Goal: Task Accomplishment & Management: Manage account settings

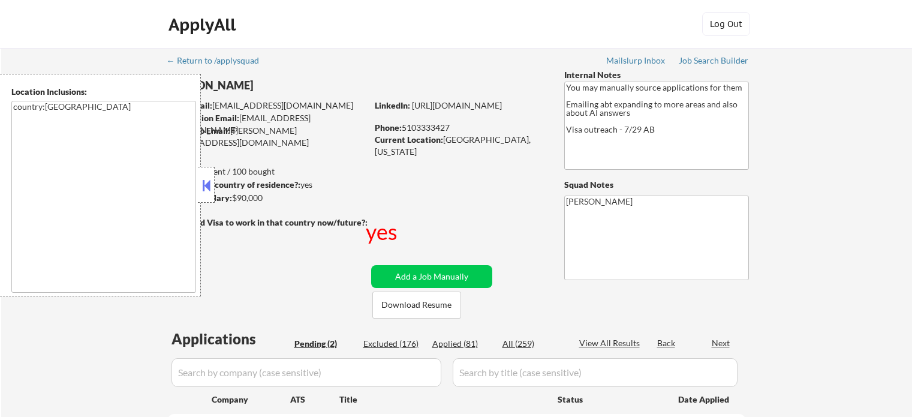
select select ""pending""
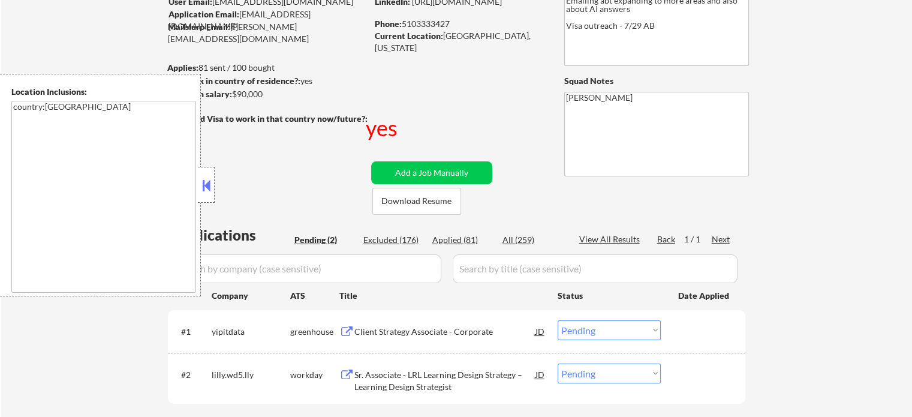
scroll to position [120, 0]
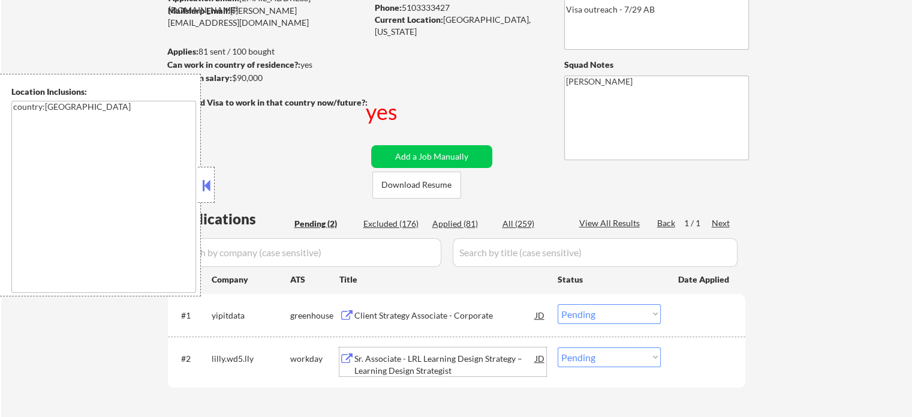
click at [392, 369] on div "Sr. Associate - LRL Learning Design Strategy – Learning Design Strategist" at bounding box center [445, 364] width 181 height 23
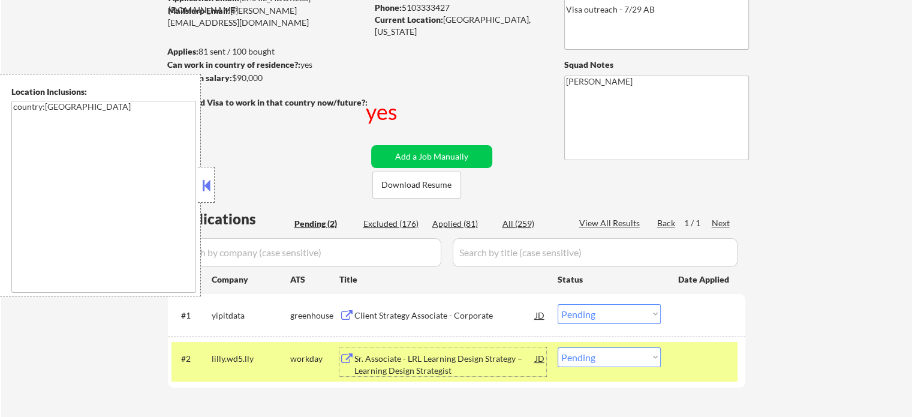
scroll to position [300, 0]
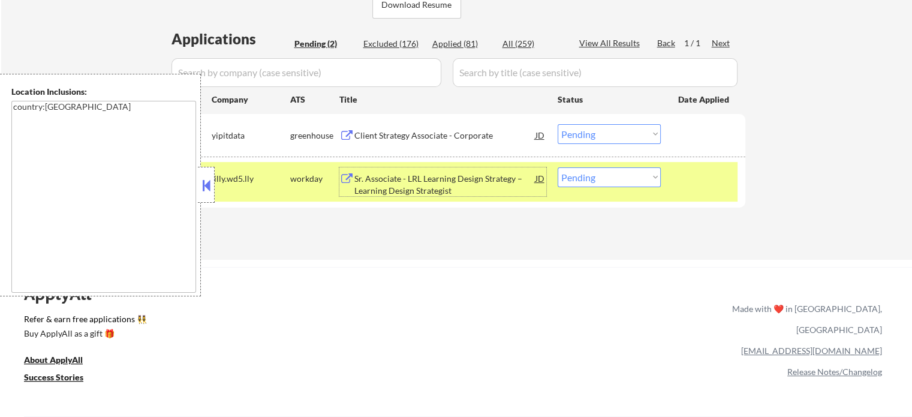
click at [686, 179] on div at bounding box center [705, 178] width 53 height 22
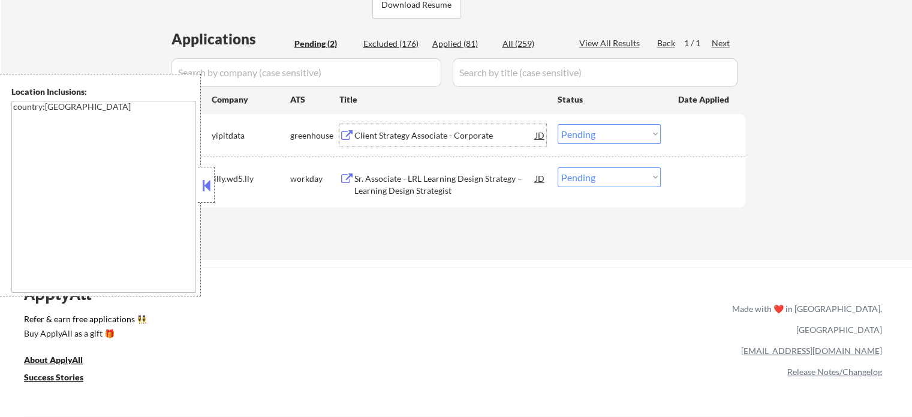
click at [448, 124] on div "Client Strategy Associate - Corporate" at bounding box center [445, 135] width 181 height 22
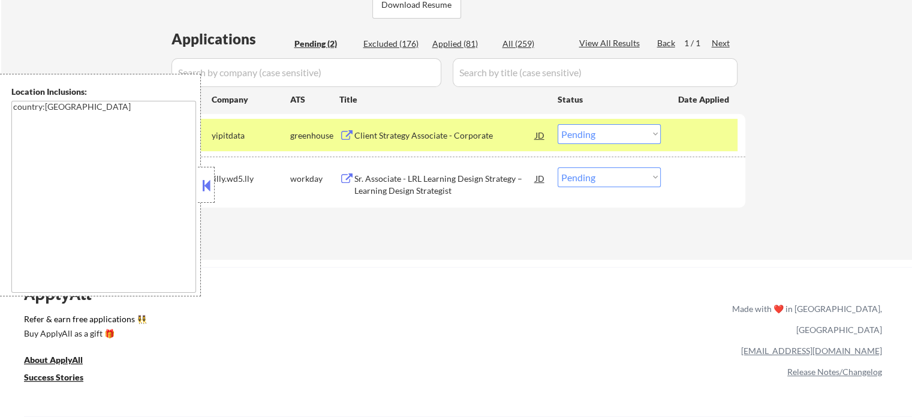
select select ""pending""
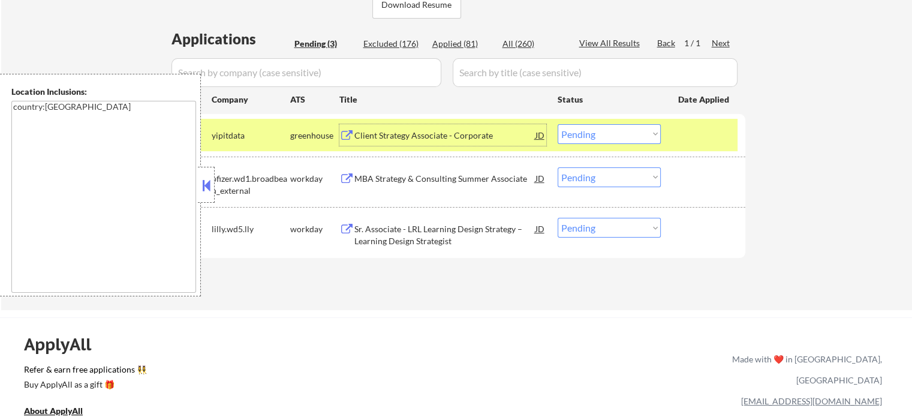
click at [599, 138] on select "Choose an option... Pending Applied Excluded (Questions) Excluded (Expired) Exc…" at bounding box center [609, 134] width 103 height 20
click at [558, 124] on select "Choose an option... Pending Applied Excluded (Questions) Excluded (Expired) Exc…" at bounding box center [609, 134] width 103 height 20
select select ""pending""
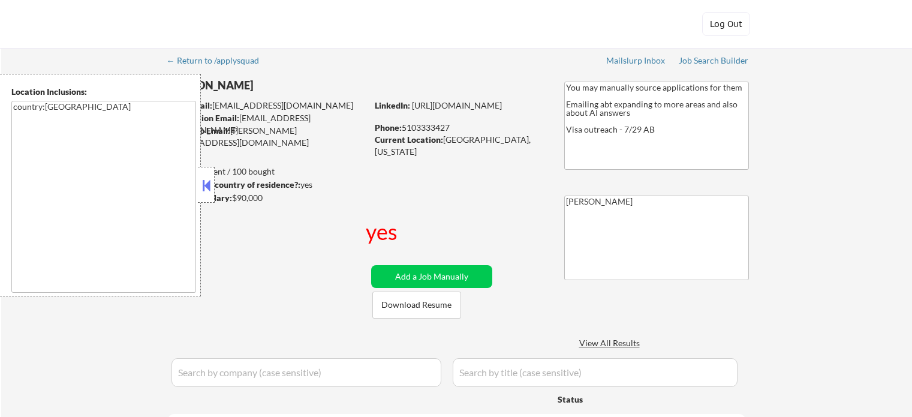
select select ""pending""
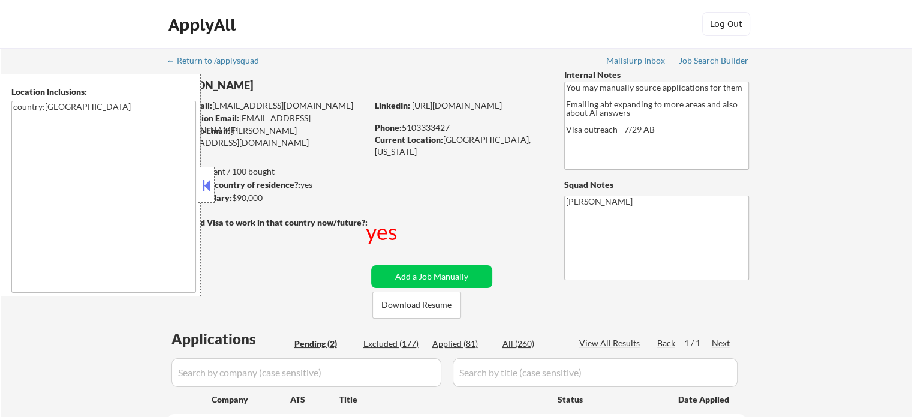
scroll to position [120, 0]
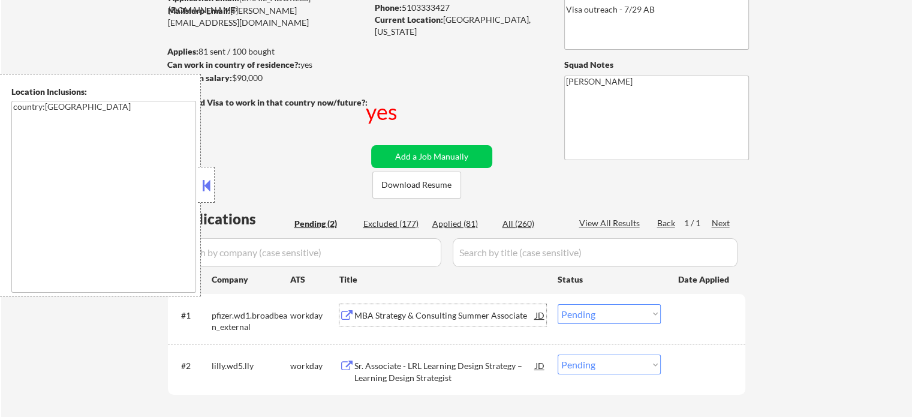
click at [391, 322] on div "MBA Strategy & Consulting Summer Associate" at bounding box center [445, 315] width 181 height 22
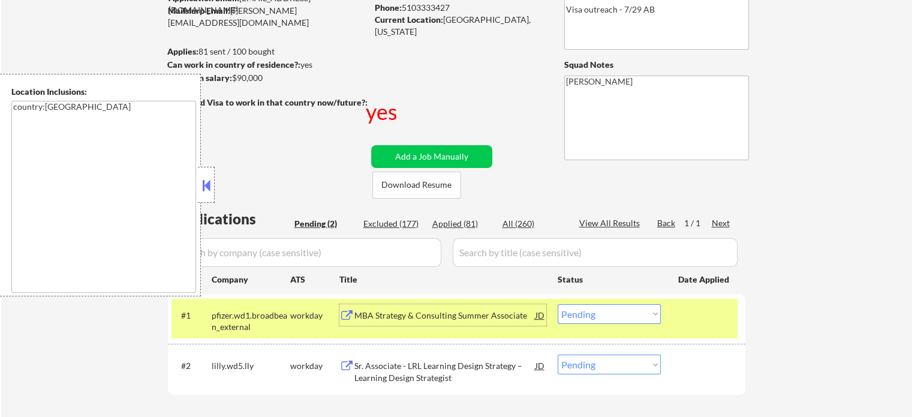
click at [605, 319] on select "Choose an option... Pending Applied Excluded (Questions) Excluded (Expired) Exc…" at bounding box center [609, 314] width 103 height 20
click at [558, 304] on select "Choose an option... Pending Applied Excluded (Questions) Excluded (Expired) Exc…" at bounding box center [609, 314] width 103 height 20
click at [680, 313] on div at bounding box center [705, 315] width 53 height 22
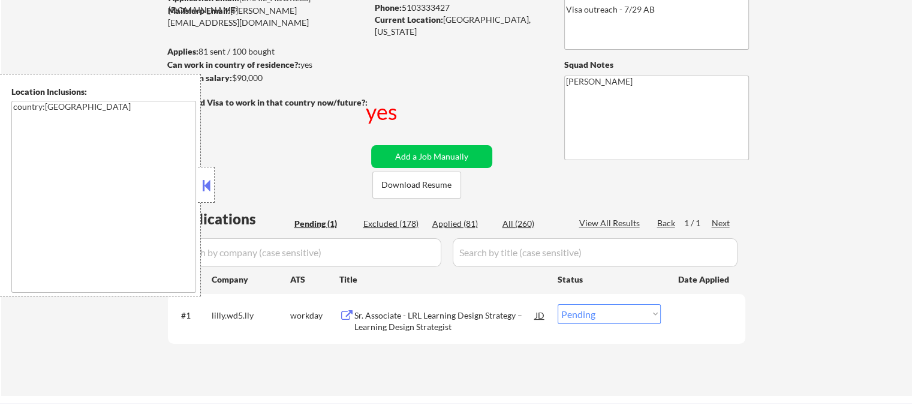
click at [446, 328] on div "Sr. Associate - LRL Learning Design Strategy – Learning Design Strategist" at bounding box center [445, 321] width 181 height 23
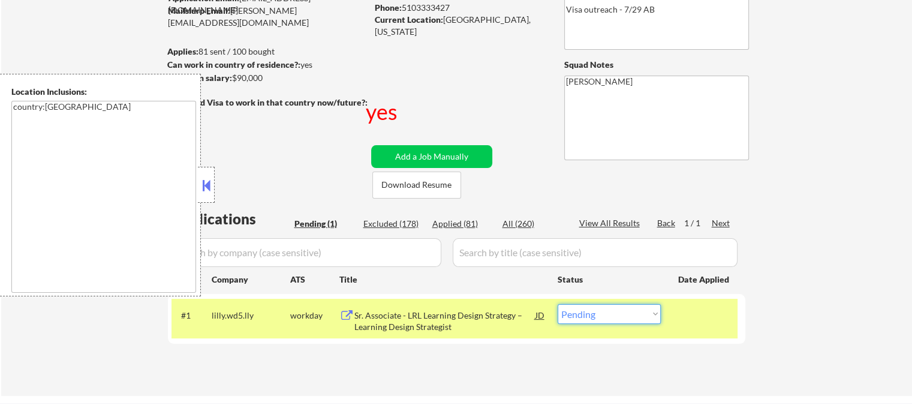
click at [624, 307] on select "Choose an option... Pending Applied Excluded (Questions) Excluded (Expired) Exc…" at bounding box center [609, 314] width 103 height 20
select select ""excluded__bad_match_""
click at [558, 304] on select "Choose an option... Pending Applied Excluded (Questions) Excluded (Expired) Exc…" at bounding box center [609, 314] width 103 height 20
click at [677, 311] on div "#1 lilly.wd5.lly workday Sr. Associate - LRL Learning Design Strategy – Learnin…" at bounding box center [455, 319] width 566 height 40
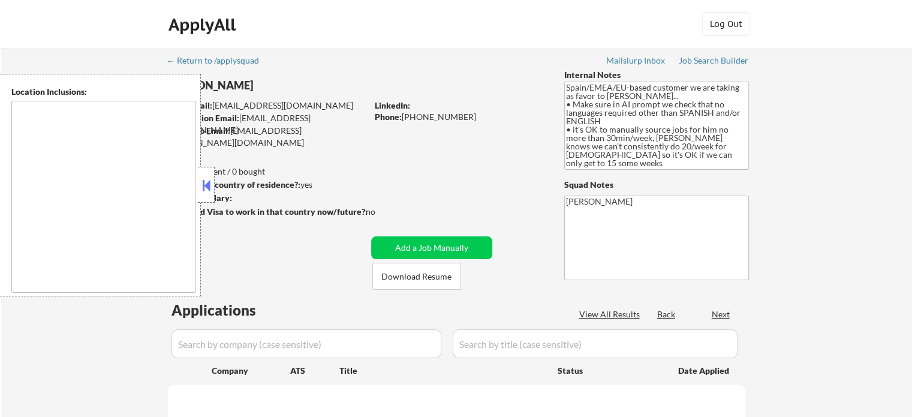
type textarea "It seems there is a misunderstanding in the input. "EMEA" is not a specific geo…"
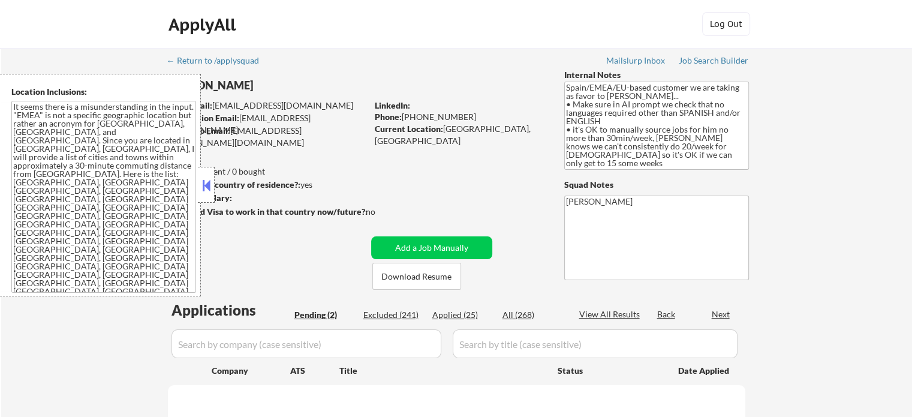
select select ""pending""
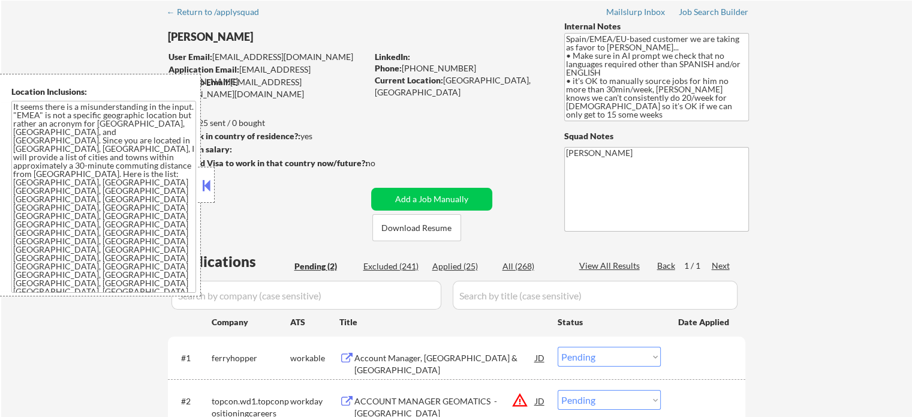
scroll to position [120, 0]
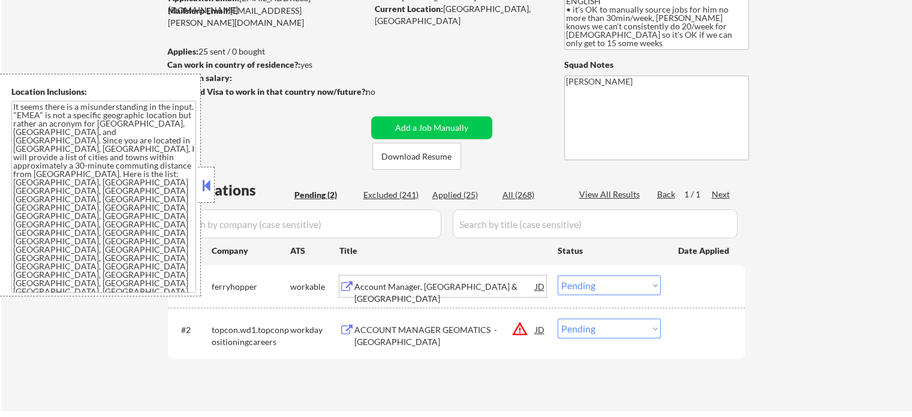
click at [427, 289] on div "Account Manager, Spain & Italy" at bounding box center [445, 292] width 181 height 23
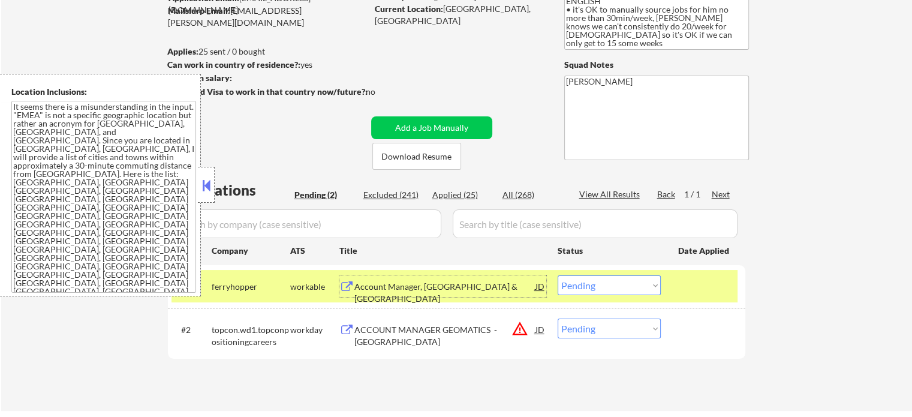
click at [590, 280] on select "Choose an option... Pending Applied Excluded (Questions) Excluded (Expired) Exc…" at bounding box center [609, 285] width 103 height 20
click at [558, 275] on select "Choose an option... Pending Applied Excluded (Questions) Excluded (Expired) Exc…" at bounding box center [609, 285] width 103 height 20
click at [695, 285] on div at bounding box center [705, 286] width 53 height 22
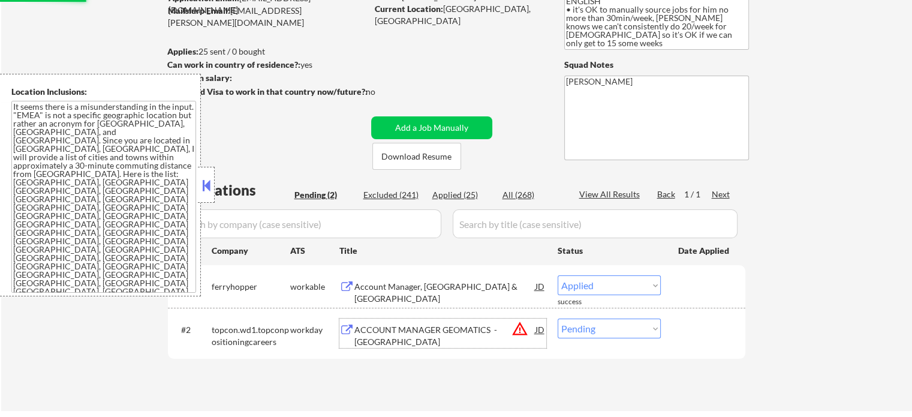
click at [427, 332] on div "ACCOUNT MANAGER GEOMATICS - NORTHERN EUROPE" at bounding box center [445, 335] width 181 height 23
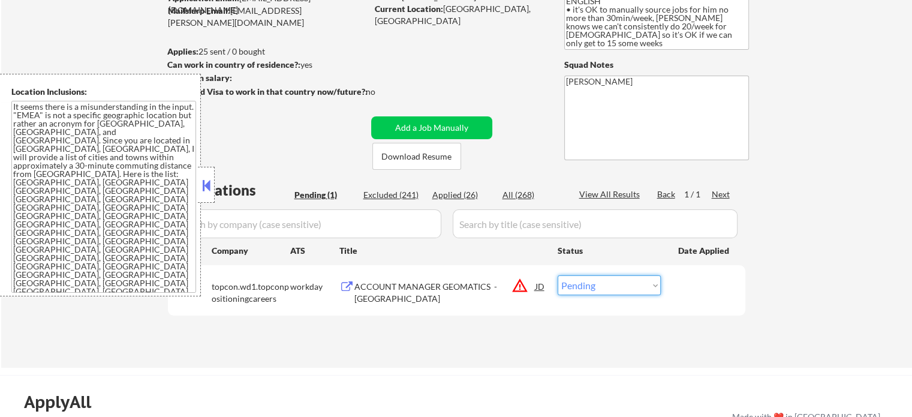
click at [593, 290] on select "Choose an option... Pending Applied Excluded (Questions) Excluded (Expired) Exc…" at bounding box center [609, 285] width 103 height 20
select select ""excluded__location_""
click at [558, 275] on select "Choose an option... Pending Applied Excluded (Questions) Excluded (Expired) Exc…" at bounding box center [609, 285] width 103 height 20
click at [683, 280] on div at bounding box center [705, 286] width 53 height 22
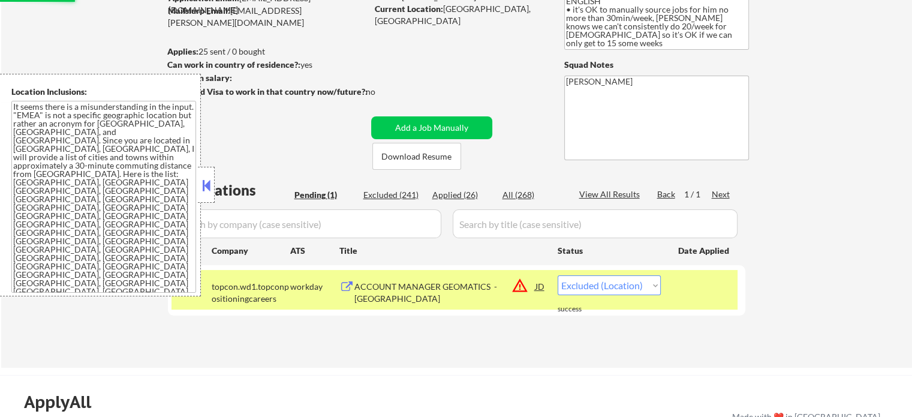
click at [683, 280] on div at bounding box center [705, 286] width 53 height 22
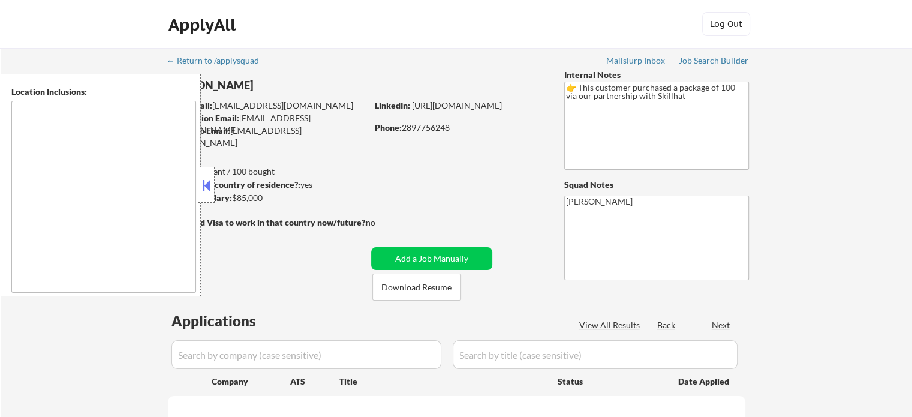
type textarea "[GEOGRAPHIC_DATA], ON [GEOGRAPHIC_DATA], ON [GEOGRAPHIC_DATA], ON [GEOGRAPHIC_D…"
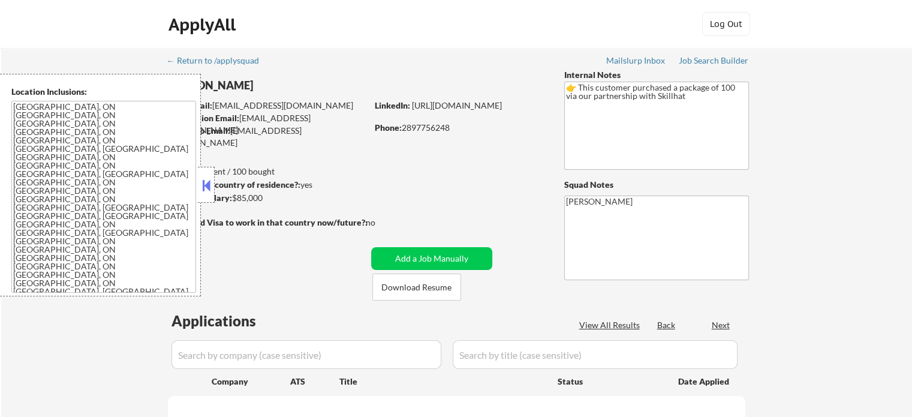
select select ""pending""
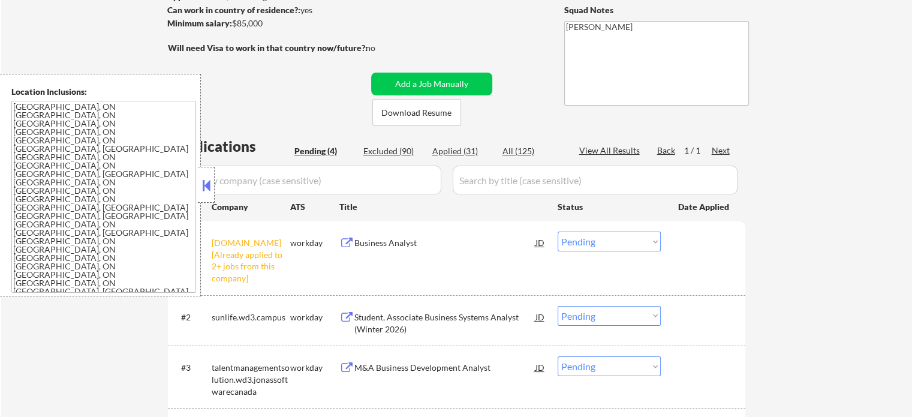
scroll to position [240, 0]
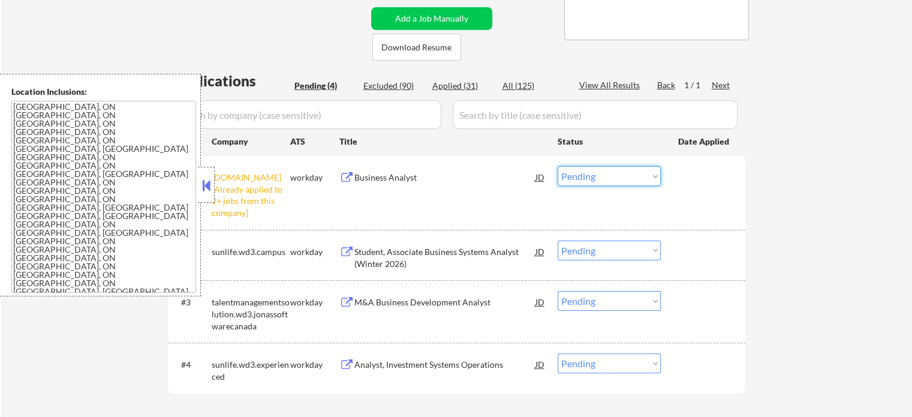
click at [602, 183] on select "Choose an option... Pending Applied Excluded (Questions) Excluded (Expired) Exc…" at bounding box center [609, 176] width 103 height 20
click at [558, 166] on select "Choose an option... Pending Applied Excluded (Questions) Excluded (Expired) Exc…" at bounding box center [609, 176] width 103 height 20
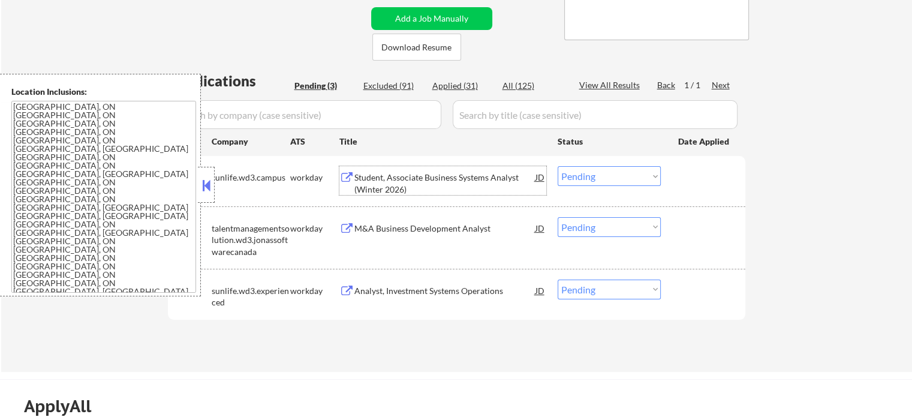
click at [446, 177] on div "Student, Associate Business Systems Analyst (Winter 2026)" at bounding box center [445, 183] width 181 height 23
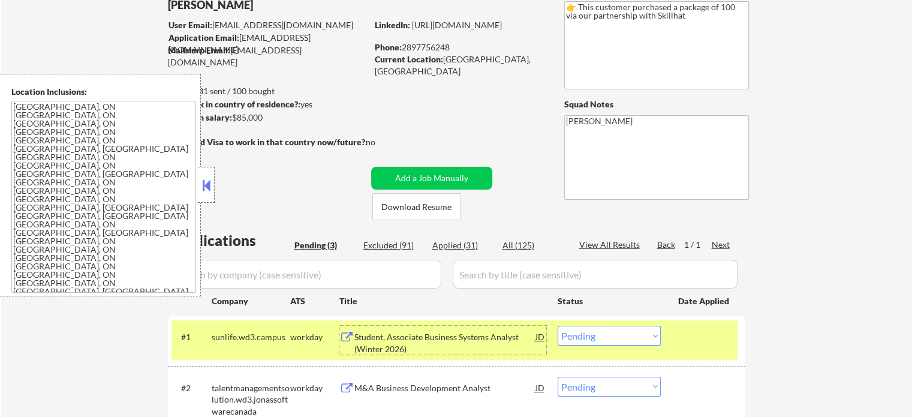
scroll to position [60, 0]
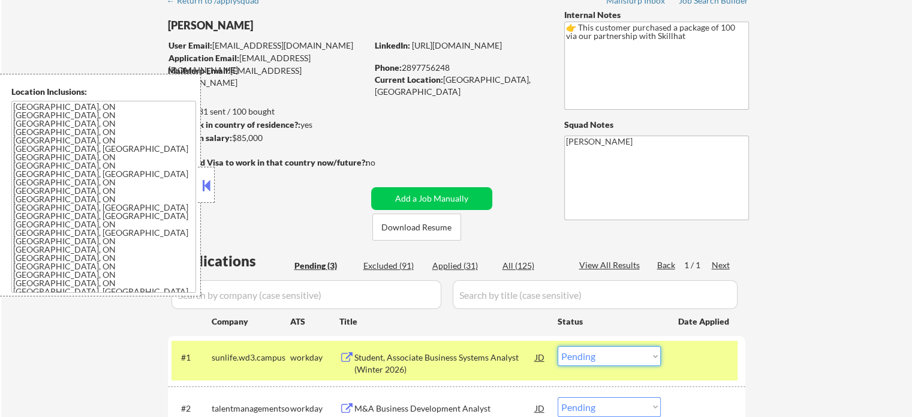
click at [637, 353] on select "Choose an option... Pending Applied Excluded (Questions) Excluded (Expired) Exc…" at bounding box center [609, 356] width 103 height 20
click at [558, 346] on select "Choose an option... Pending Applied Excluded (Questions) Excluded (Expired) Exc…" at bounding box center [609, 356] width 103 height 20
click at [696, 350] on div at bounding box center [705, 357] width 53 height 22
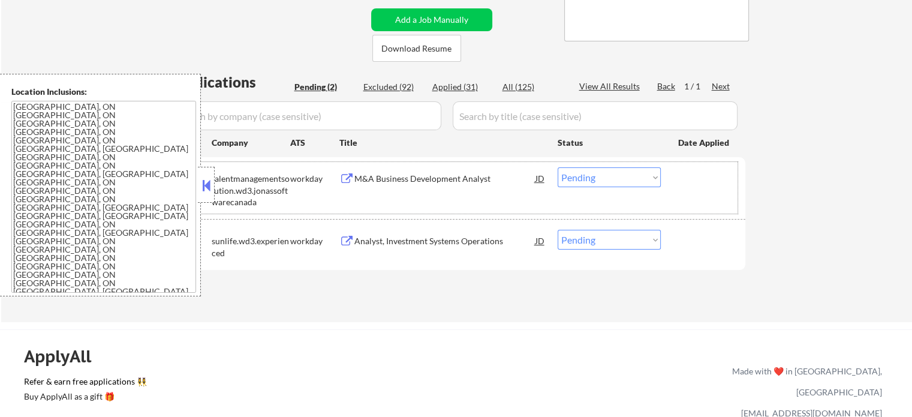
scroll to position [240, 0]
click at [432, 173] on div "M&A Business Development Analyst" at bounding box center [445, 178] width 181 height 12
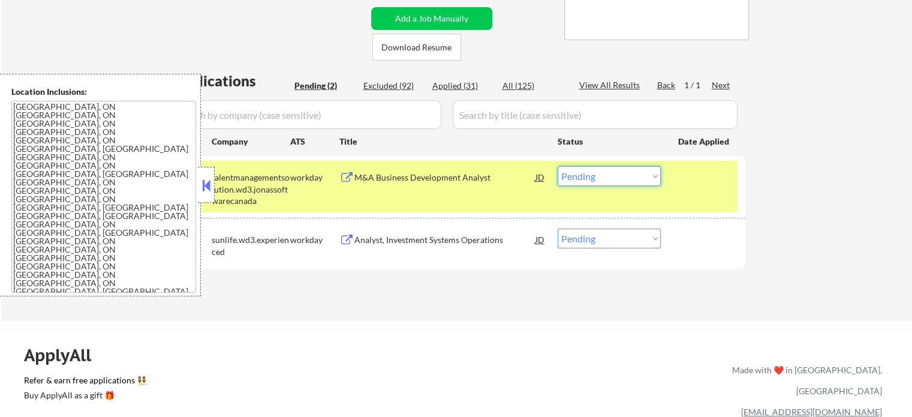
click at [569, 174] on select "Choose an option... Pending Applied Excluded (Questions) Excluded (Expired) Exc…" at bounding box center [609, 176] width 103 height 20
click at [558, 166] on select "Choose an option... Pending Applied Excluded (Questions) Excluded (Expired) Exc…" at bounding box center [609, 176] width 103 height 20
click at [687, 181] on div at bounding box center [705, 177] width 53 height 22
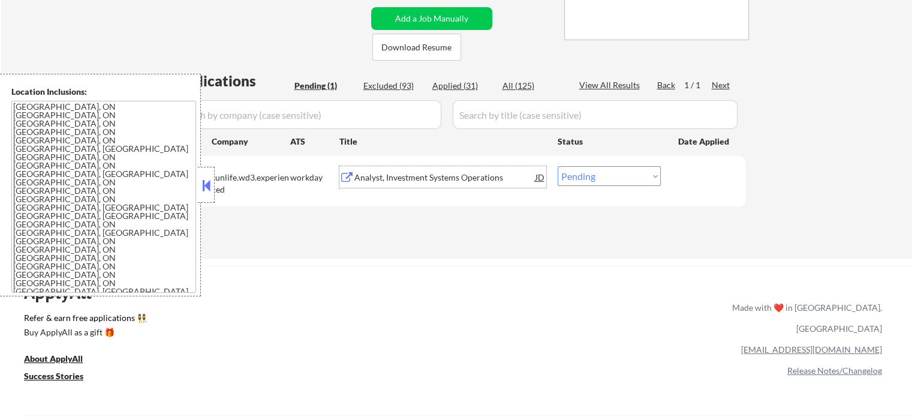
click at [473, 178] on div "Analyst, Investment Systems Operations" at bounding box center [445, 178] width 181 height 12
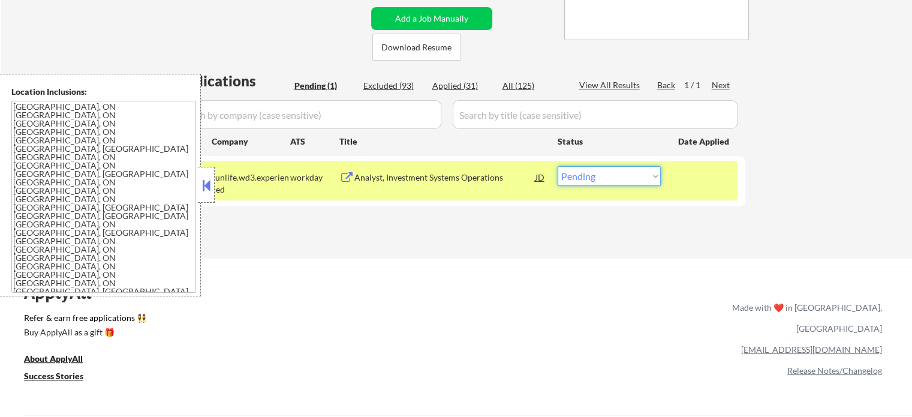
click at [623, 176] on select "Choose an option... Pending Applied Excluded (Questions) Excluded (Expired) Exc…" at bounding box center [609, 176] width 103 height 20
select select ""excluded__bad_match_""
click at [558, 166] on select "Choose an option... Pending Applied Excluded (Questions) Excluded (Expired) Exc…" at bounding box center [609, 176] width 103 height 20
click at [699, 177] on div at bounding box center [705, 177] width 53 height 22
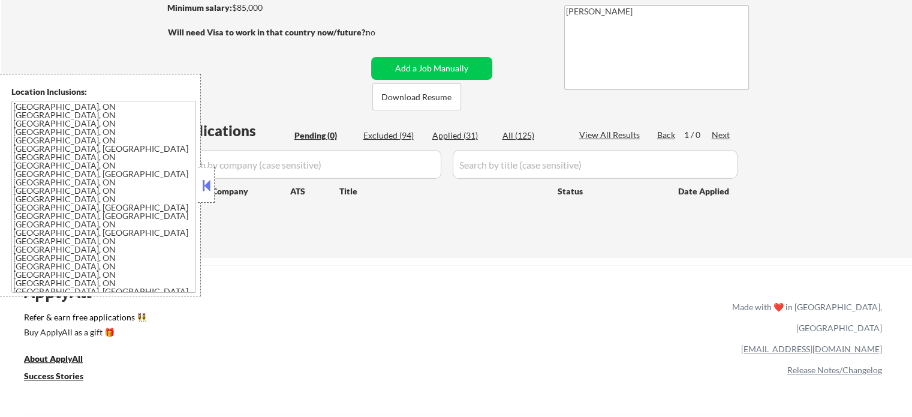
scroll to position [120, 0]
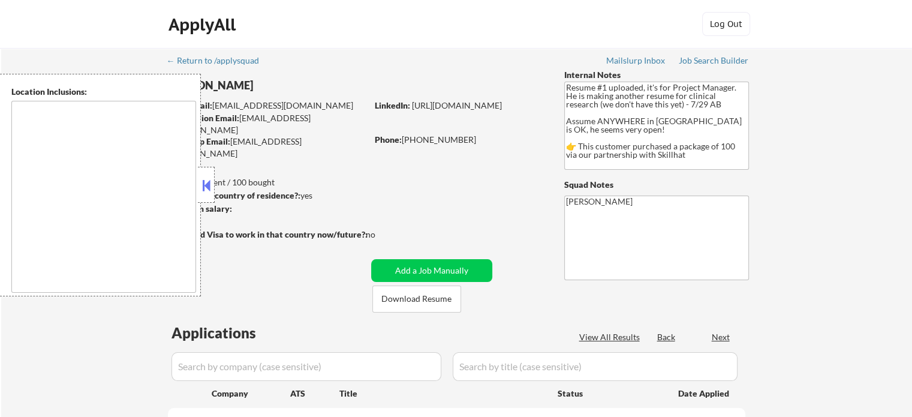
select select ""pending""
type textarea "country:[GEOGRAPHIC_DATA]"
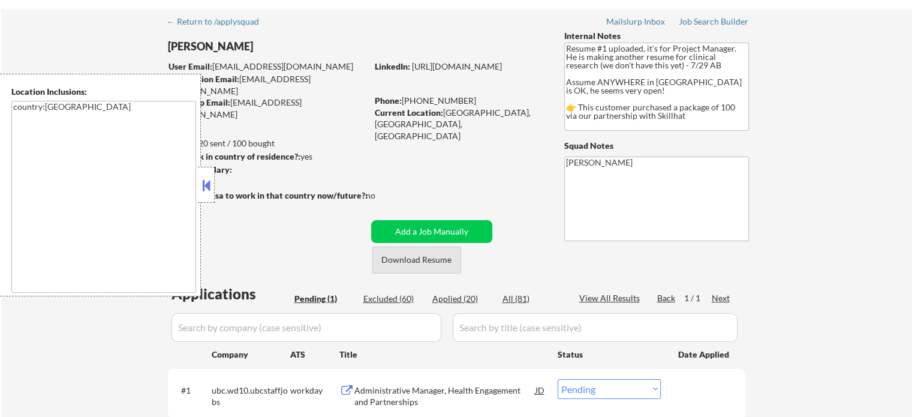
scroll to position [120, 0]
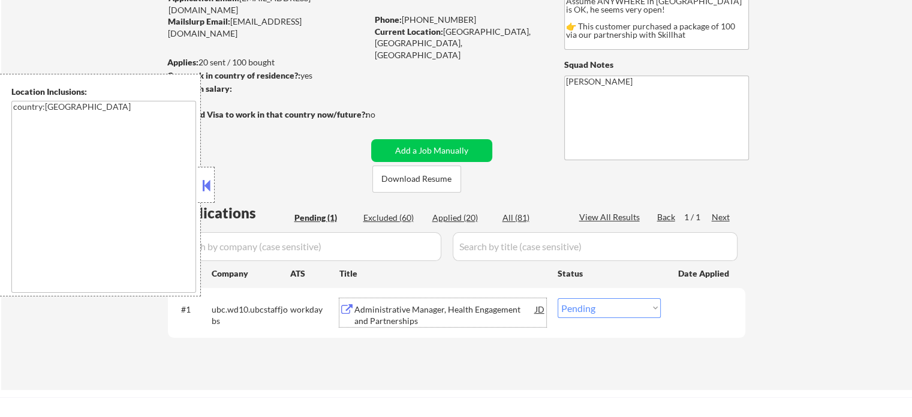
click at [395, 308] on div "Administrative Manager, Health Engagement and Partnerships" at bounding box center [445, 315] width 181 height 23
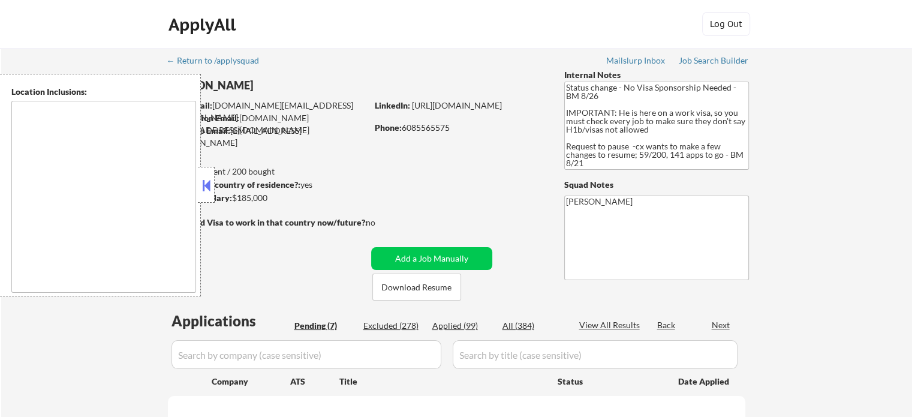
select select ""pending""
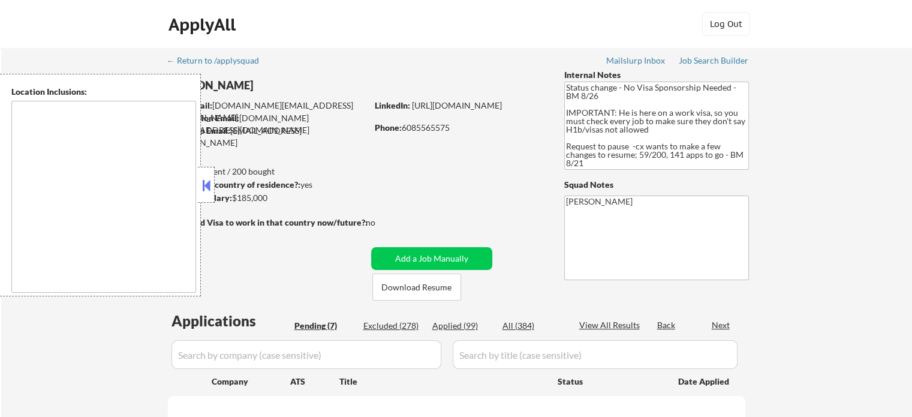
select select ""pending""
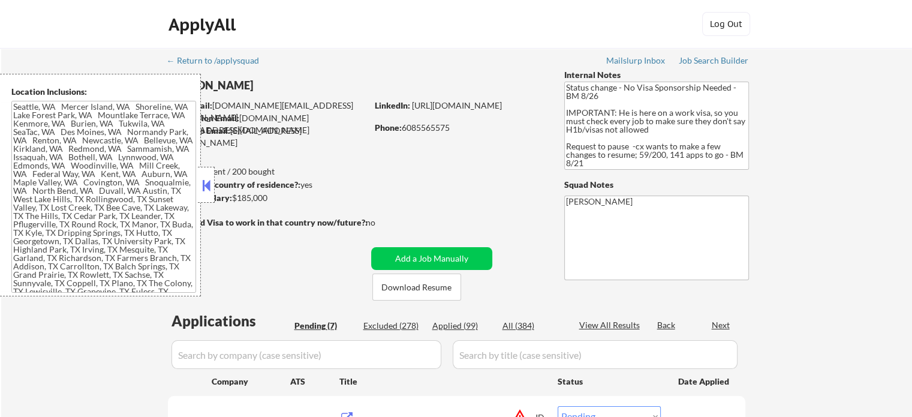
type textarea "[GEOGRAPHIC_DATA], [GEOGRAPHIC_DATA] [GEOGRAPHIC_DATA], [GEOGRAPHIC_DATA] [GEOG…"
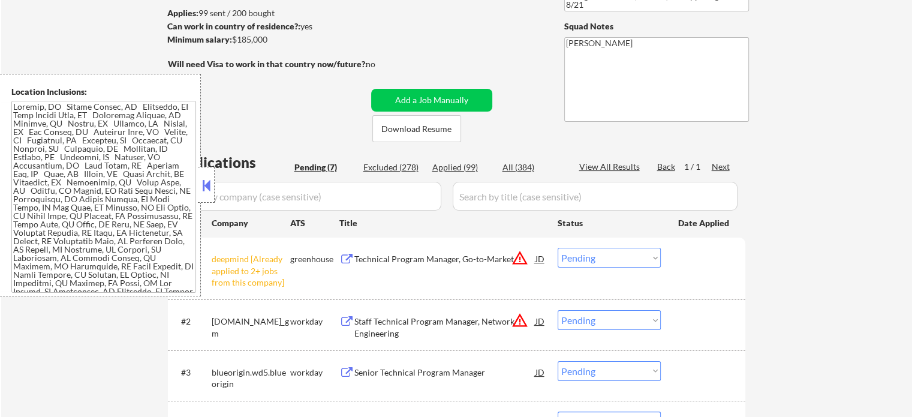
scroll to position [180, 0]
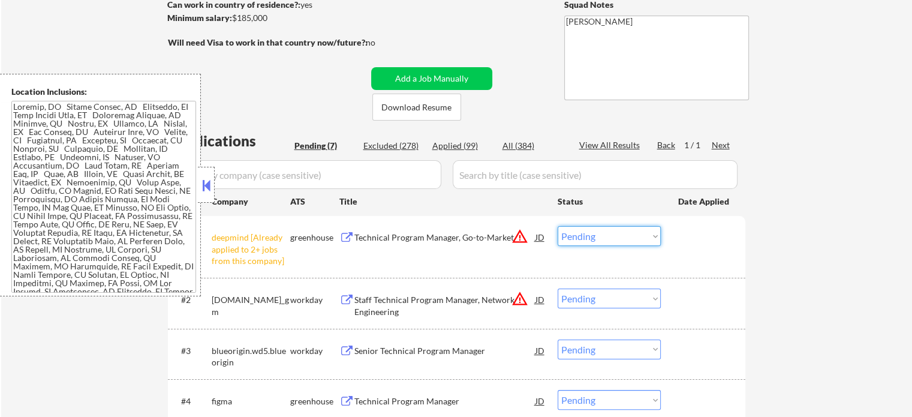
click at [578, 233] on select "Choose an option... Pending Applied Excluded (Questions) Excluded (Expired) Exc…" at bounding box center [609, 236] width 103 height 20
click at [558, 226] on select "Choose an option... Pending Applied Excluded (Questions) Excluded (Expired) Exc…" at bounding box center [609, 236] width 103 height 20
click at [693, 249] on div "#1 deepmind [Already applied to 2+ jobs from this company] greenhouse Technical…" at bounding box center [455, 247] width 566 height 52
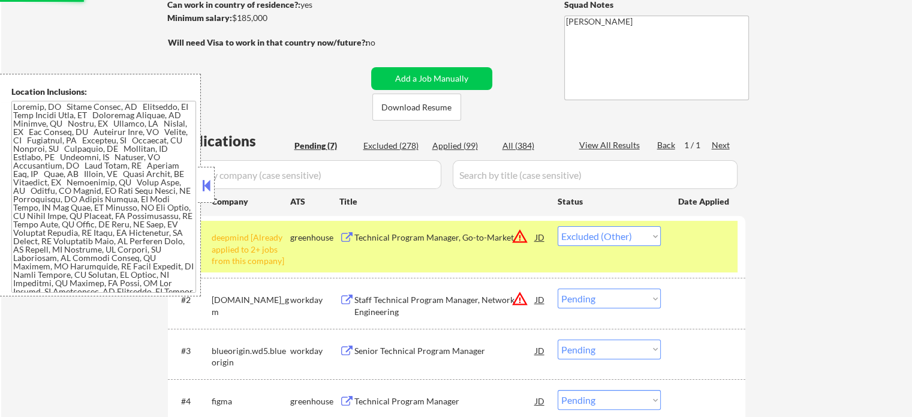
click at [693, 249] on div "#1 deepmind [Already applied to 2+ jobs from this company] greenhouse Technical…" at bounding box center [455, 247] width 566 height 52
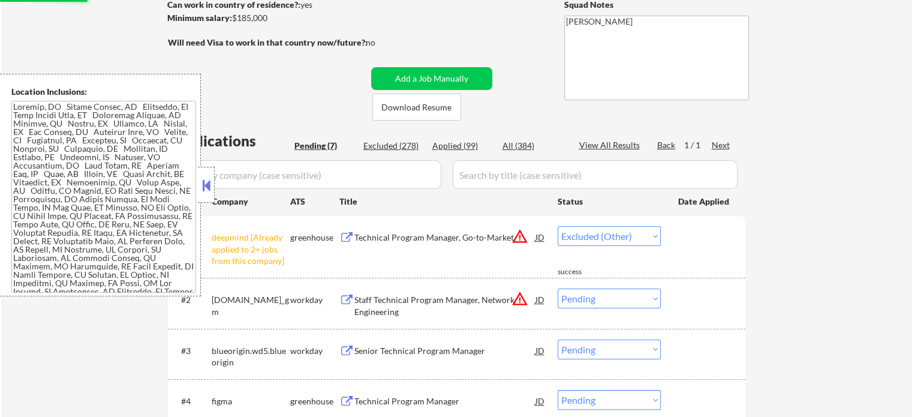
select select ""pending""
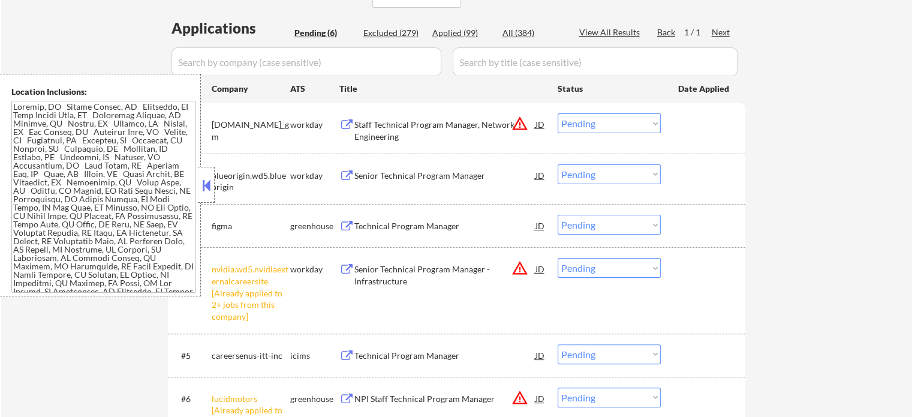
scroll to position [300, 0]
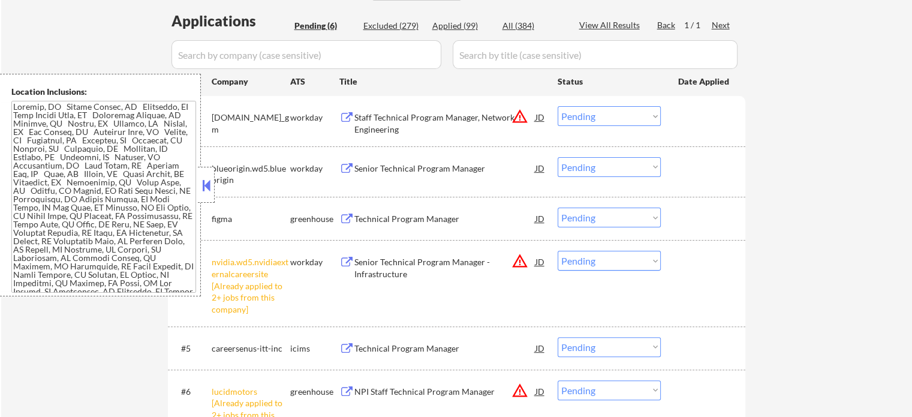
click at [607, 266] on select "Choose an option... Pending Applied Excluded (Questions) Excluded (Expired) Exc…" at bounding box center [609, 261] width 103 height 20
click at [558, 251] on select "Choose an option... Pending Applied Excluded (Questions) Excluded (Expired) Exc…" at bounding box center [609, 261] width 103 height 20
select select ""pending""
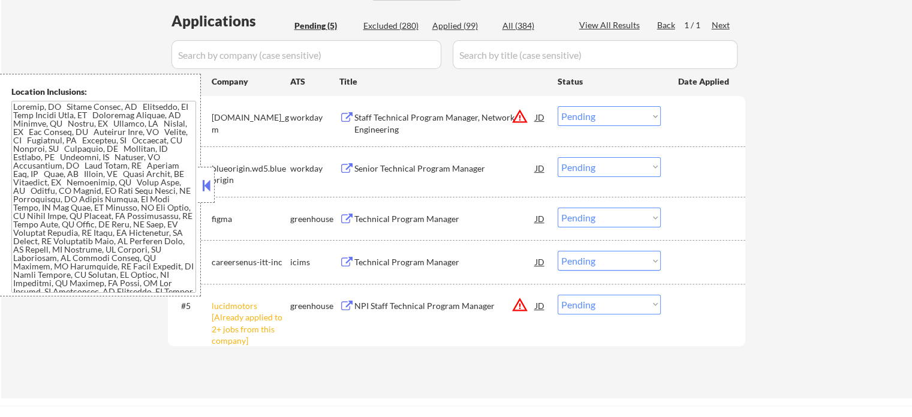
click at [582, 304] on select "Choose an option... Pending Applied Excluded (Questions) Excluded (Expired) Exc…" at bounding box center [609, 305] width 103 height 20
select select ""excluded__other_""
click at [558, 295] on select "Choose an option... Pending Applied Excluded (Questions) Excluded (Expired) Exc…" at bounding box center [609, 305] width 103 height 20
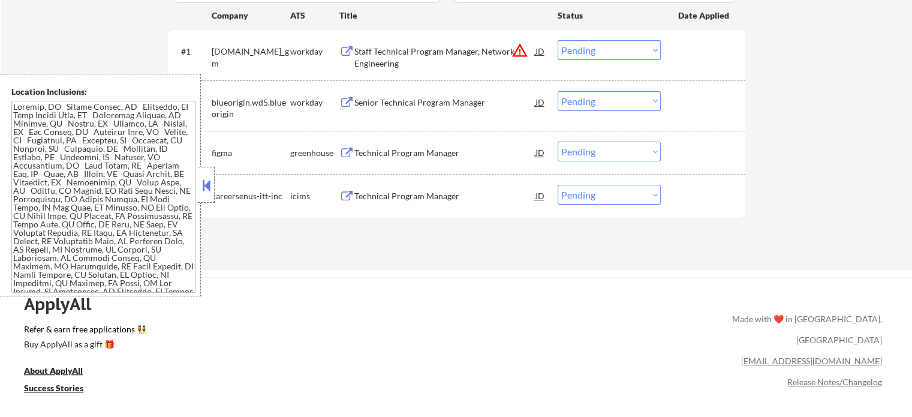
scroll to position [240, 0]
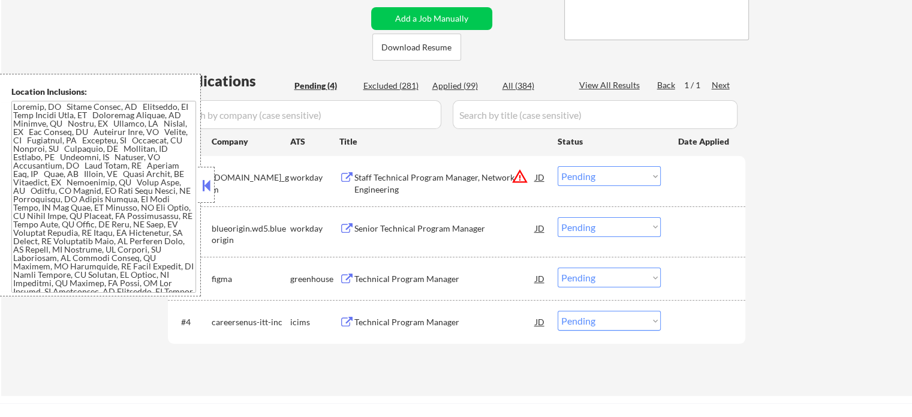
click at [407, 178] on div "Staff Technical Program Manager, Network Engineering" at bounding box center [445, 183] width 181 height 23
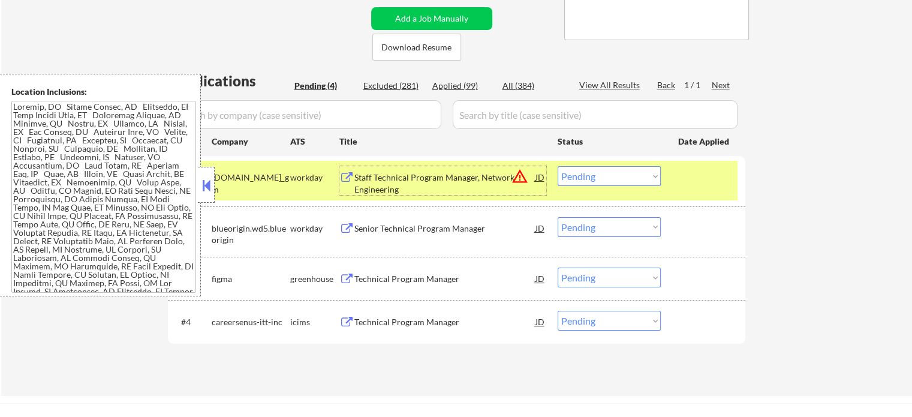
click at [683, 176] on div at bounding box center [705, 177] width 53 height 22
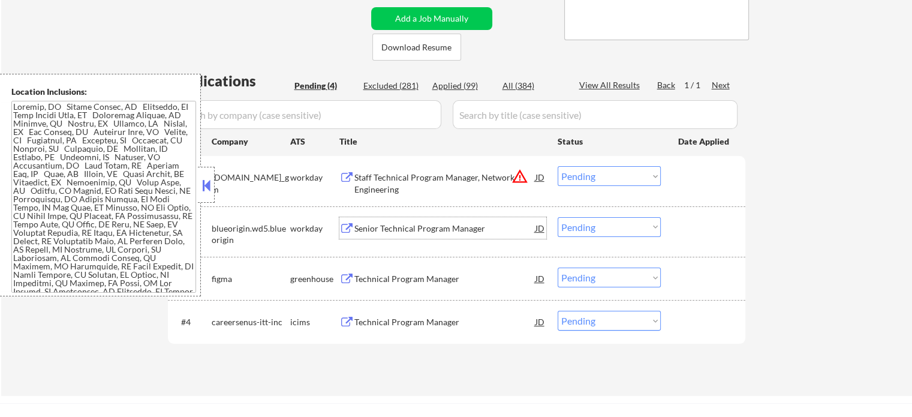
click at [412, 234] on div "Senior Technical Program Manager" at bounding box center [445, 228] width 181 height 22
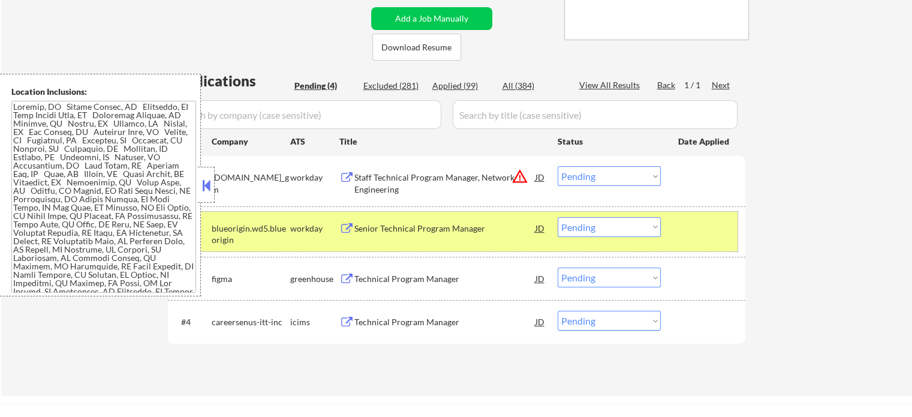
click at [696, 233] on div at bounding box center [705, 228] width 53 height 22
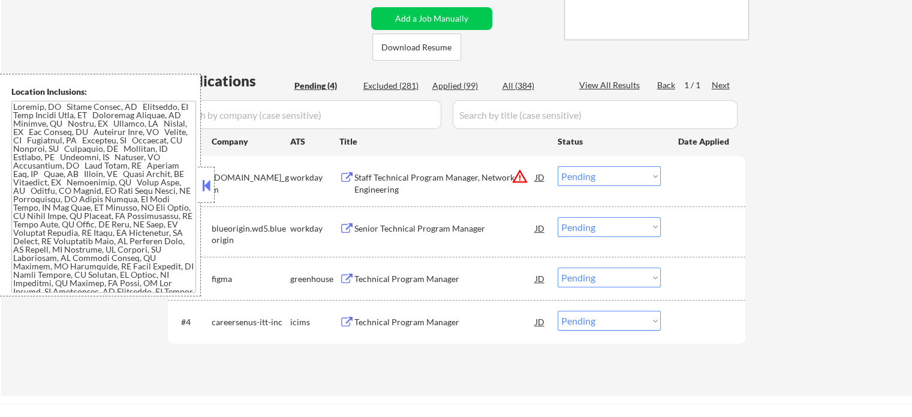
click at [398, 283] on div "Technical Program Manager" at bounding box center [445, 279] width 181 height 12
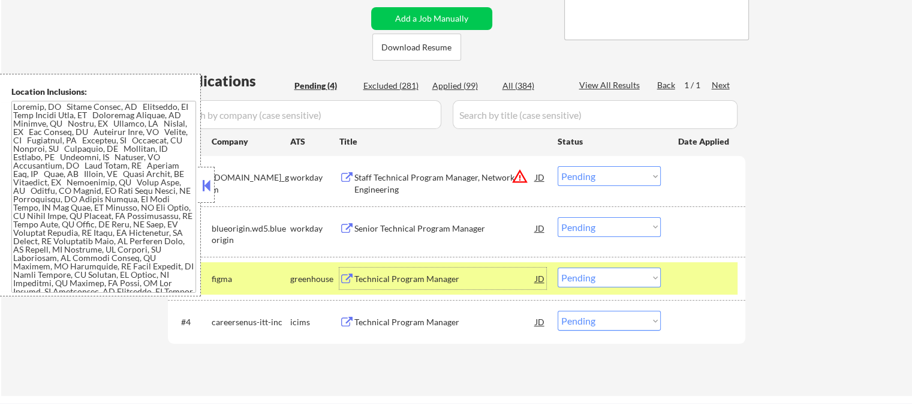
click at [696, 280] on div at bounding box center [705, 279] width 53 height 22
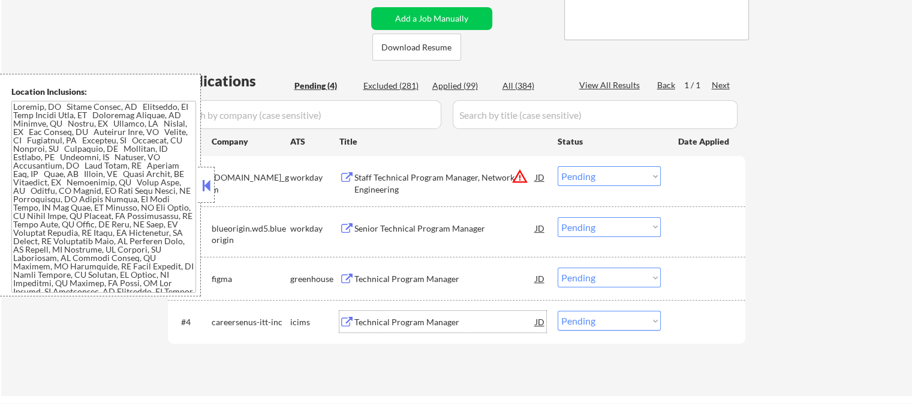
click at [394, 328] on div "Technical Program Manager" at bounding box center [445, 322] width 181 height 22
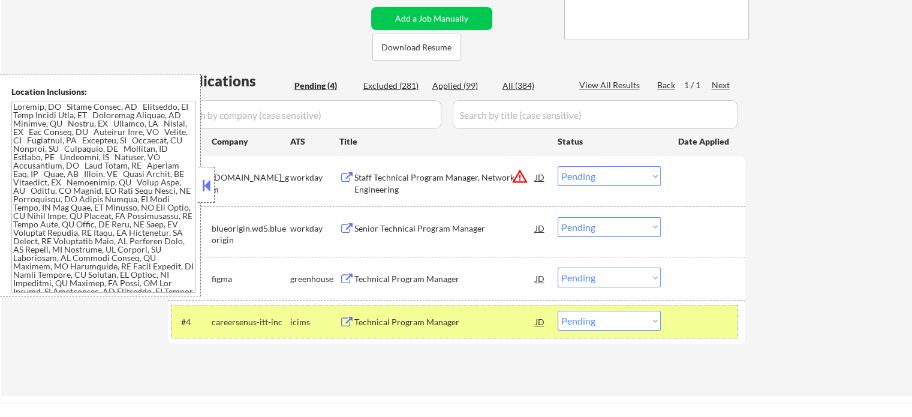
click at [702, 321] on div at bounding box center [705, 322] width 53 height 22
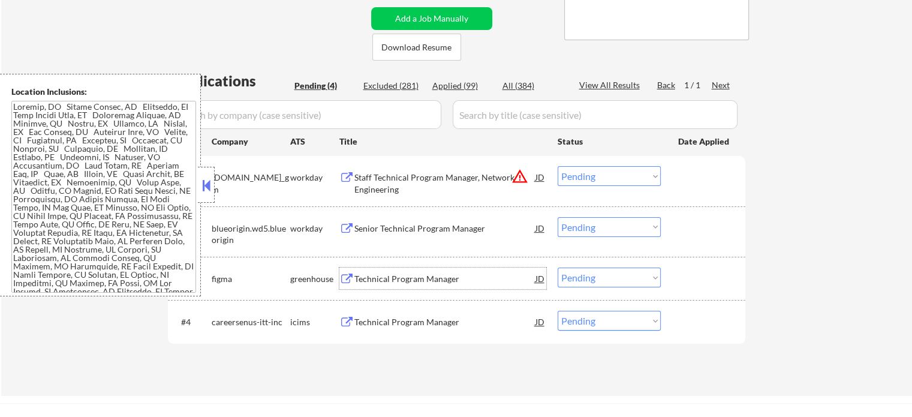
click at [446, 275] on div "Technical Program Manager" at bounding box center [445, 279] width 181 height 12
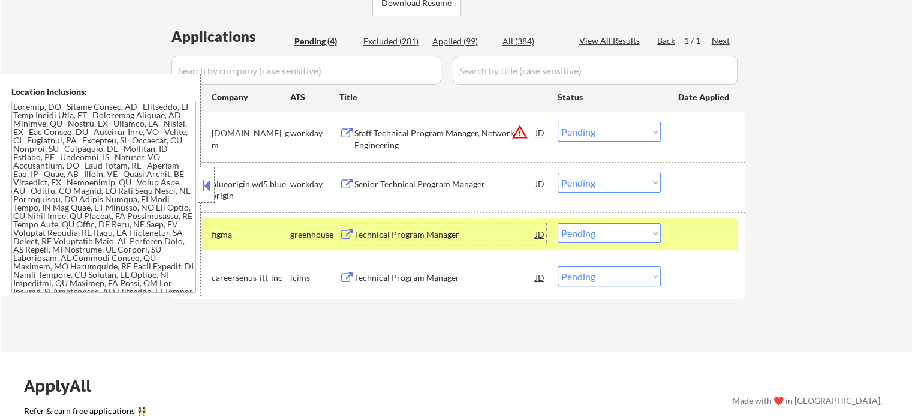
scroll to position [300, 0]
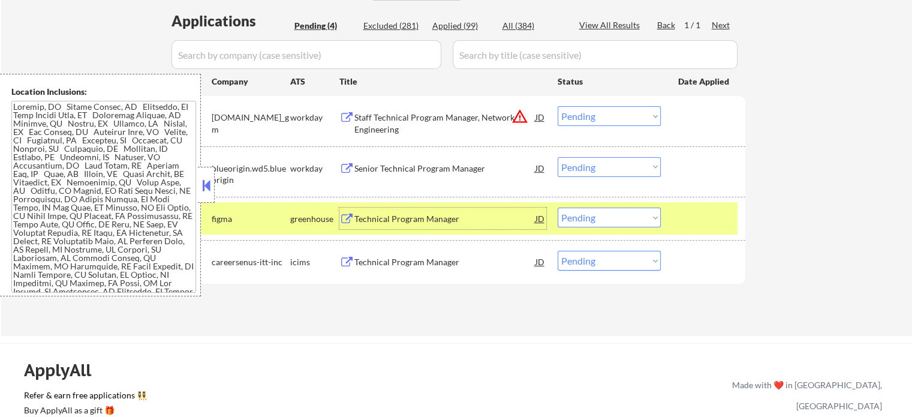
click at [412, 256] on div "Technical Program Manager" at bounding box center [445, 262] width 181 height 22
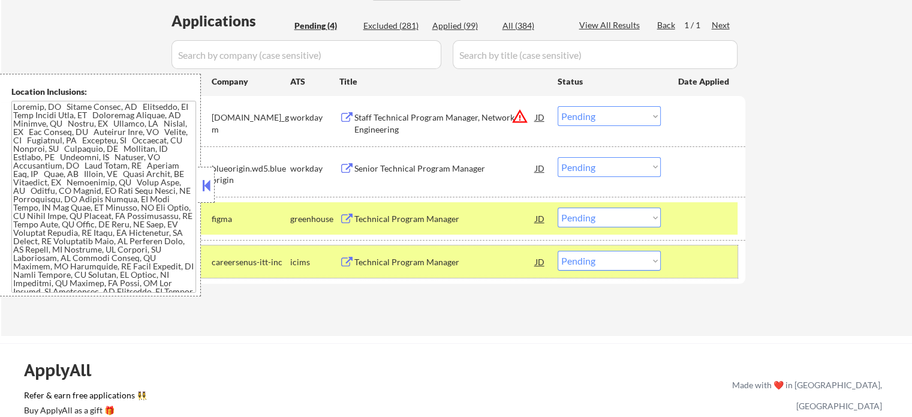
click at [711, 267] on div at bounding box center [705, 262] width 53 height 22
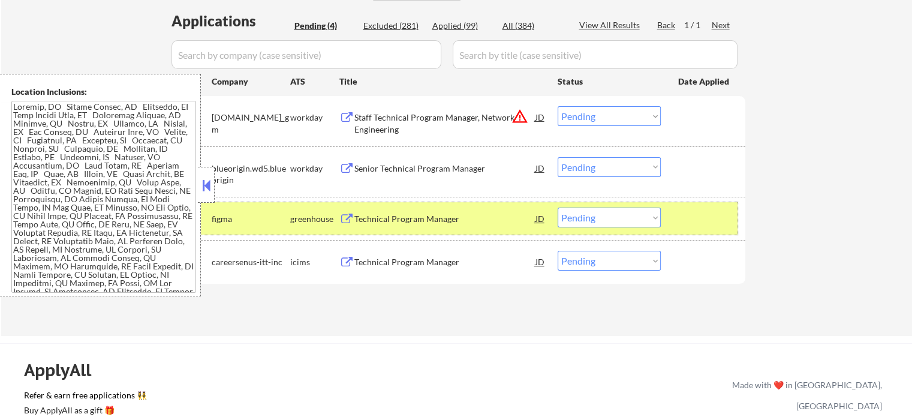
click at [699, 215] on div at bounding box center [705, 219] width 53 height 22
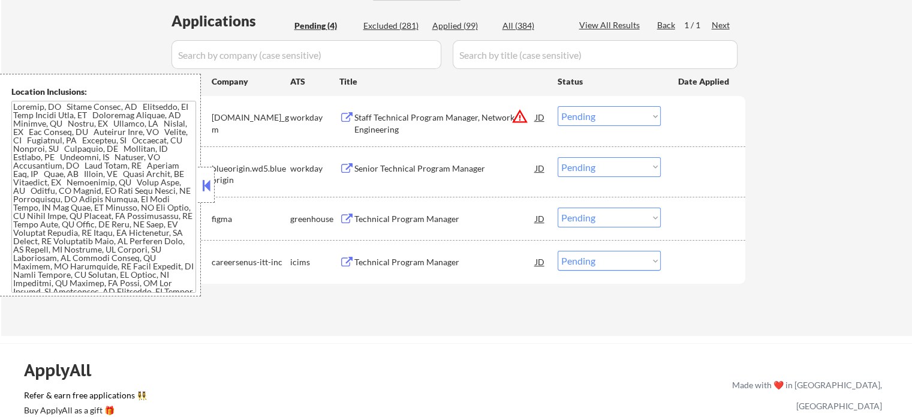
click at [409, 128] on div "Staff Technical Program Manager, Network Engineering" at bounding box center [445, 123] width 181 height 23
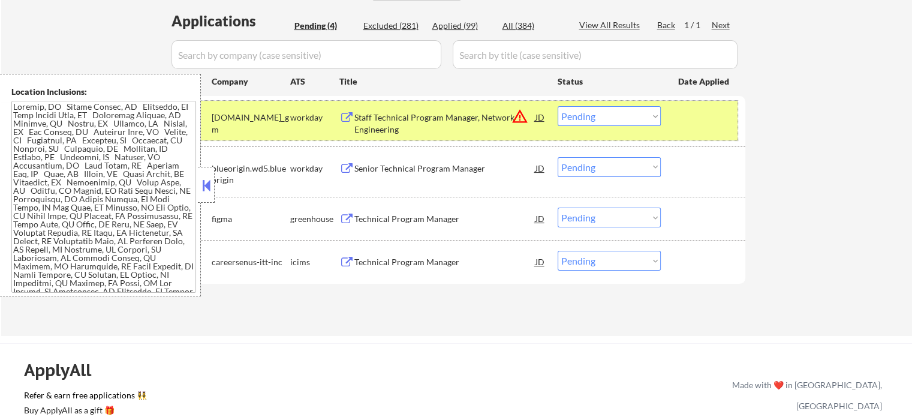
click at [674, 112] on div "#1 generalmotors.wd5.careers_gm workday Staff Technical Program Manager, Networ…" at bounding box center [455, 121] width 566 height 40
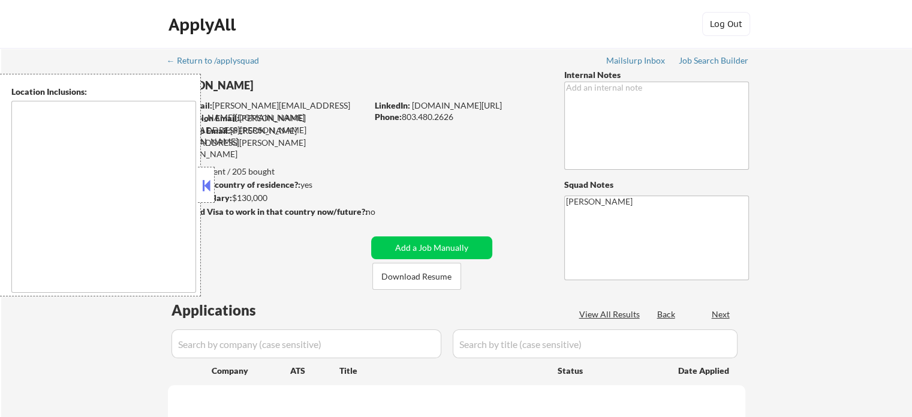
type textarea "[GEOGRAPHIC_DATA], [GEOGRAPHIC_DATA] [GEOGRAPHIC_DATA], [GEOGRAPHIC_DATA] [GEOG…"
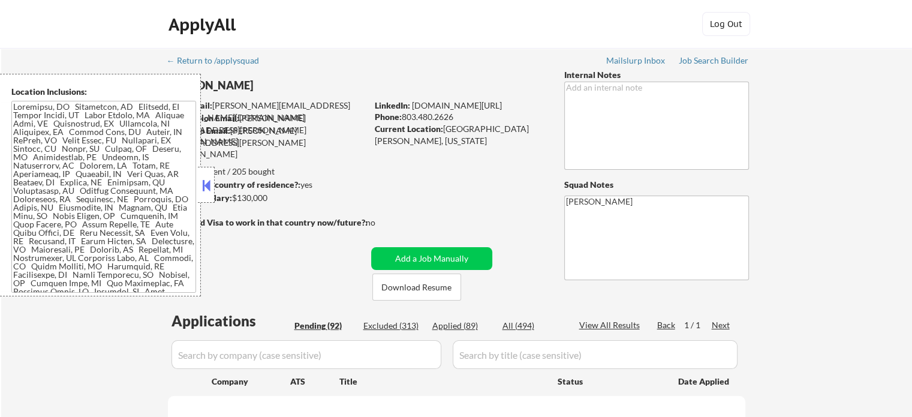
select select ""pending""
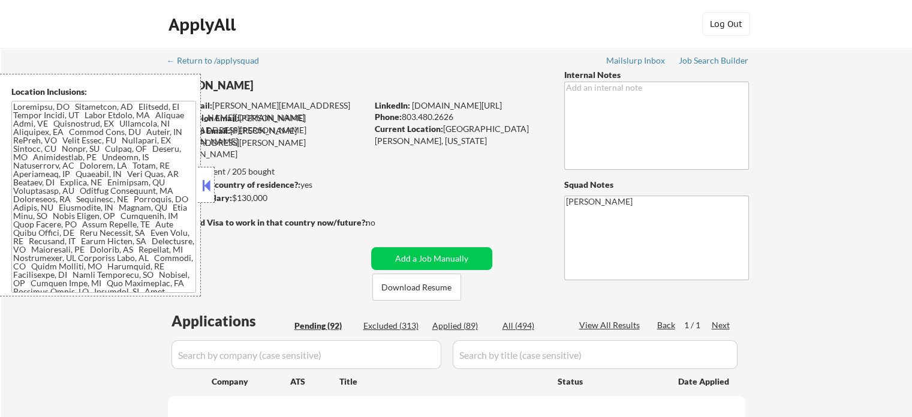
select select ""pending""
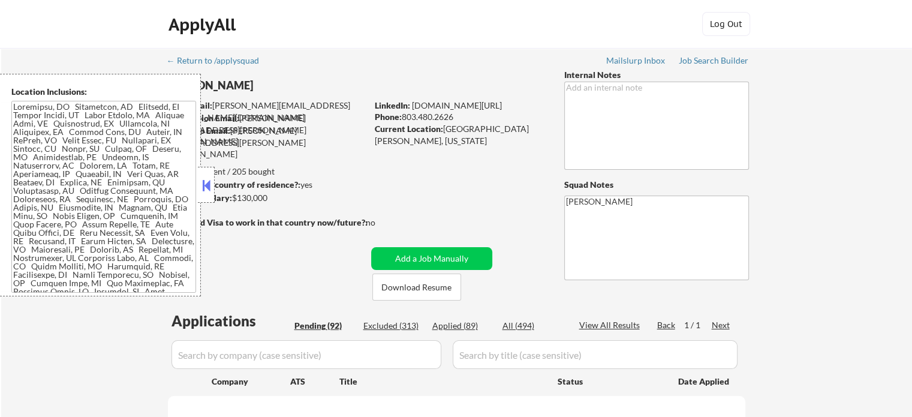
select select ""pending""
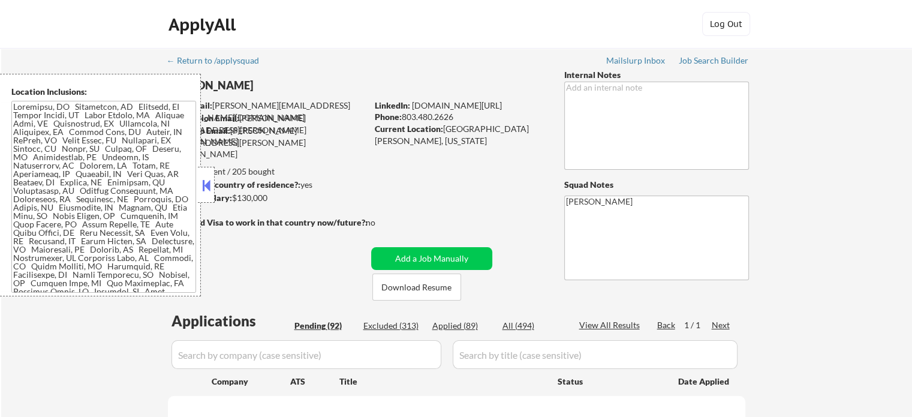
select select ""pending""
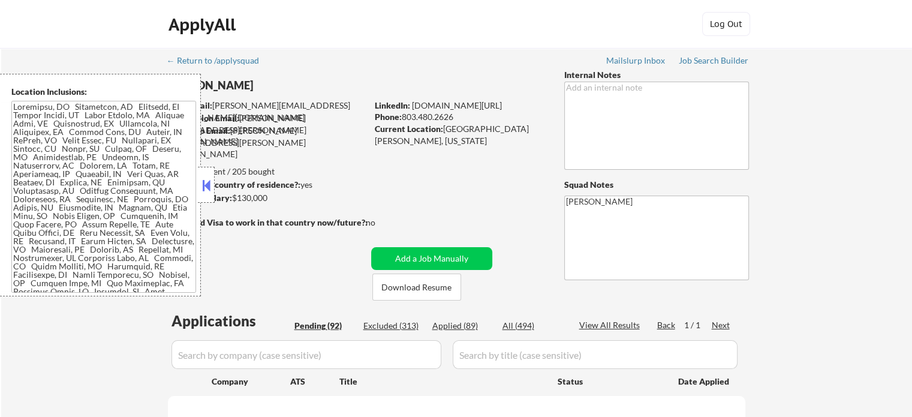
select select ""pending""
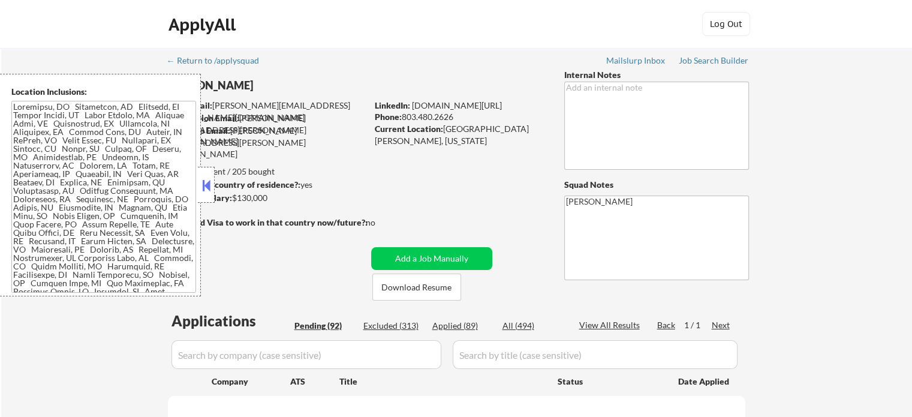
select select ""pending""
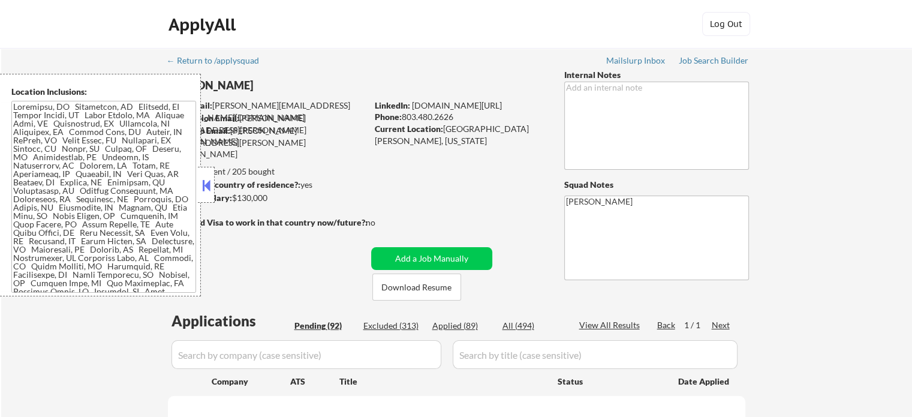
select select ""pending""
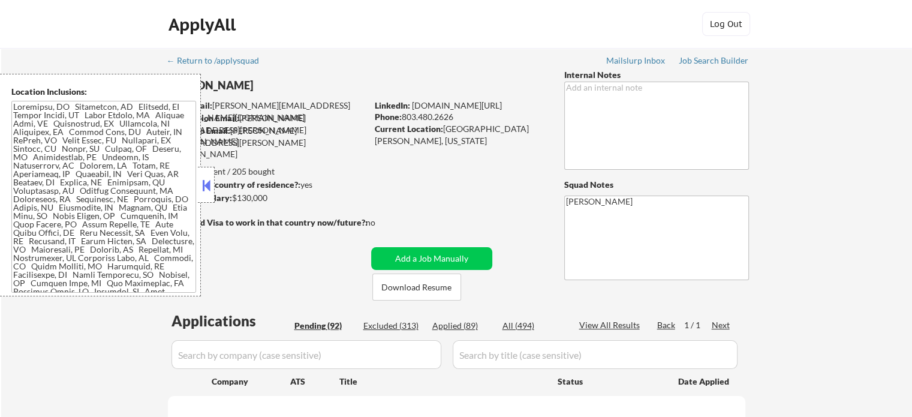
select select ""pending""
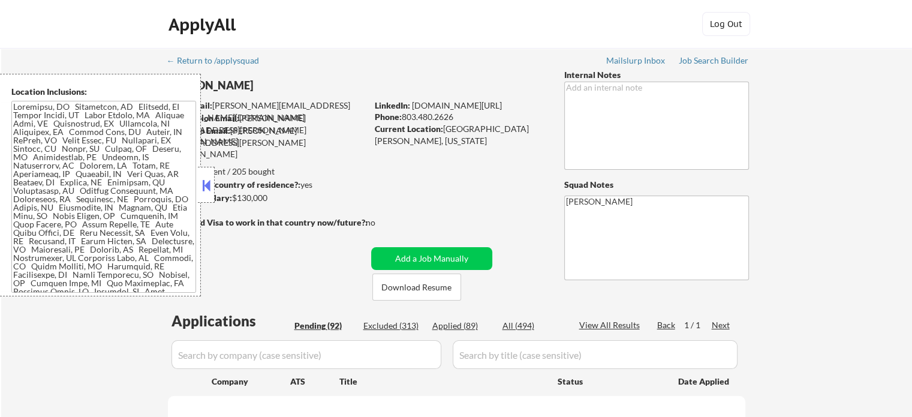
select select ""pending""
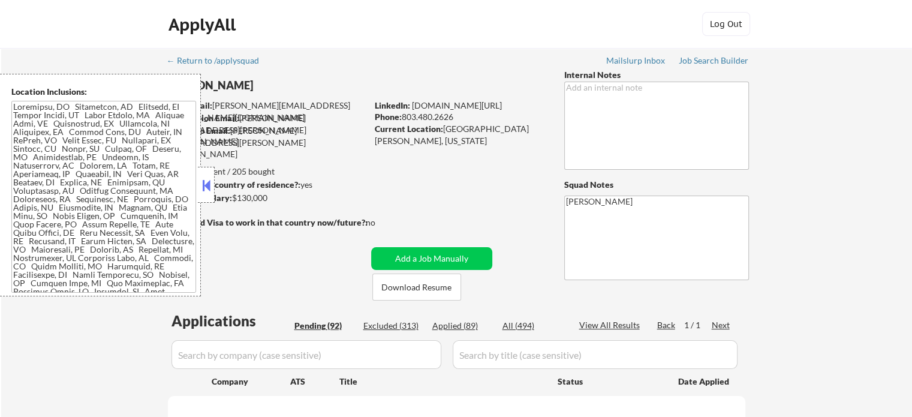
select select ""pending""
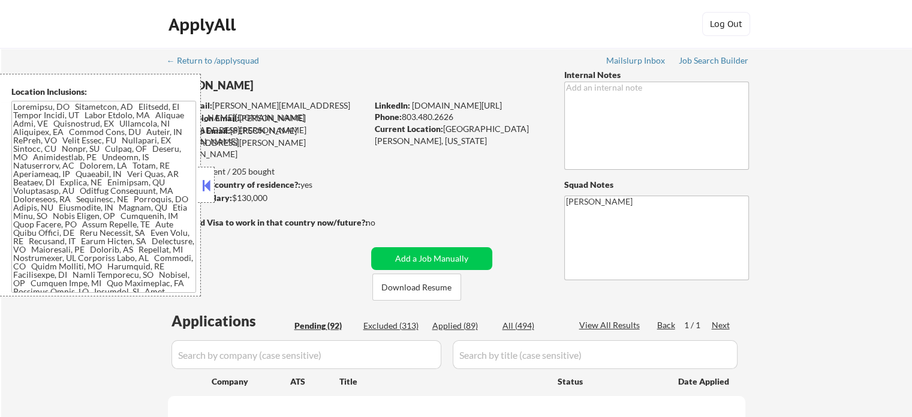
select select ""pending""
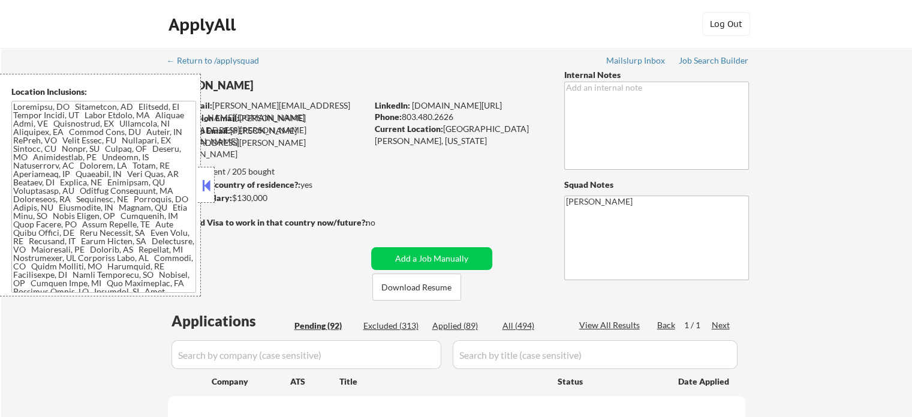
select select ""pending""
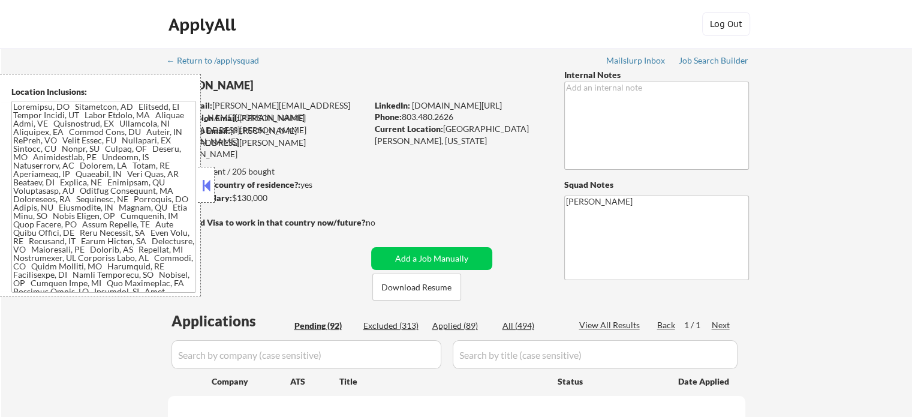
select select ""pending""
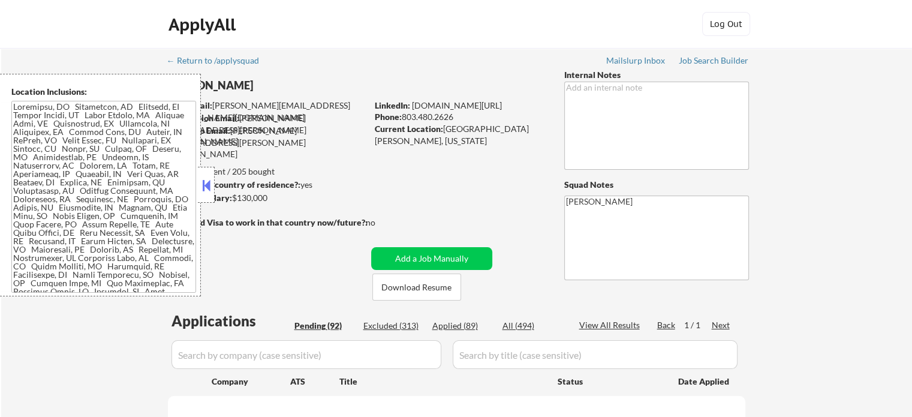
select select ""pending""
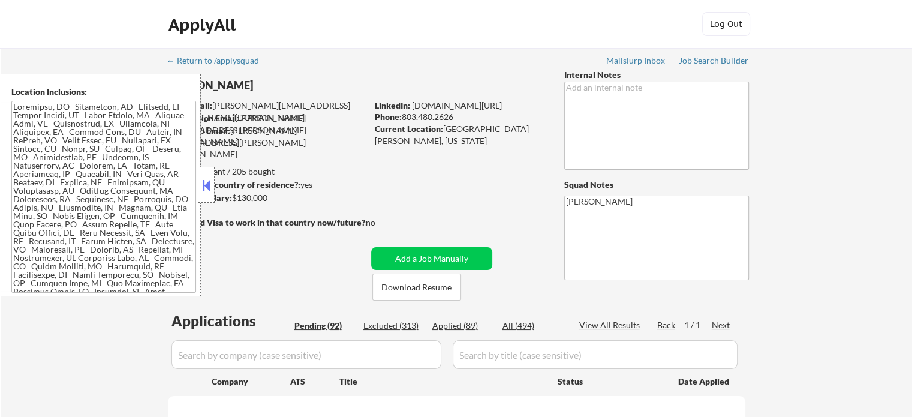
select select ""pending""
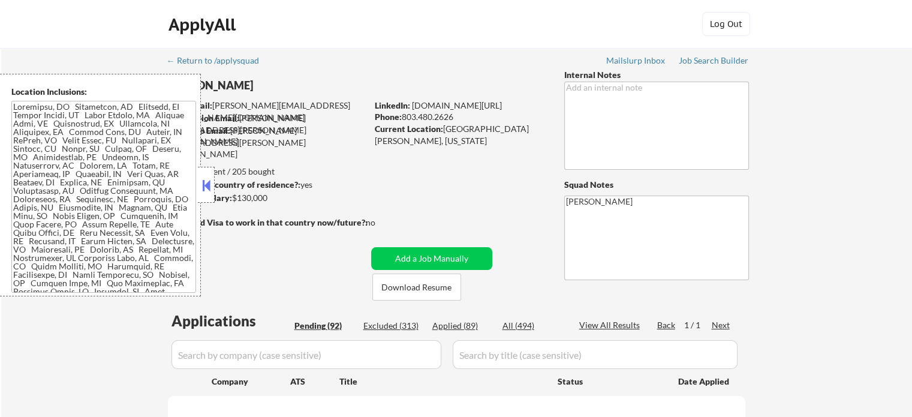
select select ""pending""
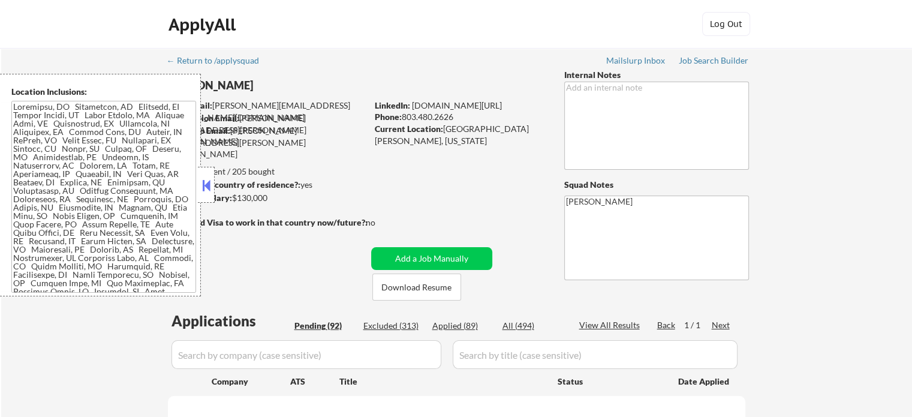
select select ""pending""
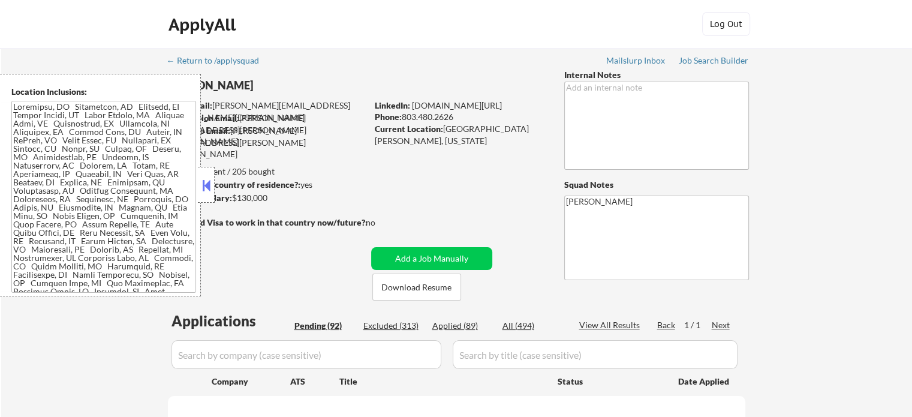
select select ""pending""
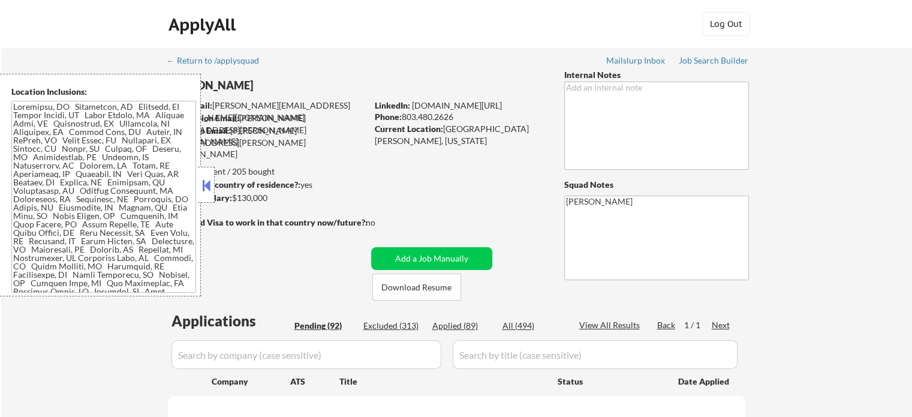
select select ""pending""
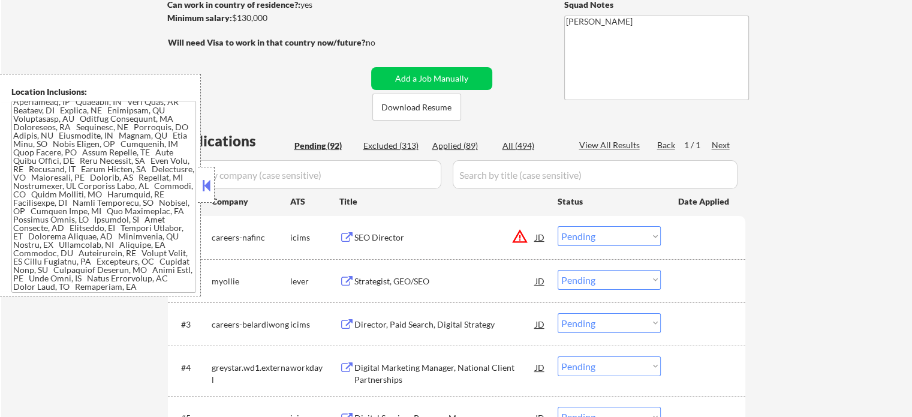
scroll to position [80, 0]
click at [384, 277] on div "Strategist, GEO/SEO" at bounding box center [445, 281] width 181 height 12
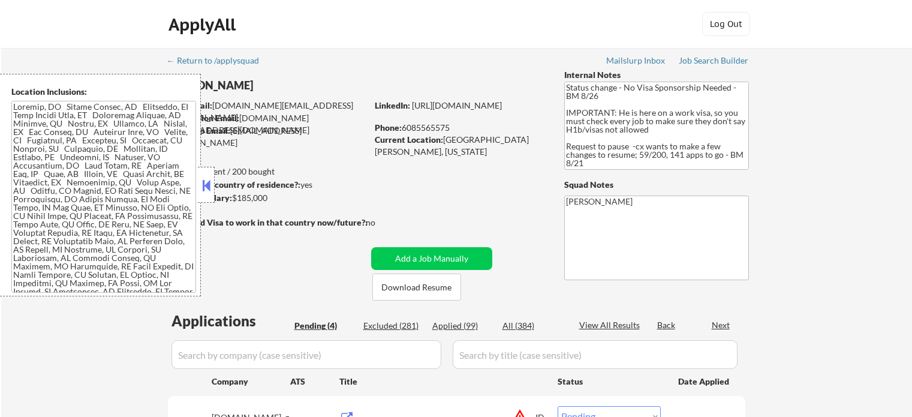
select select ""pending""
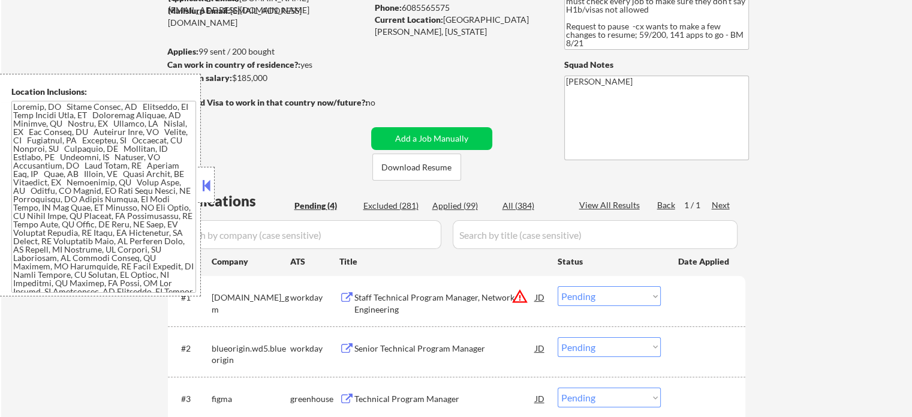
scroll to position [180, 0]
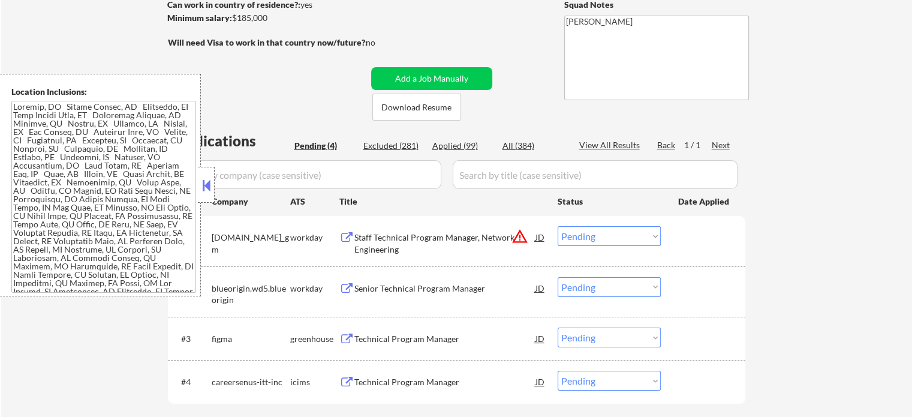
click at [392, 248] on div "Staff Technical Program Manager, Network Engineering" at bounding box center [445, 243] width 181 height 23
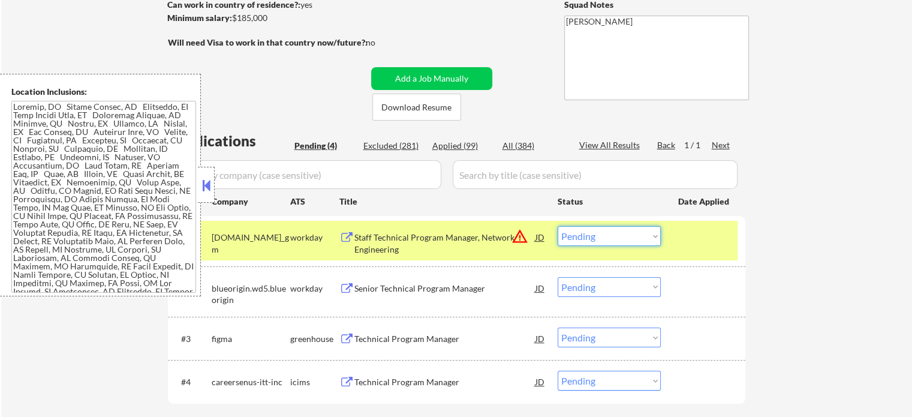
click at [602, 232] on select "Choose an option... Pending Applied Excluded (Questions) Excluded (Expired) Exc…" at bounding box center [609, 236] width 103 height 20
click at [558, 226] on select "Choose an option... Pending Applied Excluded (Questions) Excluded (Expired) Exc…" at bounding box center [609, 236] width 103 height 20
click at [696, 241] on div at bounding box center [705, 237] width 53 height 22
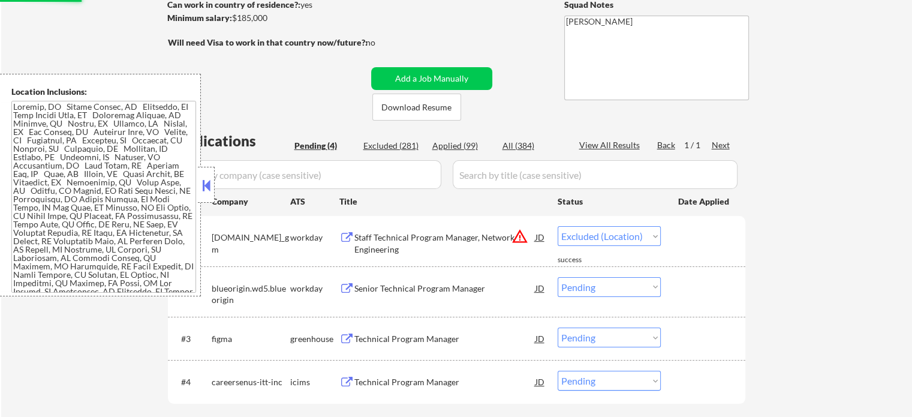
select select ""pending""
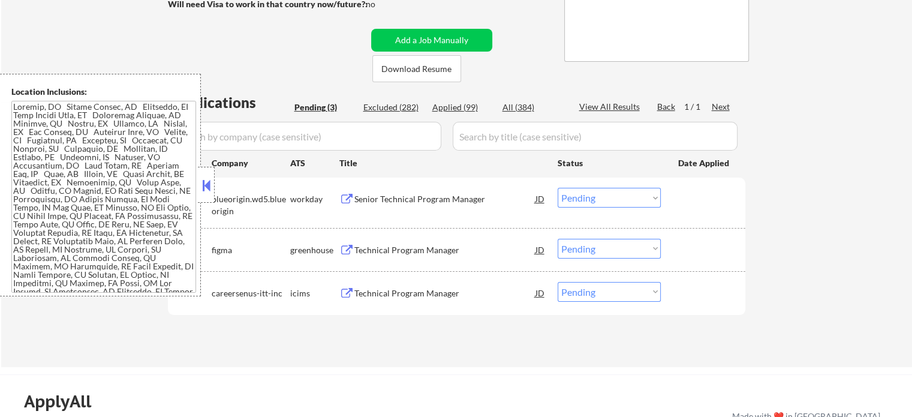
scroll to position [240, 0]
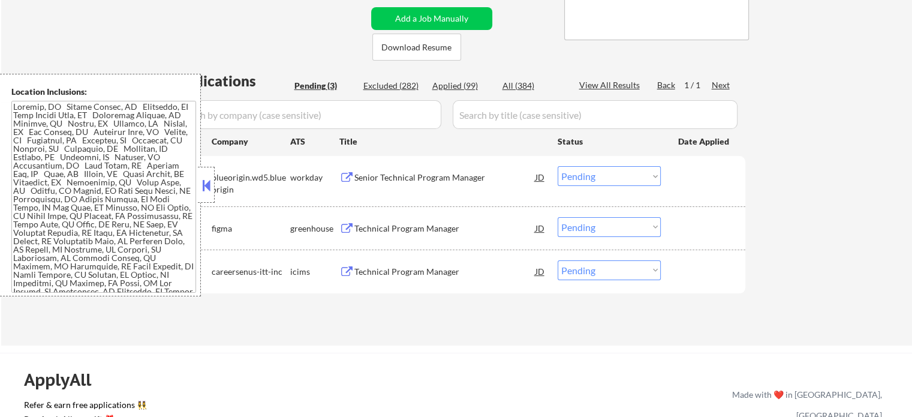
click at [420, 191] on div "#1 blueorigin.wd5.blueorigin workday Senior Technical Program Manager JD warnin…" at bounding box center [455, 181] width 566 height 40
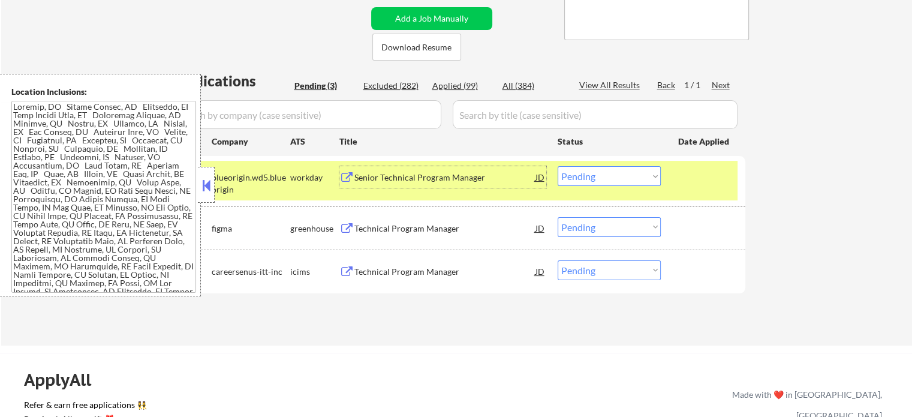
click at [422, 177] on div "Senior Technical Program Manager" at bounding box center [445, 178] width 181 height 12
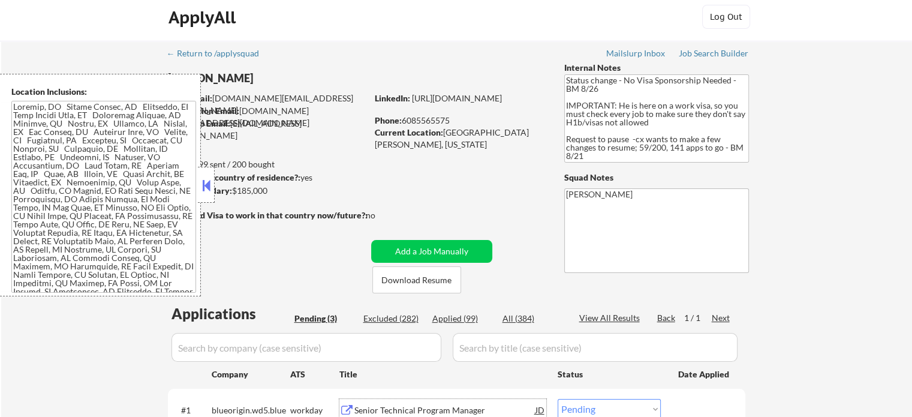
scroll to position [0, 0]
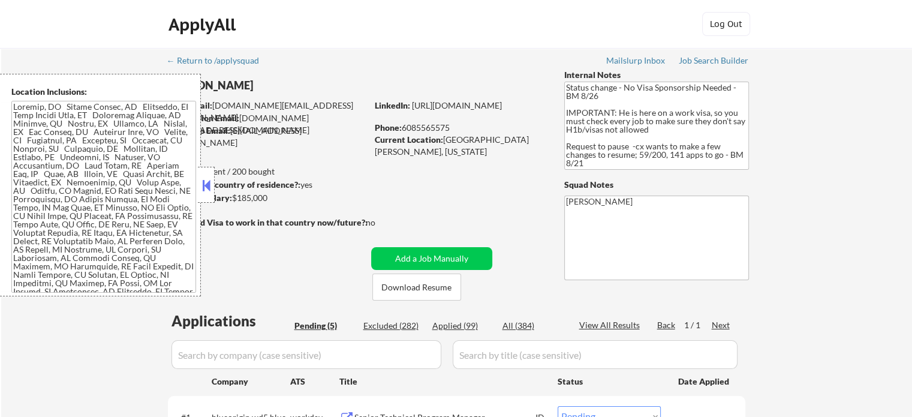
select select ""pending""
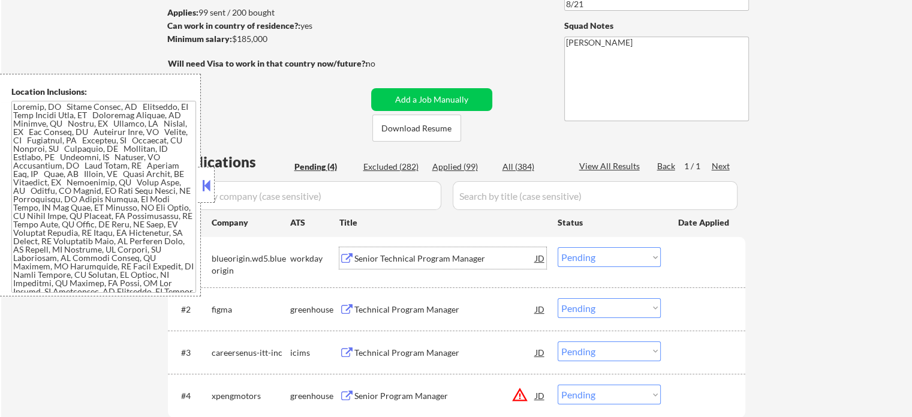
scroll to position [180, 0]
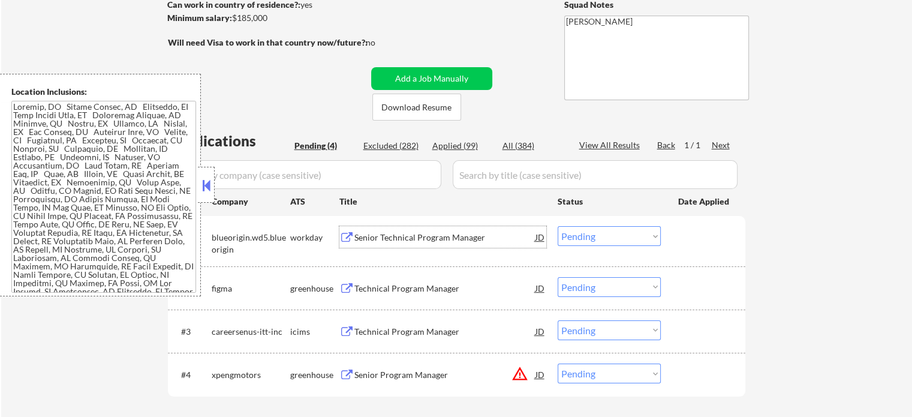
click at [583, 236] on select "Choose an option... Pending Applied Excluded (Questions) Excluded (Expired) Exc…" at bounding box center [609, 236] width 103 height 20
click at [558, 226] on select "Choose an option... Pending Applied Excluded (Questions) Excluded (Expired) Exc…" at bounding box center [609, 236] width 103 height 20
click at [680, 238] on div at bounding box center [705, 237] width 53 height 22
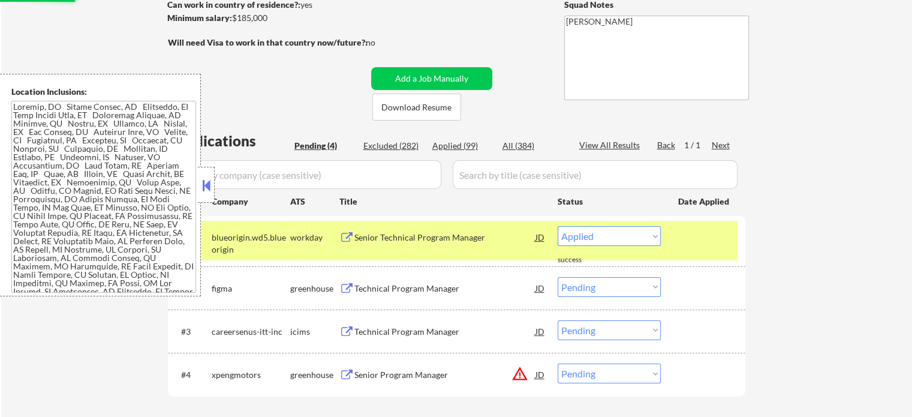
click at [680, 237] on div at bounding box center [705, 237] width 53 height 22
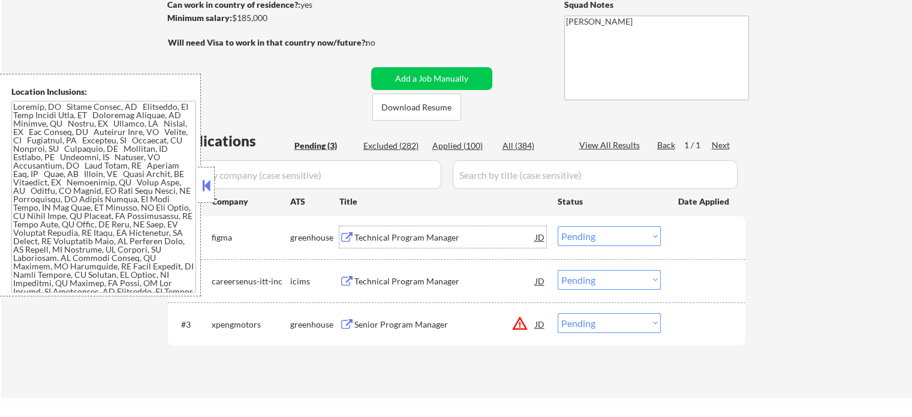
click at [416, 236] on div "Technical Program Manager" at bounding box center [445, 238] width 181 height 12
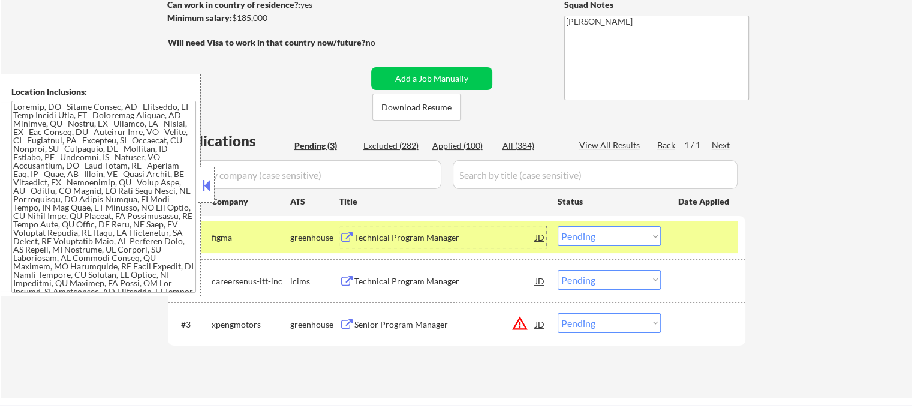
click at [599, 242] on select "Choose an option... Pending Applied Excluded (Questions) Excluded (Expired) Exc…" at bounding box center [609, 236] width 103 height 20
click at [558, 226] on select "Choose an option... Pending Applied Excluded (Questions) Excluded (Expired) Exc…" at bounding box center [609, 236] width 103 height 20
click at [696, 233] on div at bounding box center [705, 237] width 53 height 22
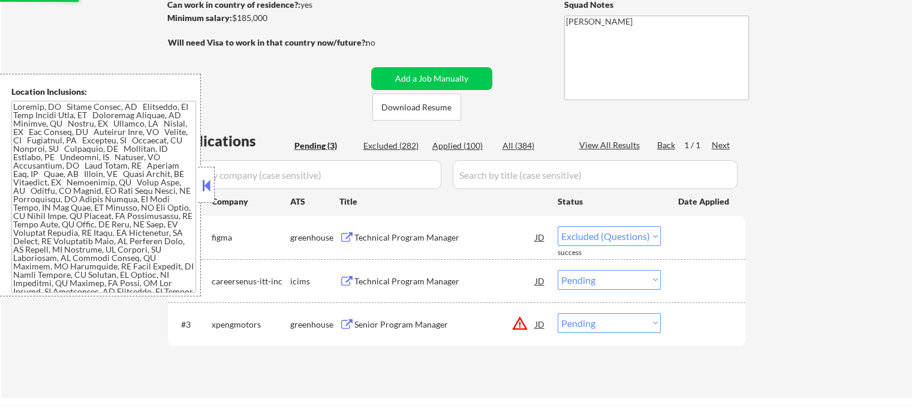
select select ""pending""
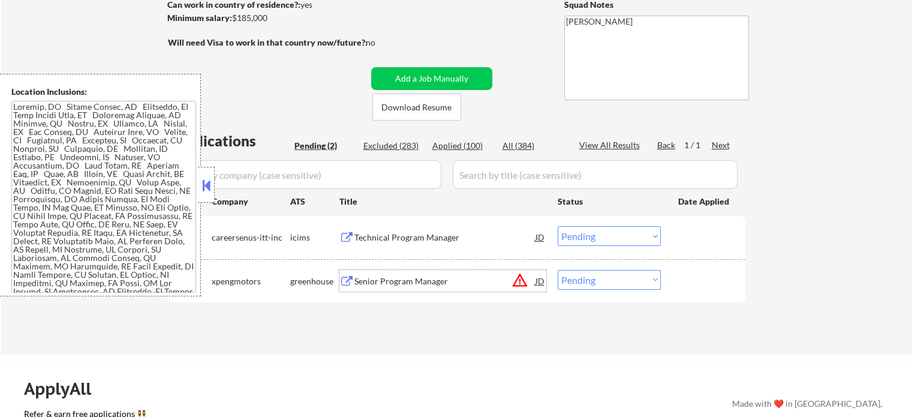
click at [419, 280] on div "Senior Program Manager" at bounding box center [445, 281] width 181 height 12
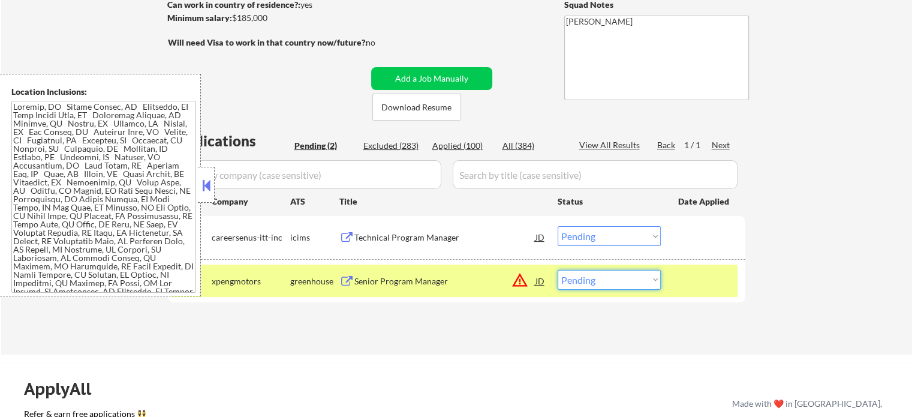
click at [597, 282] on select "Choose an option... Pending Applied Excluded (Questions) Excluded (Expired) Exc…" at bounding box center [609, 280] width 103 height 20
select select ""applied""
click at [558, 270] on select "Choose an option... Pending Applied Excluded (Questions) Excluded (Expired) Exc…" at bounding box center [609, 280] width 103 height 20
click at [677, 287] on div "#2 xpengmotors greenhouse Senior Program Manager JD warning_amber Choose an opt…" at bounding box center [455, 281] width 566 height 32
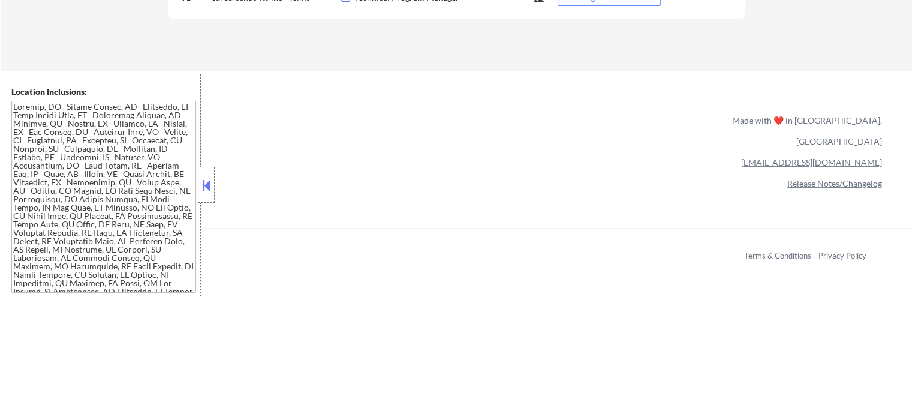
scroll to position [240, 0]
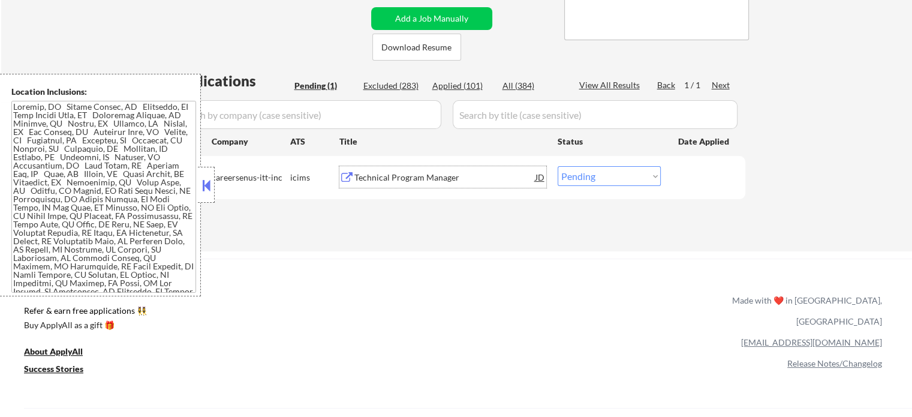
click at [406, 172] on div "Technical Program Manager" at bounding box center [445, 178] width 181 height 12
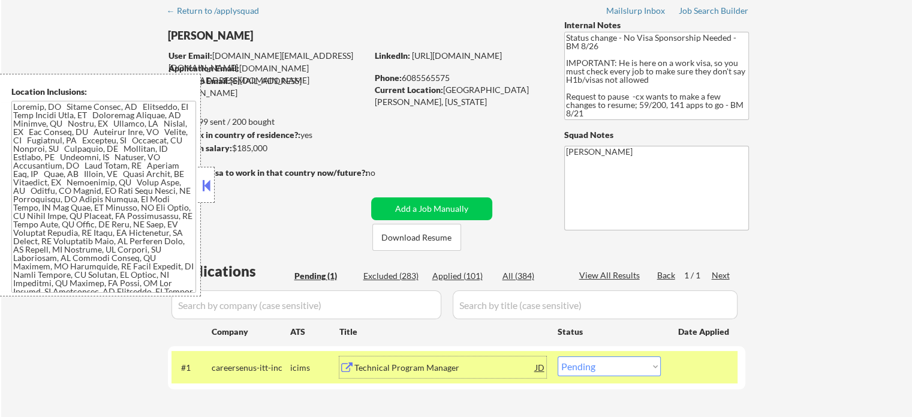
scroll to position [0, 0]
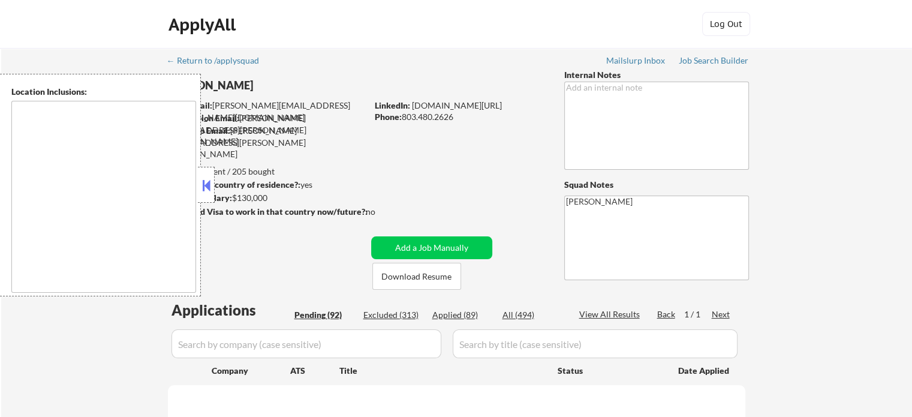
type textarea "[GEOGRAPHIC_DATA], [GEOGRAPHIC_DATA] [GEOGRAPHIC_DATA], [GEOGRAPHIC_DATA] [GEOG…"
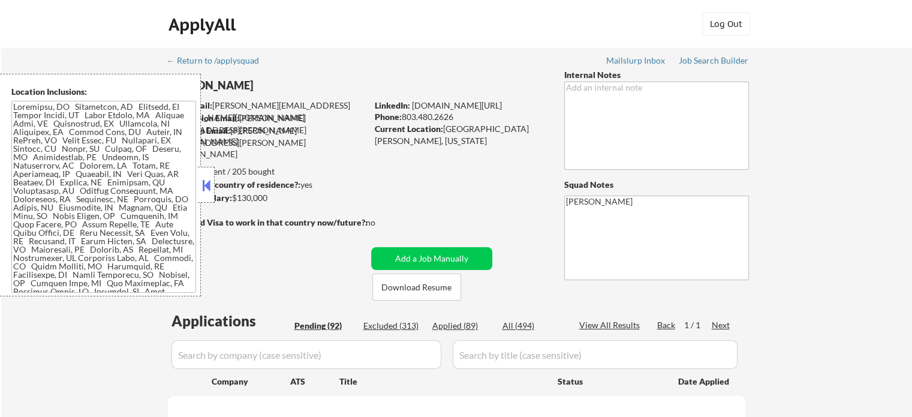
select select ""pending""
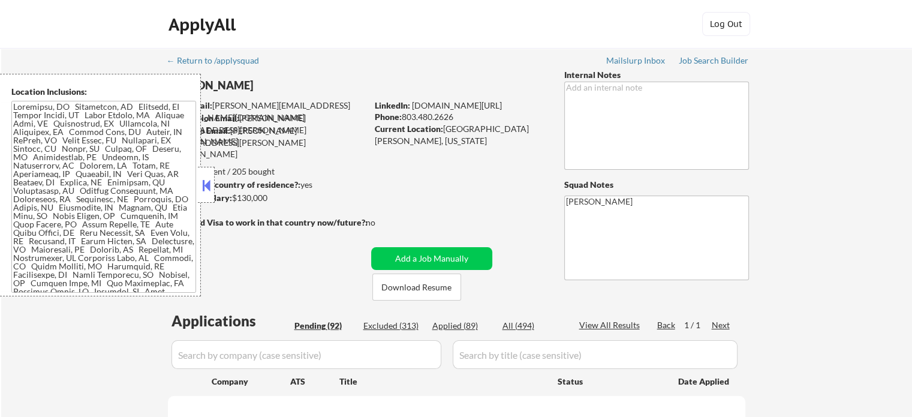
select select ""pending""
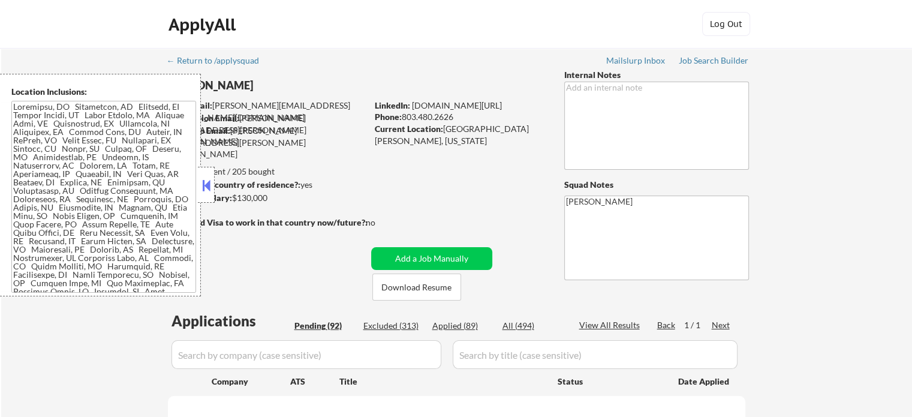
select select ""pending""
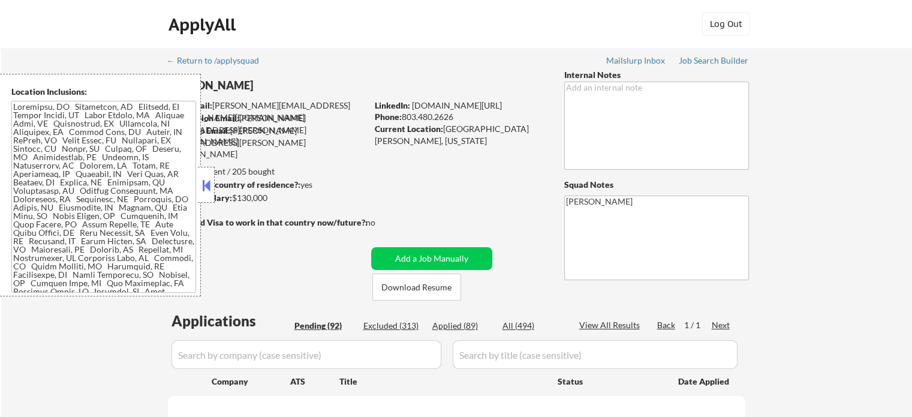
select select ""pending""
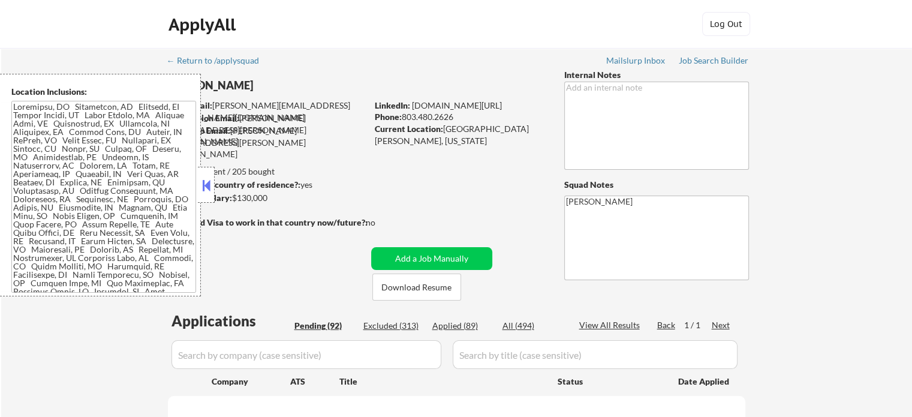
select select ""pending""
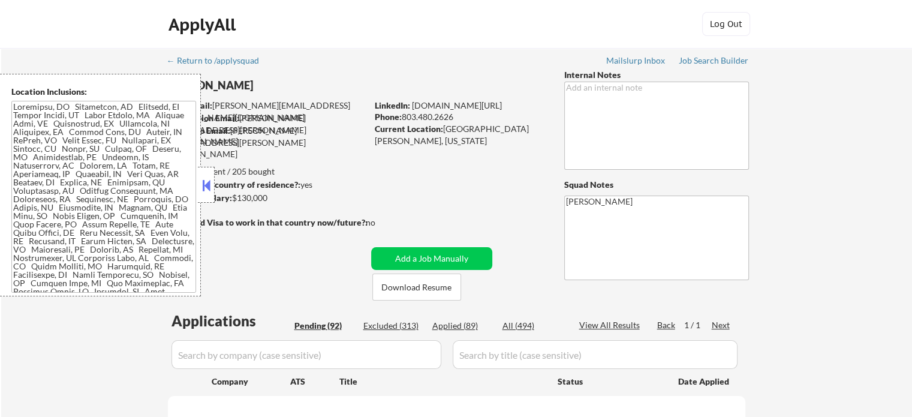
select select ""pending""
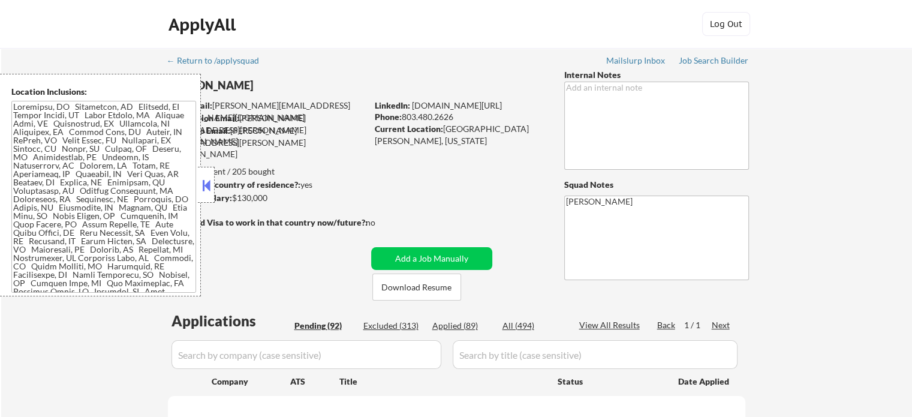
select select ""pending""
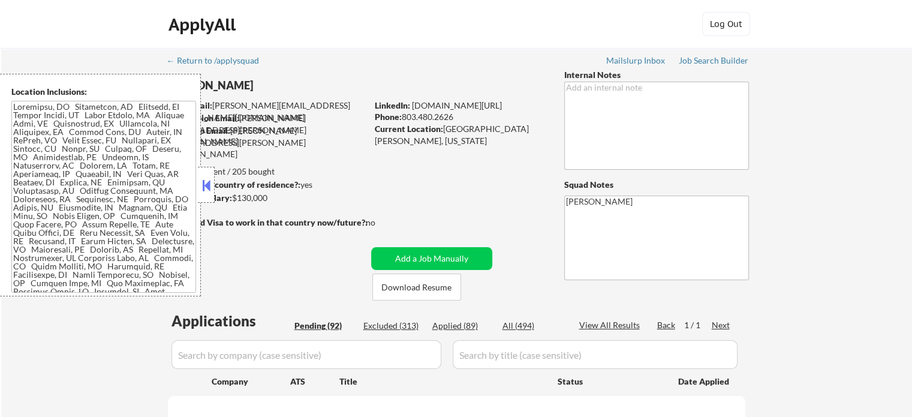
select select ""pending""
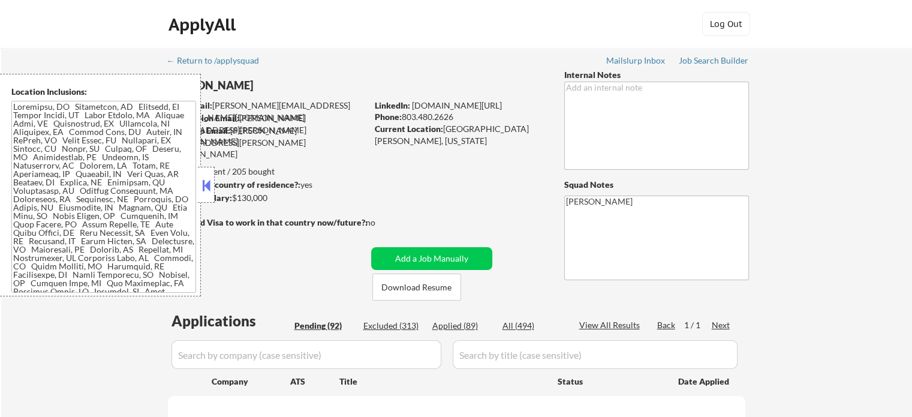
select select ""pending""
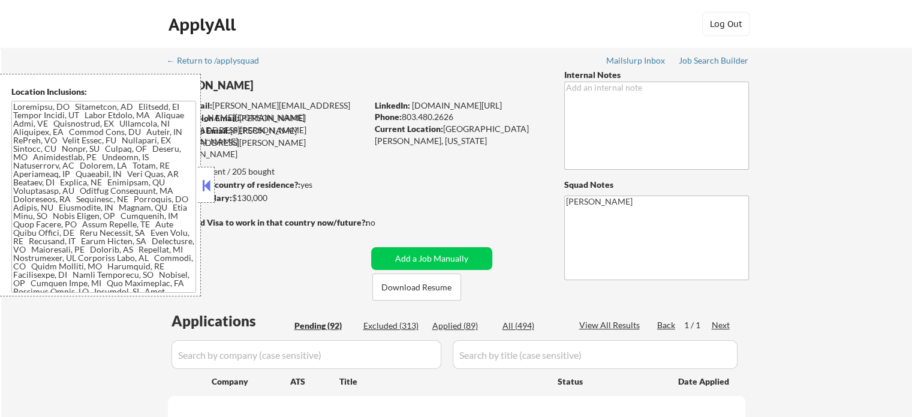
select select ""pending""
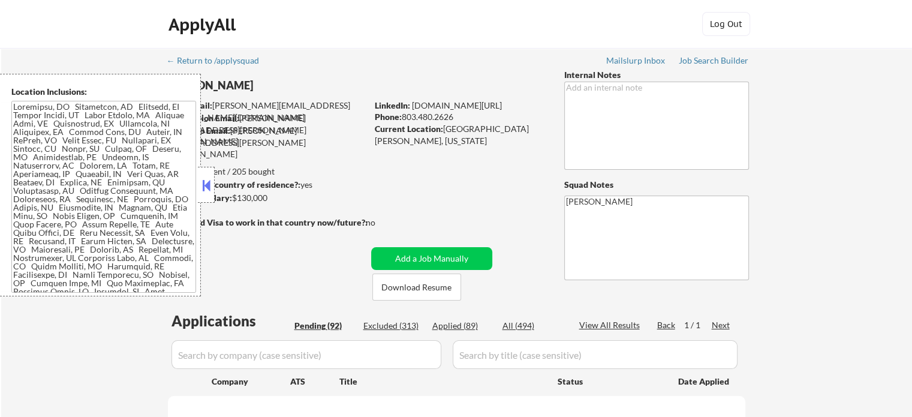
select select ""pending""
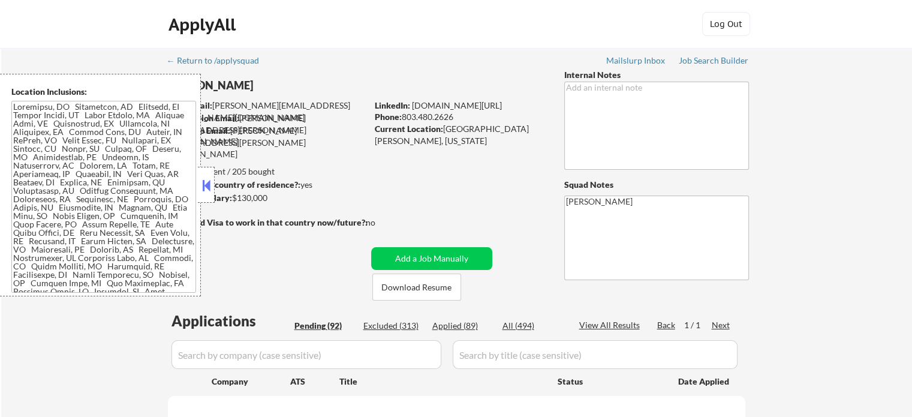
select select ""pending""
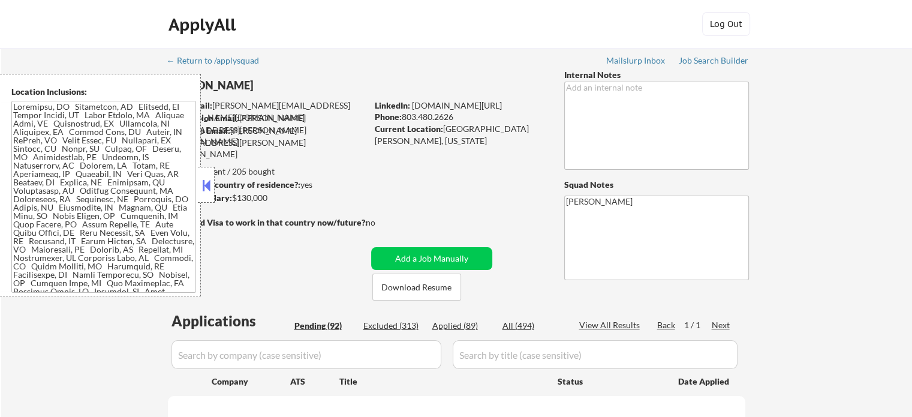
select select ""pending""
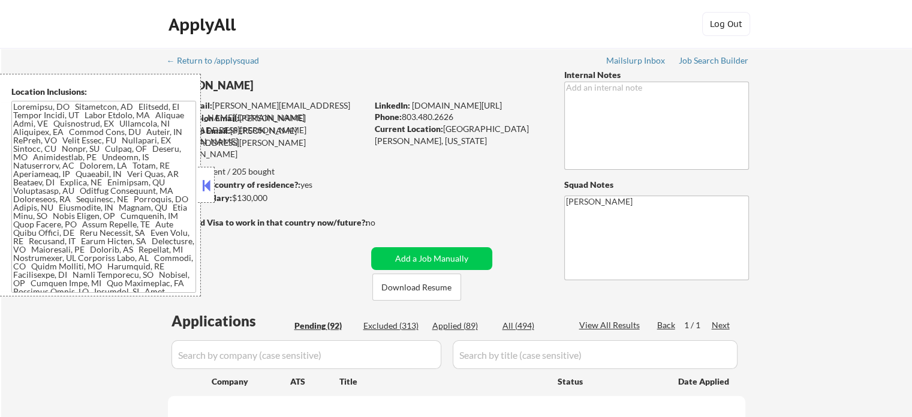
select select ""pending""
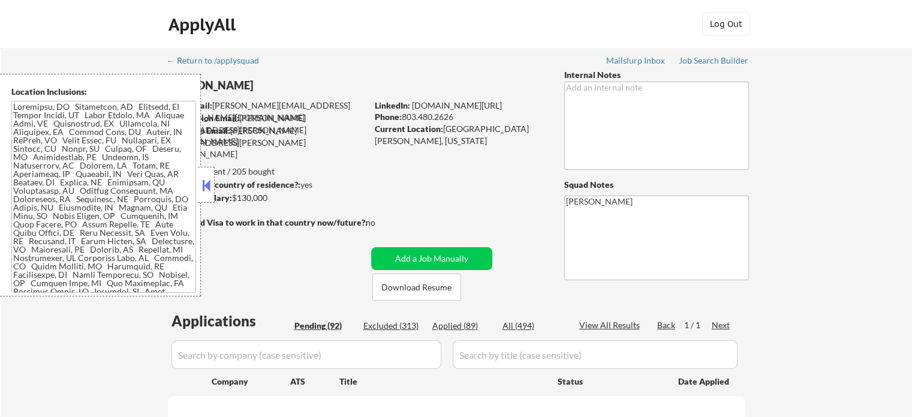
select select ""pending""
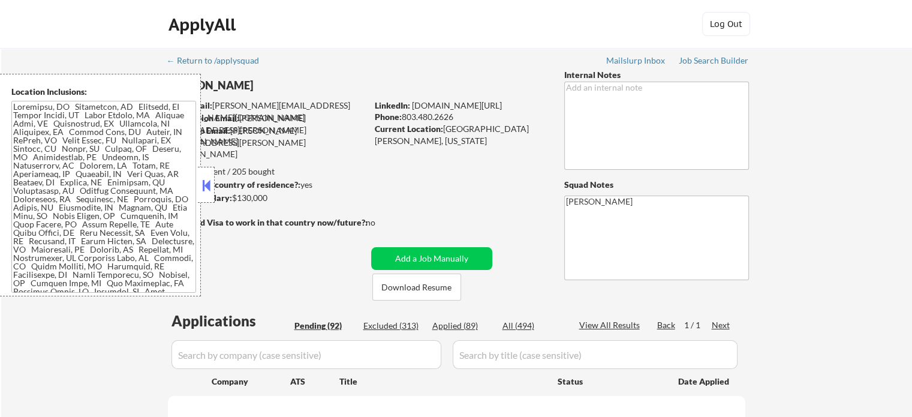
select select ""pending""
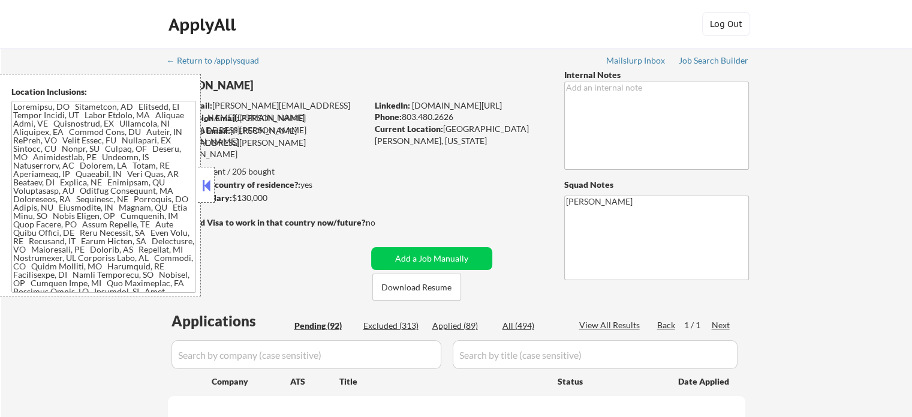
select select ""pending""
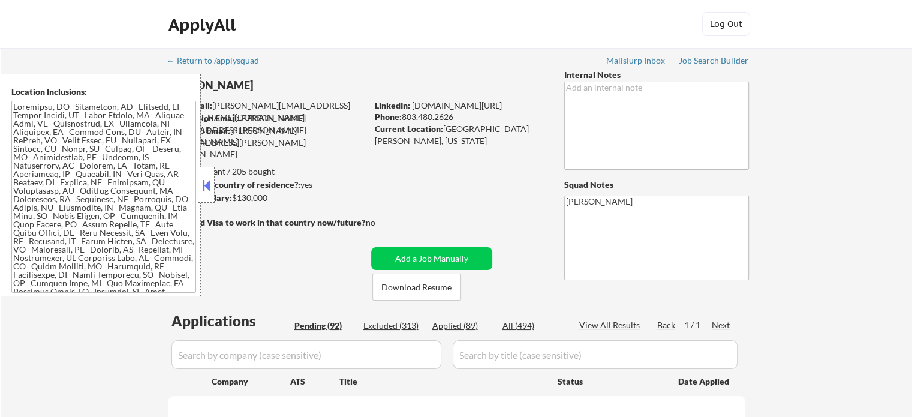
select select ""pending""
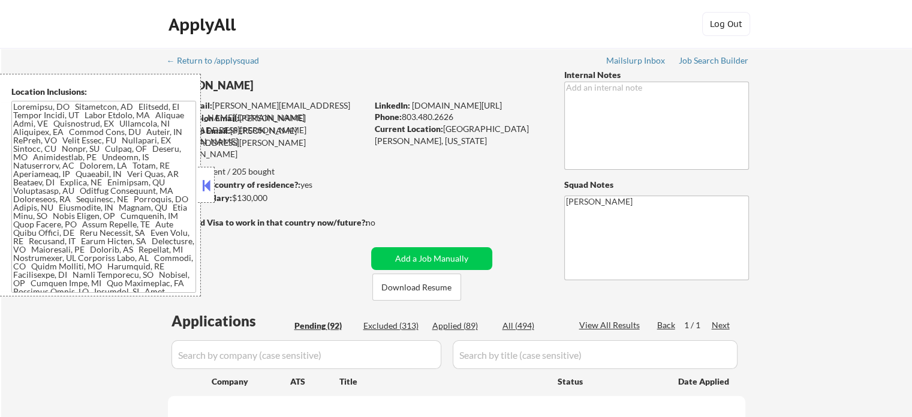
select select ""pending""
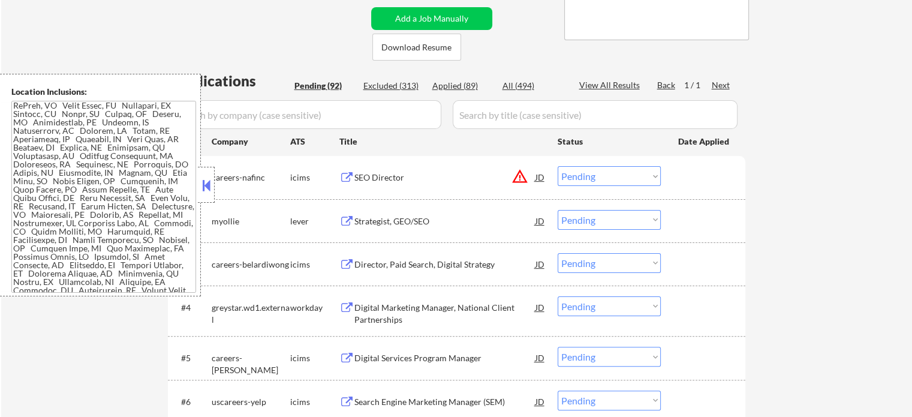
scroll to position [60, 0]
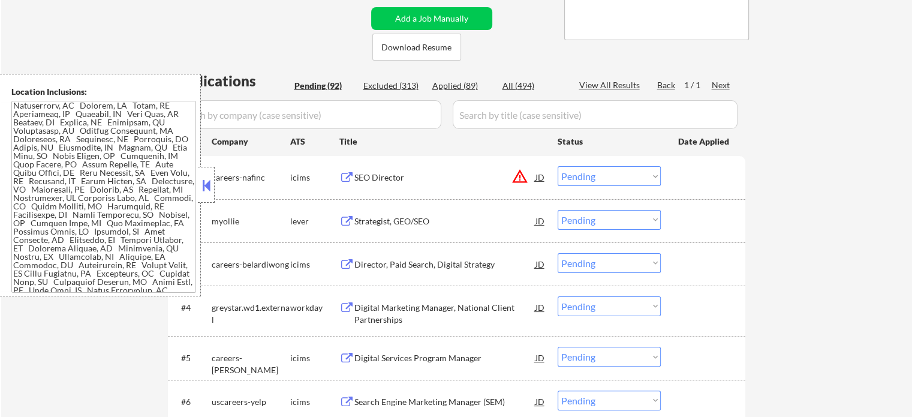
click at [379, 220] on div "Strategist, GEO/SEO" at bounding box center [445, 221] width 181 height 12
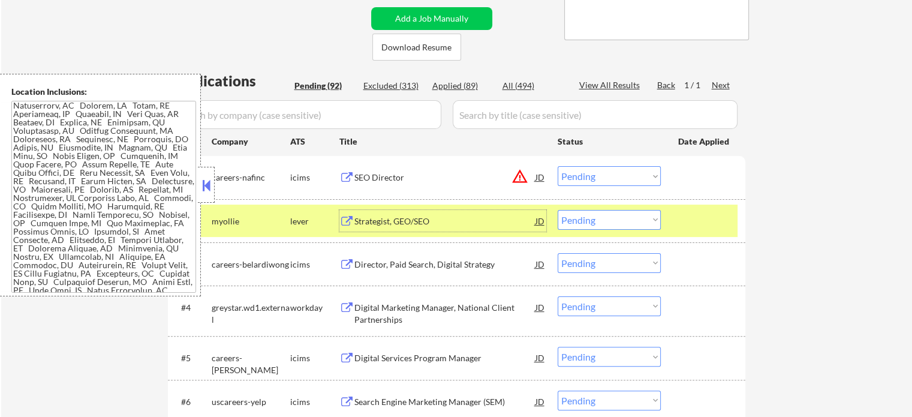
click at [717, 227] on div at bounding box center [705, 221] width 53 height 22
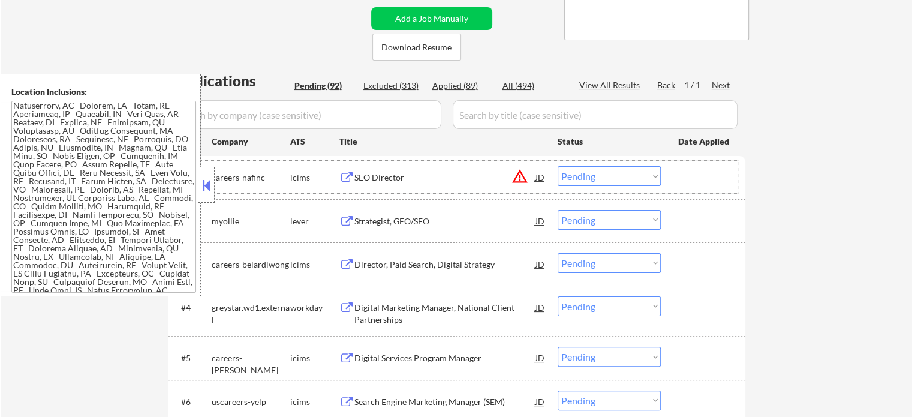
click at [717, 168] on div at bounding box center [705, 177] width 53 height 22
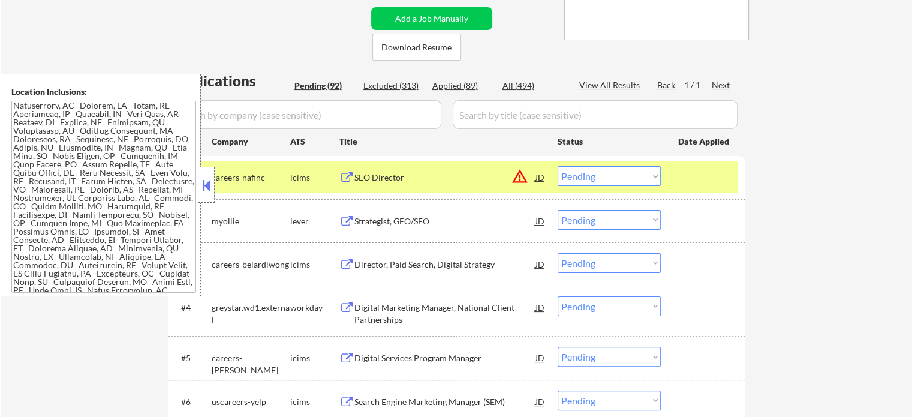
click at [397, 316] on div "Digital Marketing Manager, National Client Partnerships" at bounding box center [445, 313] width 181 height 23
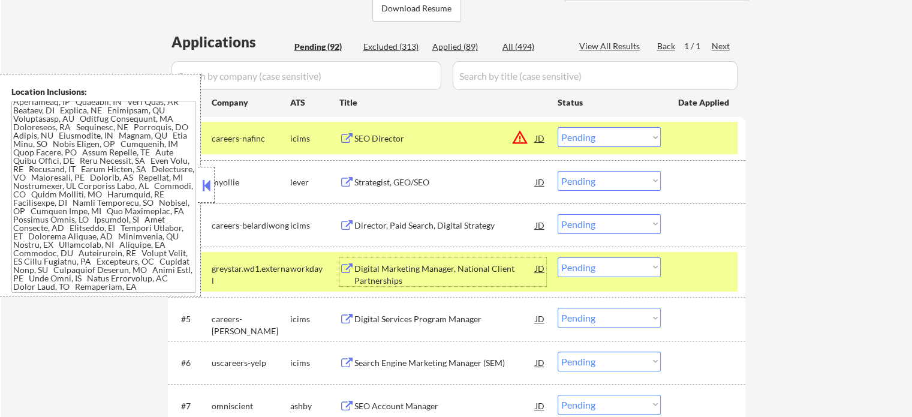
scroll to position [360, 0]
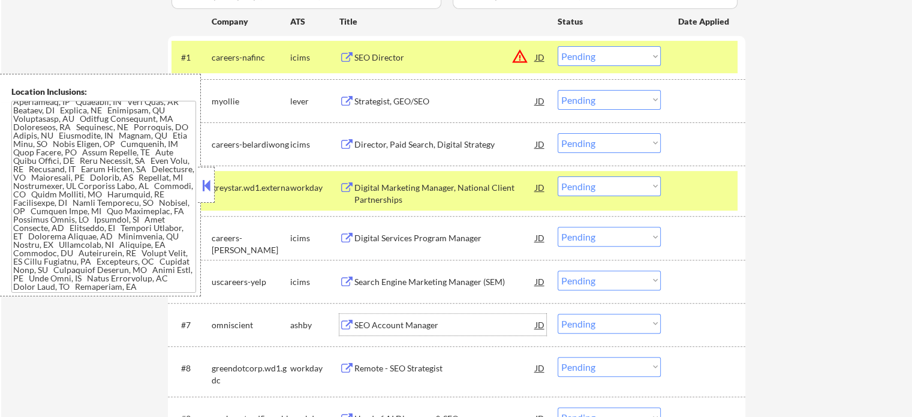
click at [370, 330] on div "SEO Account Manager" at bounding box center [445, 325] width 181 height 12
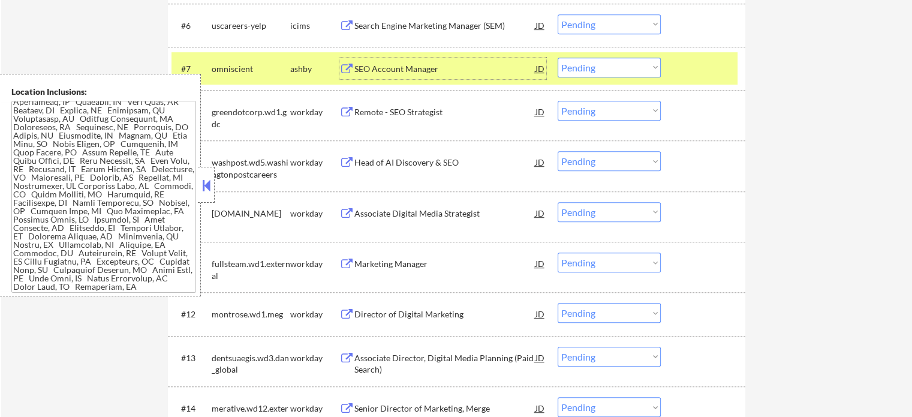
scroll to position [660, 0]
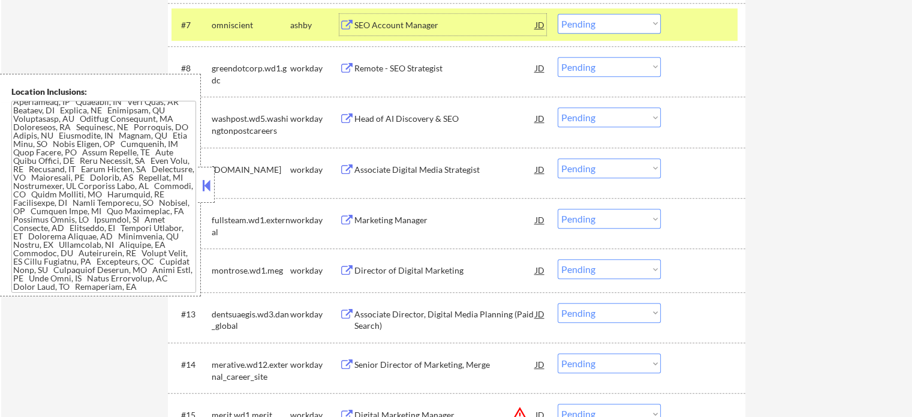
click at [395, 271] on div "Director of Digital Marketing" at bounding box center [445, 271] width 181 height 12
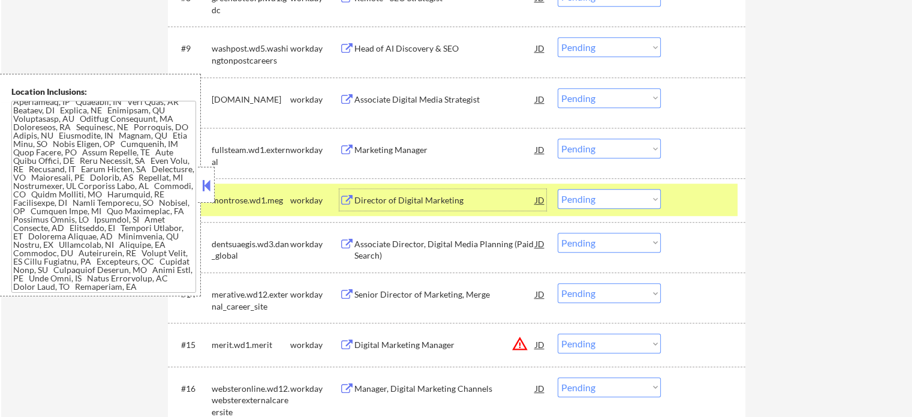
scroll to position [840, 0]
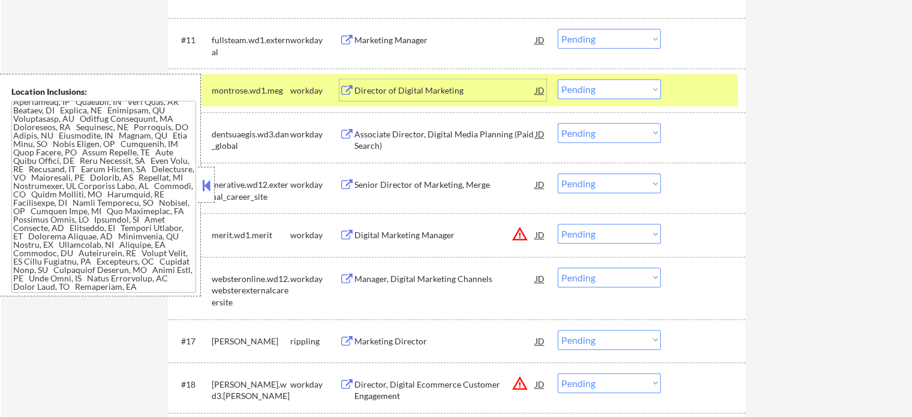
click at [386, 239] on div "Digital Marketing Manager" at bounding box center [445, 235] width 181 height 12
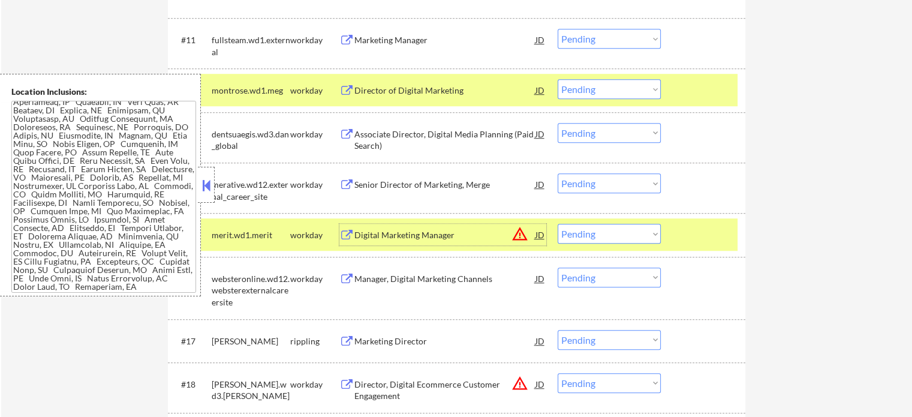
click at [624, 234] on select "Choose an option... Pending Applied Excluded (Questions) Excluded (Expired) Exc…" at bounding box center [609, 234] width 103 height 20
click at [558, 224] on select "Choose an option... Pending Applied Excluded (Questions) Excluded (Expired) Exc…" at bounding box center [609, 234] width 103 height 20
click at [699, 226] on div at bounding box center [705, 235] width 53 height 22
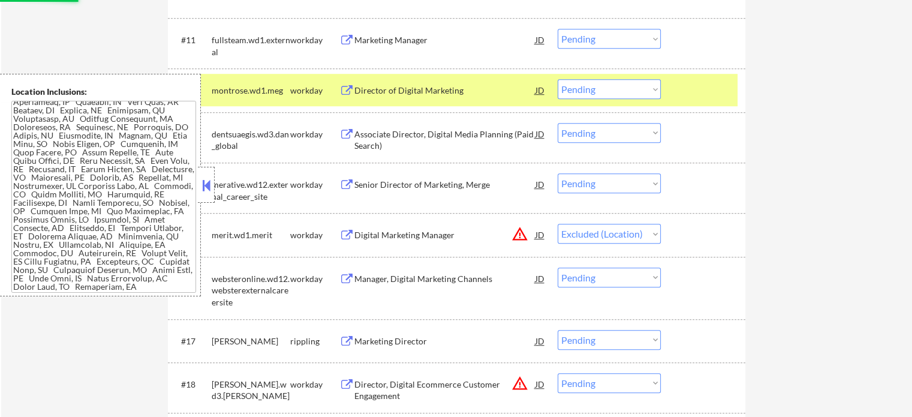
click at [378, 393] on div "Director, Digital Ecommerce Customer Engagement" at bounding box center [445, 390] width 181 height 23
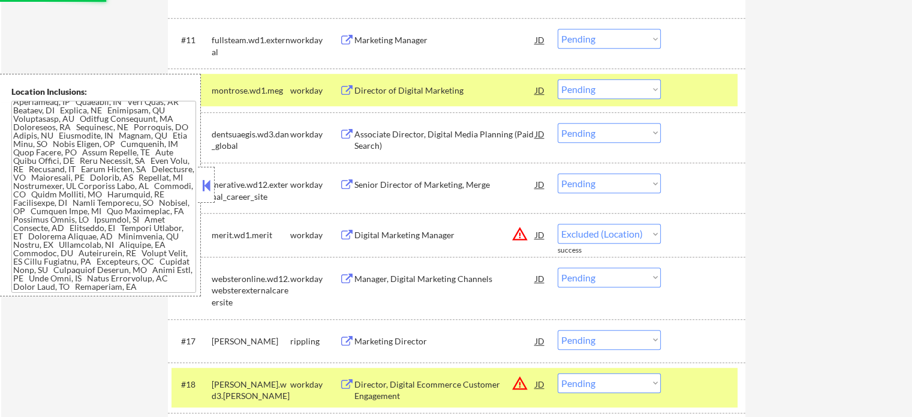
select select ""pending""
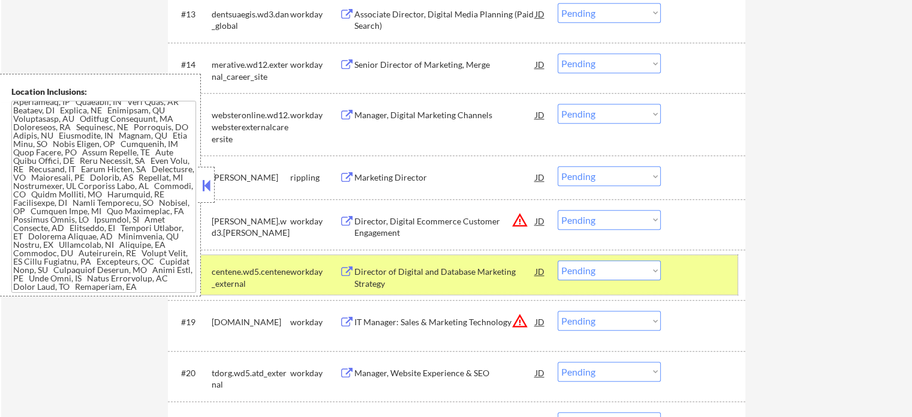
click at [703, 271] on div at bounding box center [705, 271] width 53 height 22
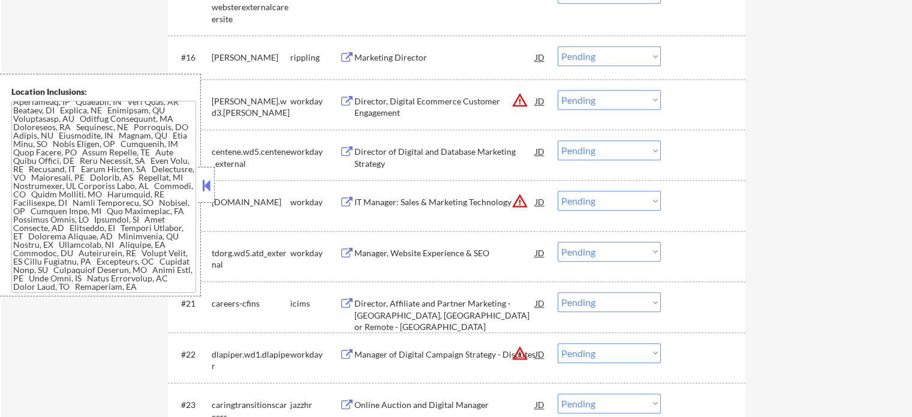
scroll to position [1200, 0]
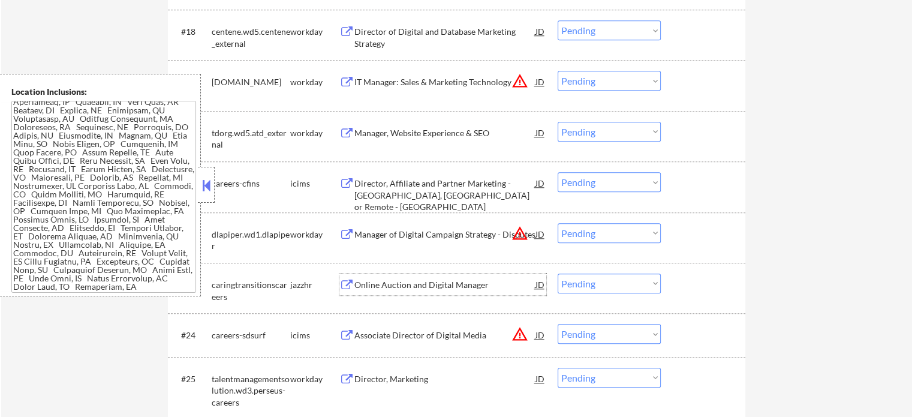
click at [368, 288] on div "Online Auction and Digital Manager" at bounding box center [445, 285] width 181 height 12
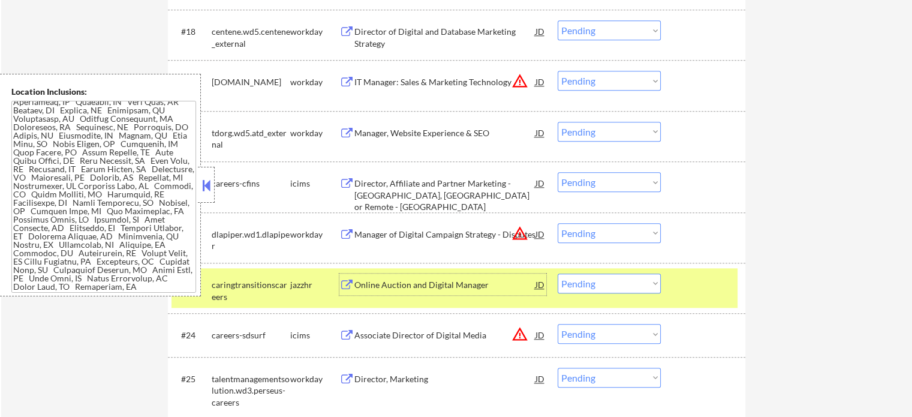
click at [675, 284] on div "#23 caringtransitionscareers jazzhr Online Auction and Digital Manager JD warni…" at bounding box center [455, 288] width 566 height 40
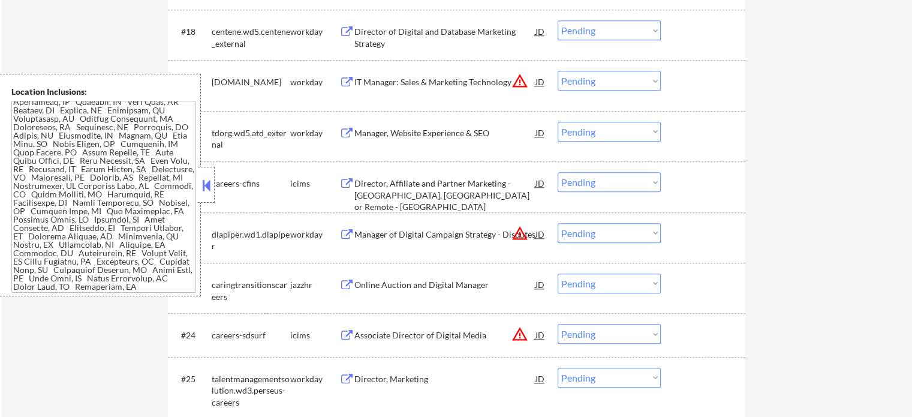
click at [394, 383] on div "Director, Marketing" at bounding box center [445, 379] width 181 height 12
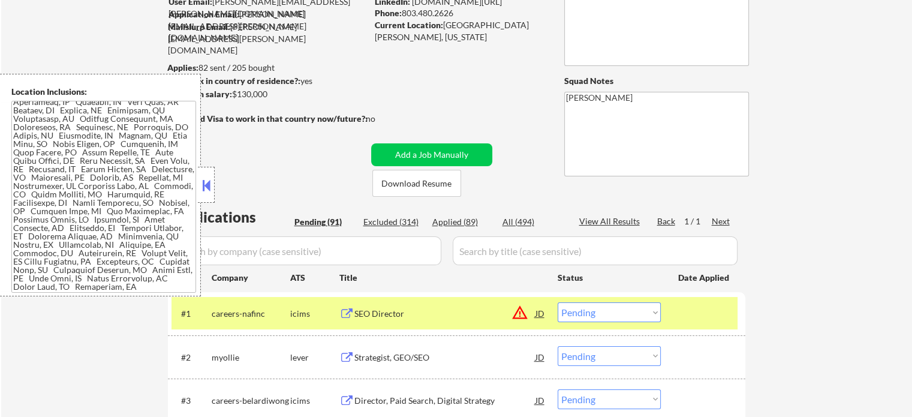
scroll to position [0, 0]
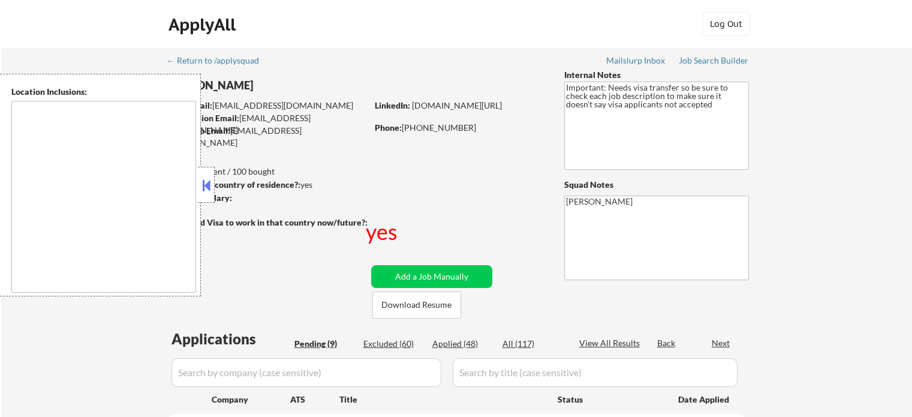
type textarea "[GEOGRAPHIC_DATA], [GEOGRAPHIC_DATA] [GEOGRAPHIC_DATA], [GEOGRAPHIC_DATA] [GEOG…"
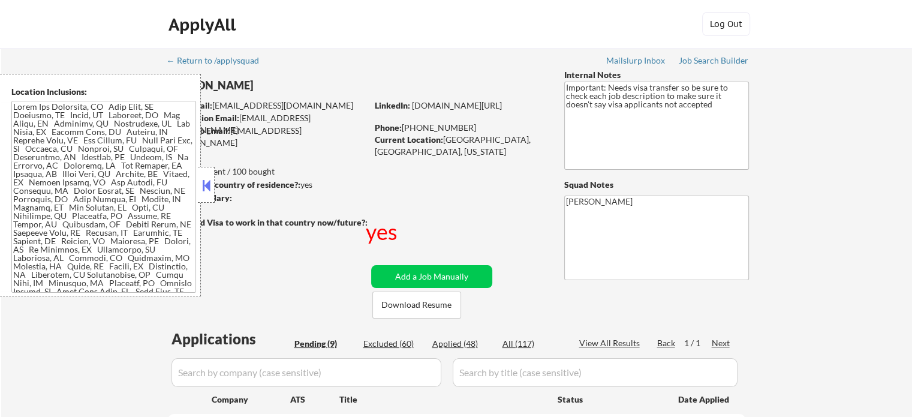
select select ""pending""
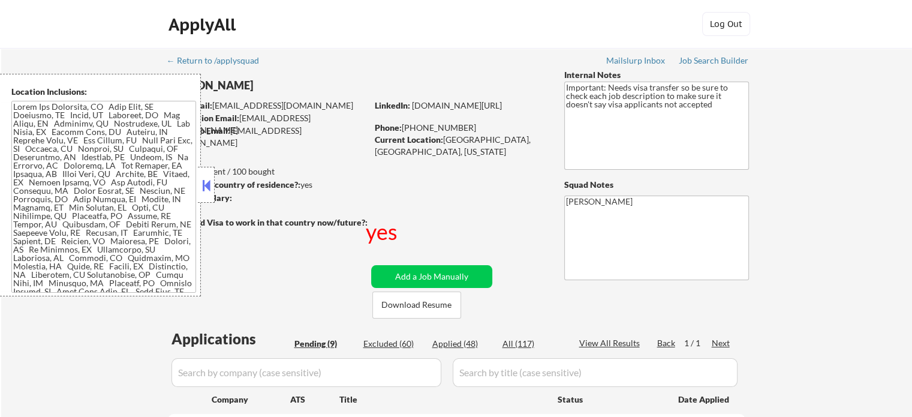
select select ""pending""
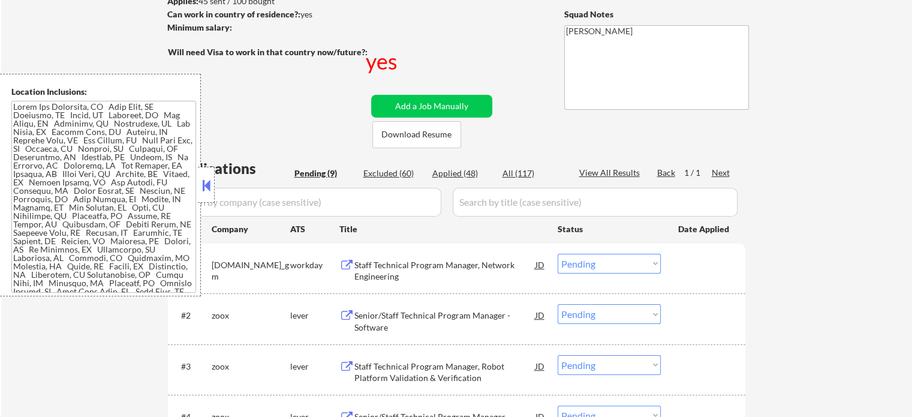
scroll to position [300, 0]
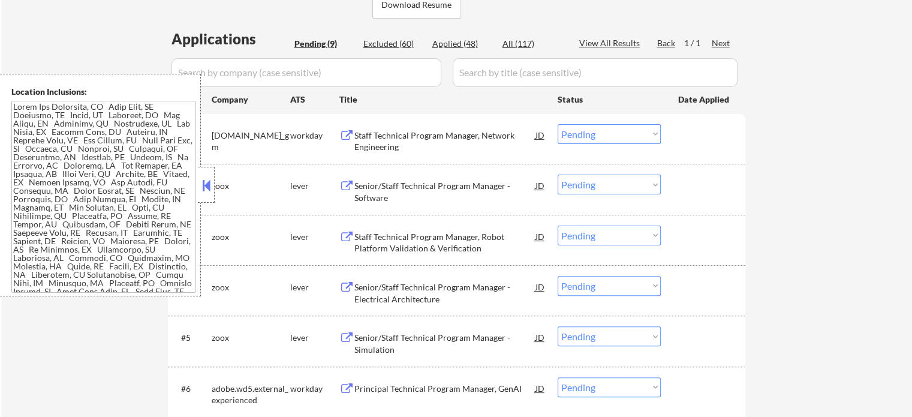
click at [391, 137] on div "Staff Technical Program Manager, Network Engineering" at bounding box center [445, 141] width 181 height 23
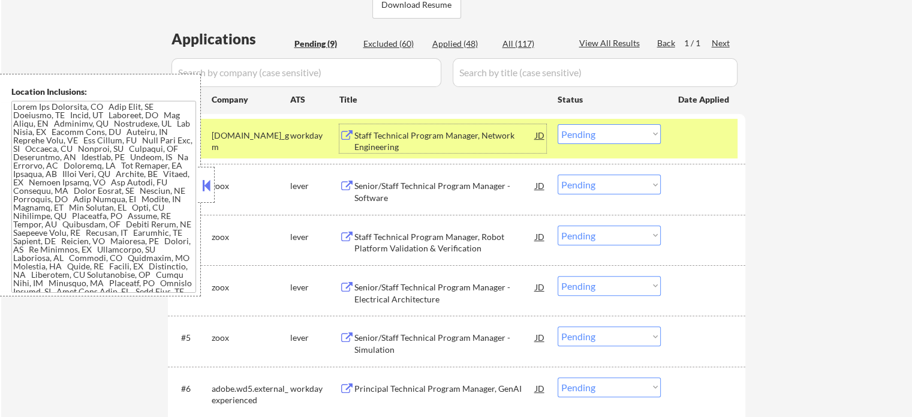
click at [386, 196] on div "Senior/Staff Technical Program Manager - Software" at bounding box center [445, 191] width 181 height 23
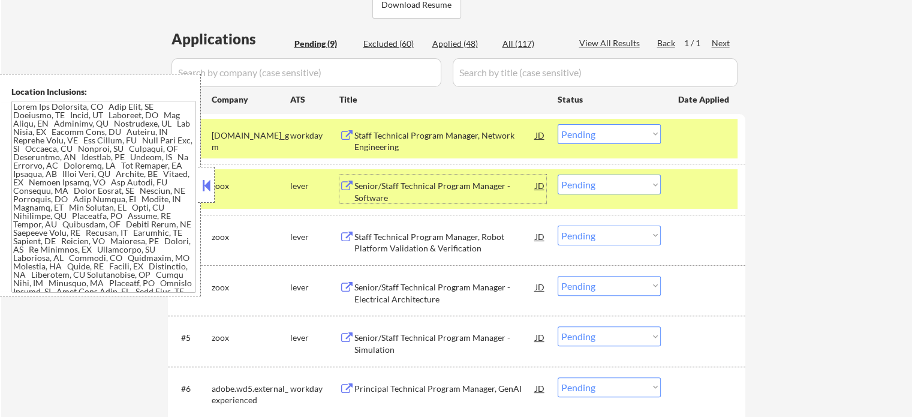
click at [413, 238] on div "Staff Technical Program Manager, Robot Platform Validation & Verification" at bounding box center [445, 242] width 181 height 23
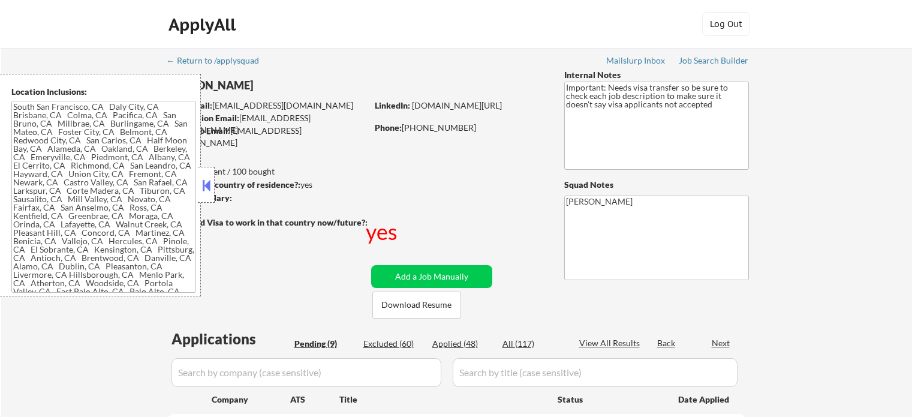
type textarea "[GEOGRAPHIC_DATA], [GEOGRAPHIC_DATA] [GEOGRAPHIC_DATA], [GEOGRAPHIC_DATA] [GEOG…"
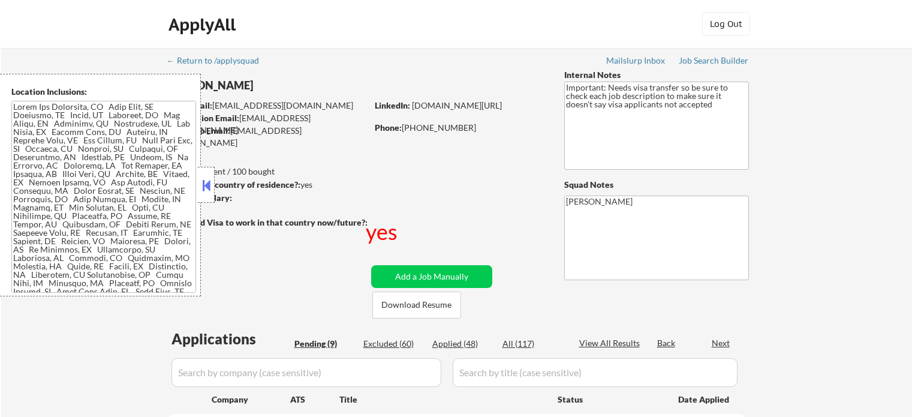
select select ""pending""
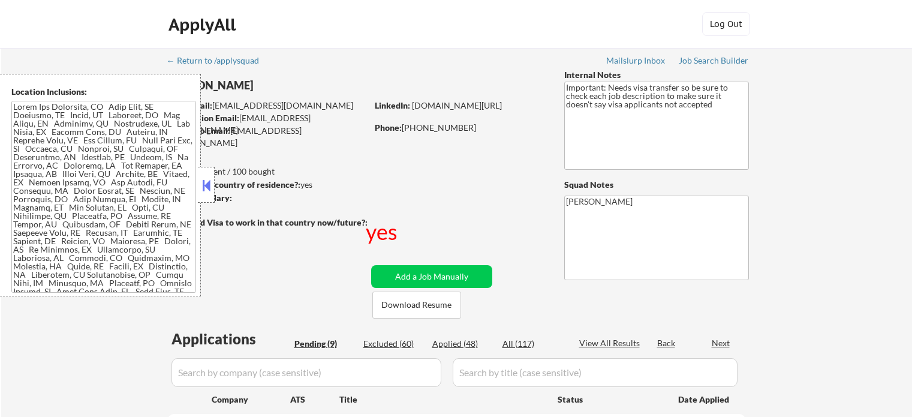
select select ""pending""
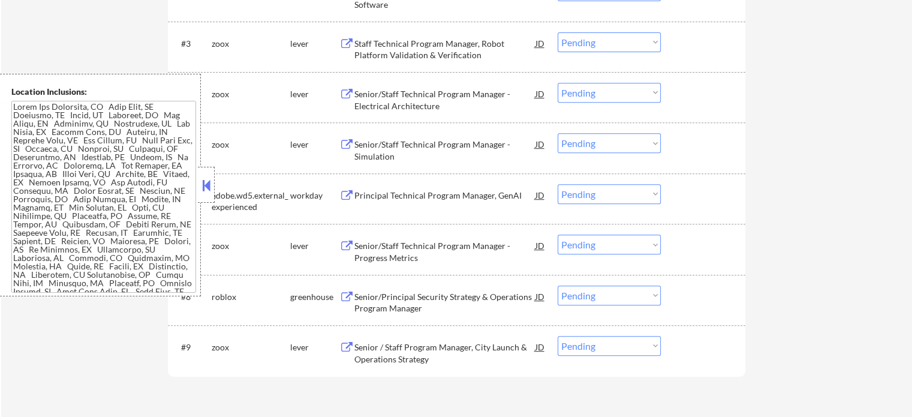
scroll to position [360, 0]
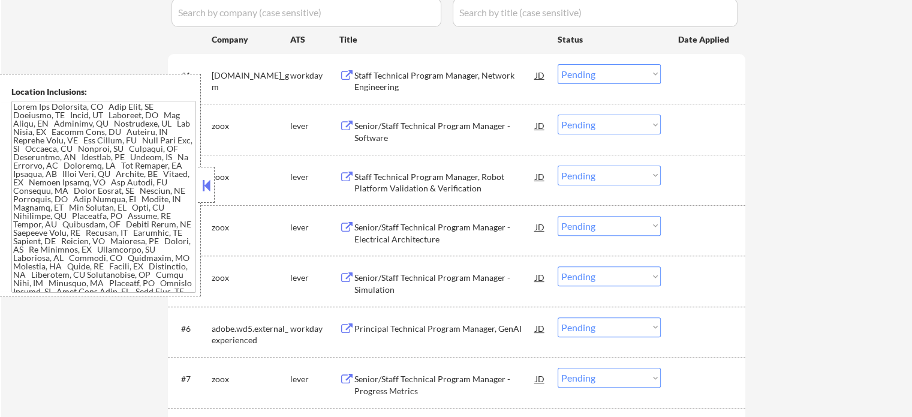
click at [378, 80] on div "Staff Technical Program Manager, Network Engineering" at bounding box center [445, 81] width 181 height 23
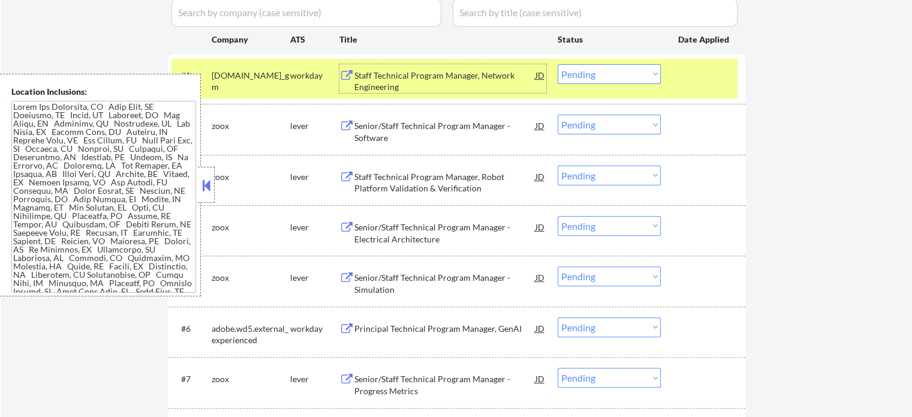
click at [422, 77] on div "Staff Technical Program Manager, Network Engineering" at bounding box center [445, 81] width 181 height 23
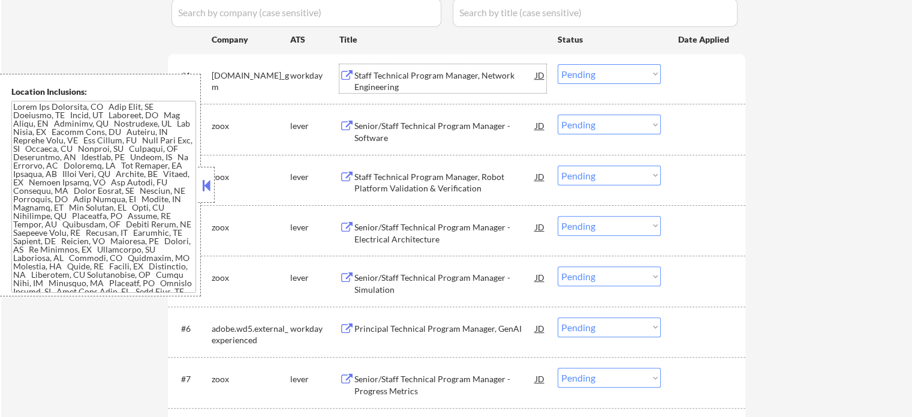
click at [620, 76] on select "Choose an option... Pending Applied Excluded (Questions) Excluded (Expired) Exc…" at bounding box center [609, 74] width 103 height 20
click at [558, 64] on select "Choose an option... Pending Applied Excluded (Questions) Excluded (Expired) Exc…" at bounding box center [609, 74] width 103 height 20
click at [685, 79] on div at bounding box center [705, 75] width 53 height 22
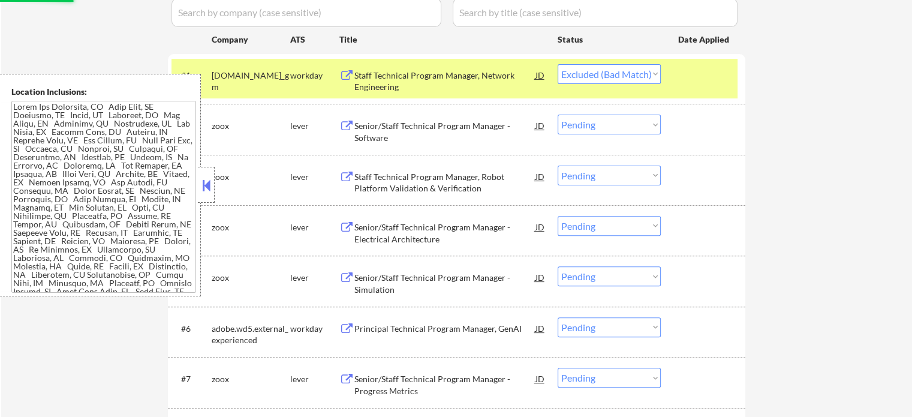
click at [691, 74] on div at bounding box center [705, 75] width 53 height 22
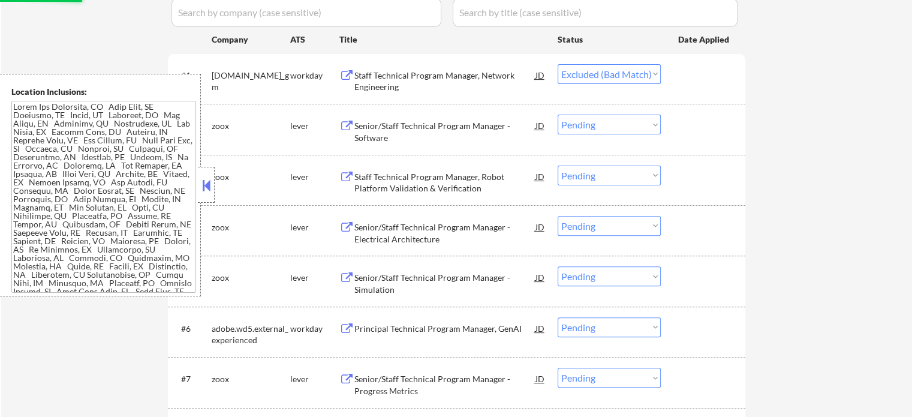
scroll to position [480, 0]
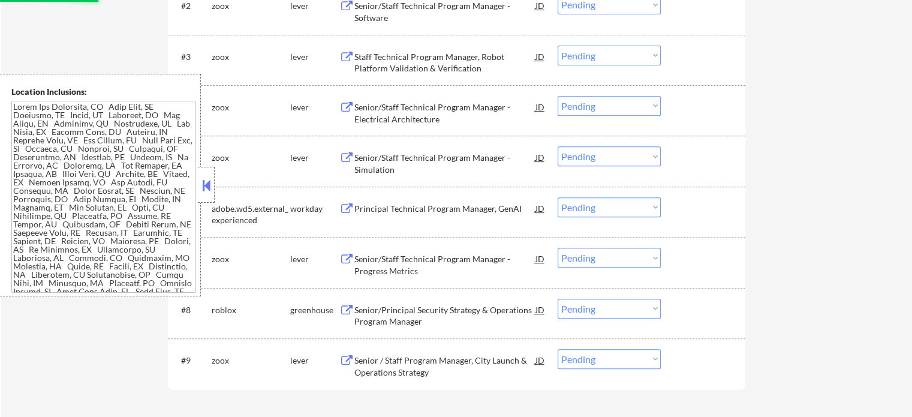
select select ""pending""
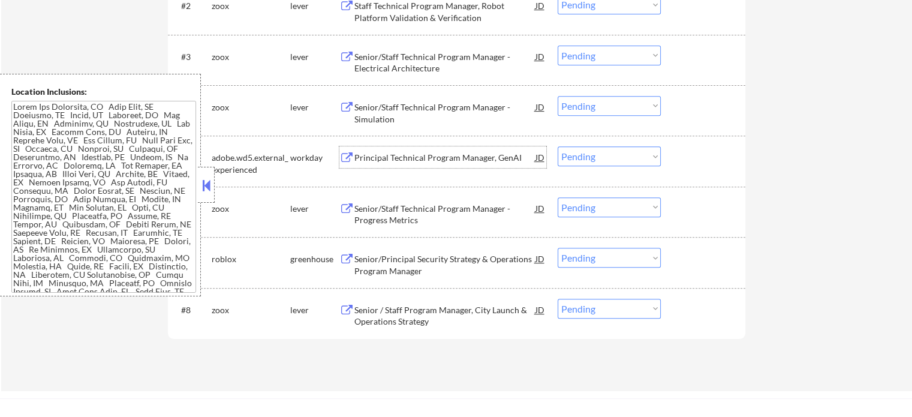
click at [407, 158] on div "Principal Technical Program Manager, GenAI" at bounding box center [445, 158] width 181 height 12
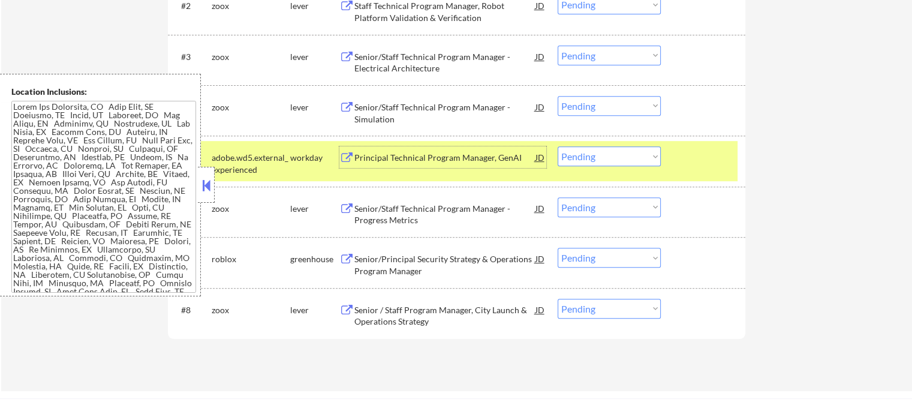
click at [699, 166] on div at bounding box center [705, 157] width 53 height 22
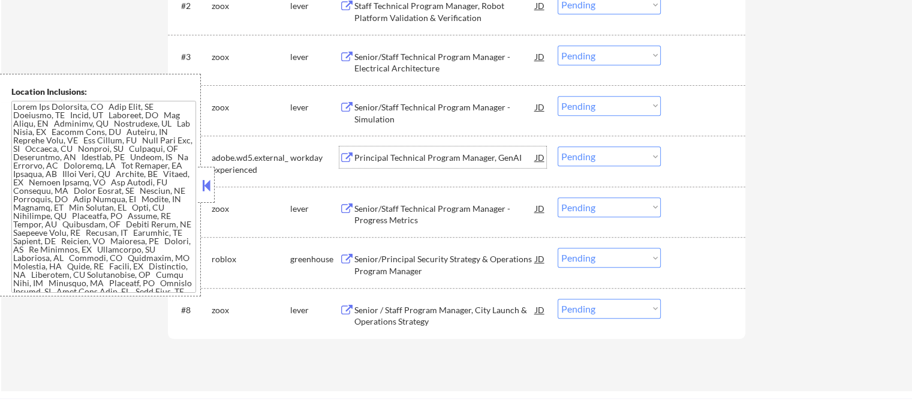
click at [387, 155] on div "Principal Technical Program Manager, GenAI" at bounding box center [445, 158] width 181 height 12
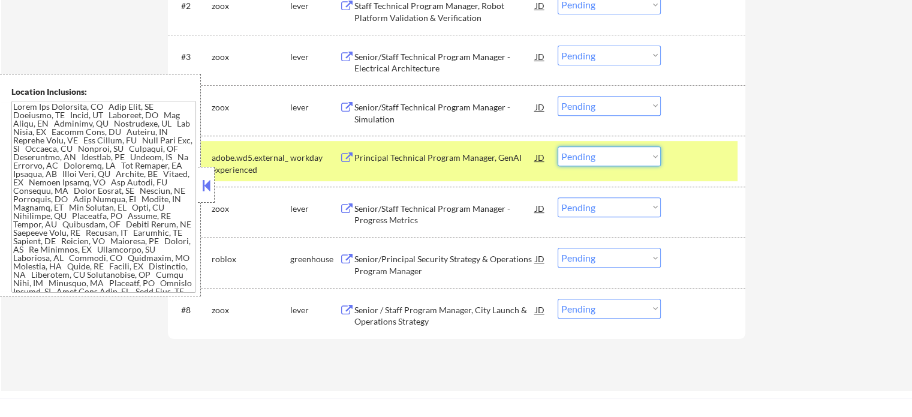
click at [578, 158] on select "Choose an option... Pending Applied Excluded (Questions) Excluded (Expired) Exc…" at bounding box center [609, 156] width 103 height 20
click at [558, 146] on select "Choose an option... Pending Applied Excluded (Questions) Excluded (Expired) Exc…" at bounding box center [609, 156] width 103 height 20
click at [686, 167] on div at bounding box center [705, 157] width 53 height 22
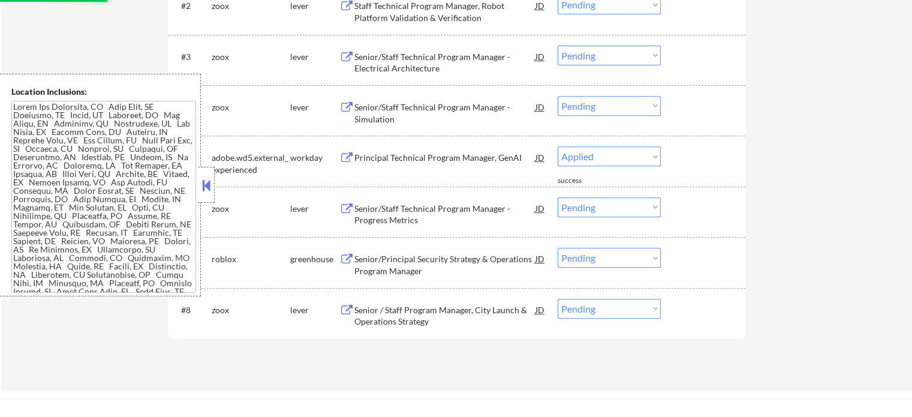
select select ""pending""
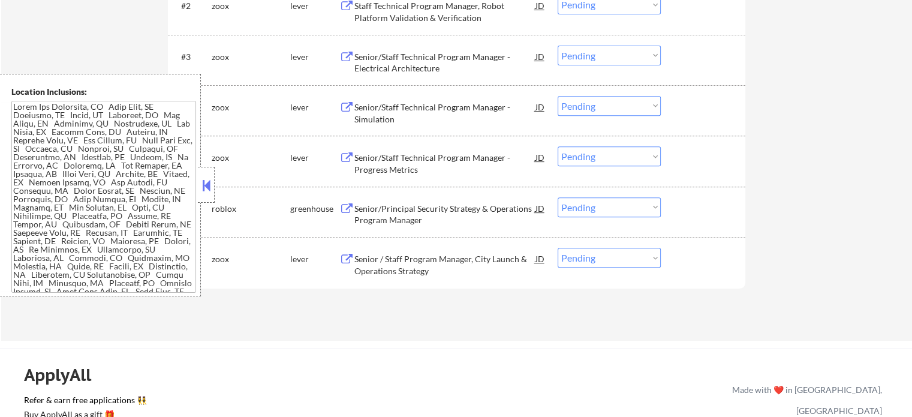
click at [419, 216] on div "Senior/Principal Security Strategy & Operations Program Manager" at bounding box center [445, 214] width 181 height 23
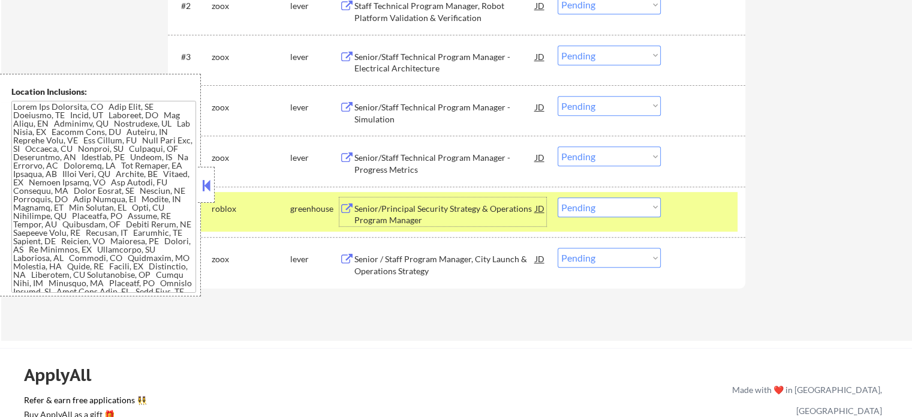
click at [637, 207] on select "Choose an option... Pending Applied Excluded (Questions) Excluded (Expired) Exc…" at bounding box center [609, 207] width 103 height 20
click at [558, 197] on select "Choose an option... Pending Applied Excluded (Questions) Excluded (Expired) Exc…" at bounding box center [609, 207] width 103 height 20
click at [689, 215] on div at bounding box center [705, 208] width 53 height 22
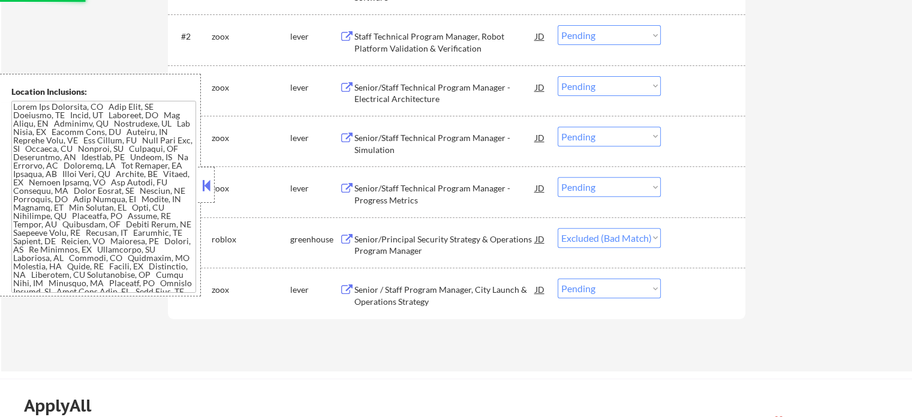
scroll to position [360, 0]
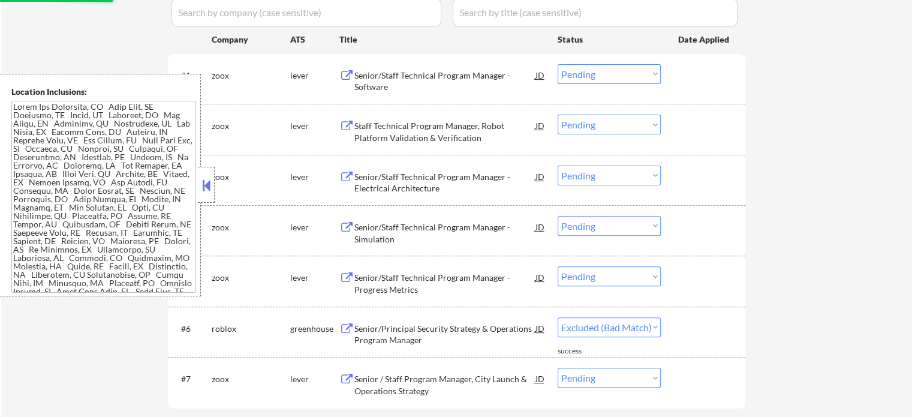
select select ""pending""
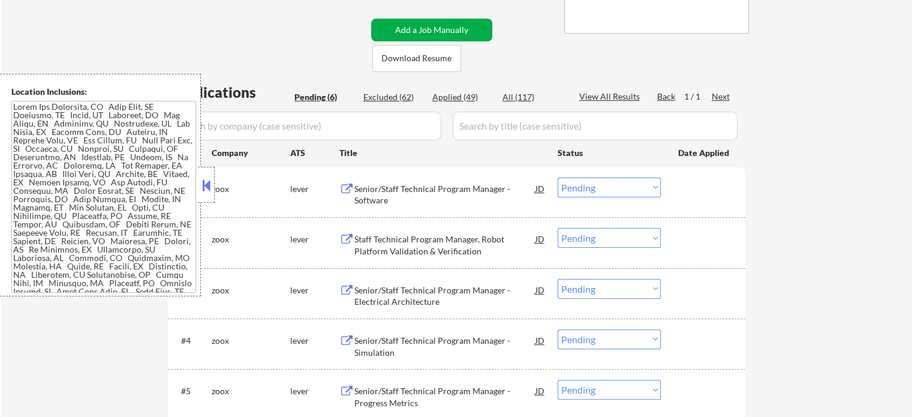
scroll to position [240, 0]
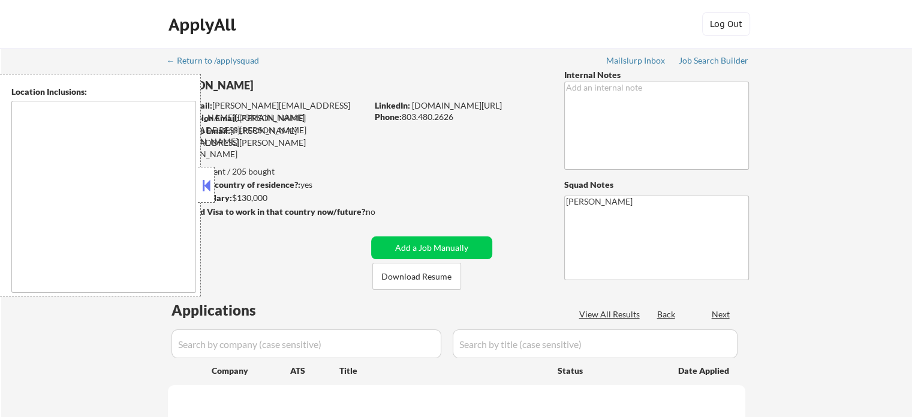
type textarea "[GEOGRAPHIC_DATA], [GEOGRAPHIC_DATA] [GEOGRAPHIC_DATA], [GEOGRAPHIC_DATA] [GEOG…"
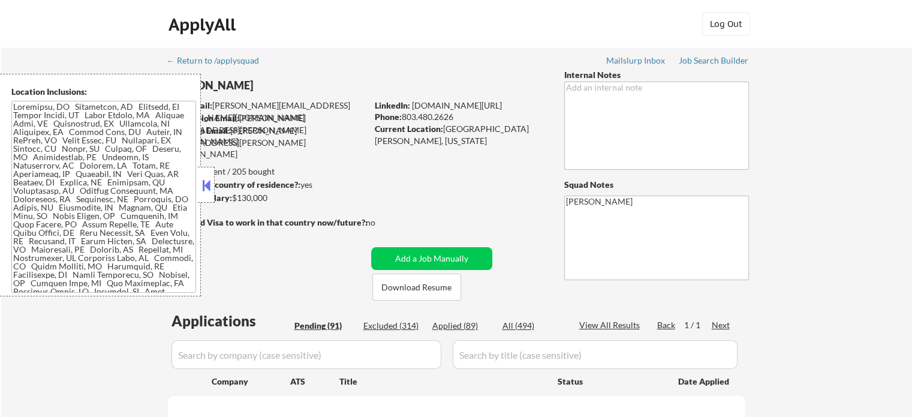
select select ""pending""
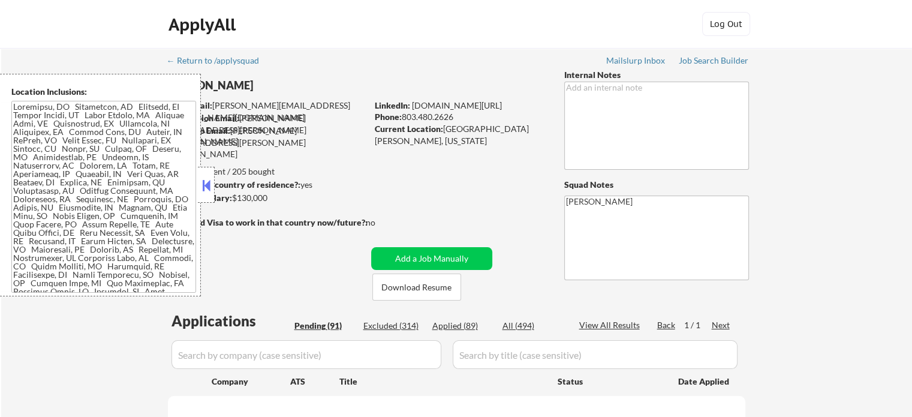
select select ""pending""
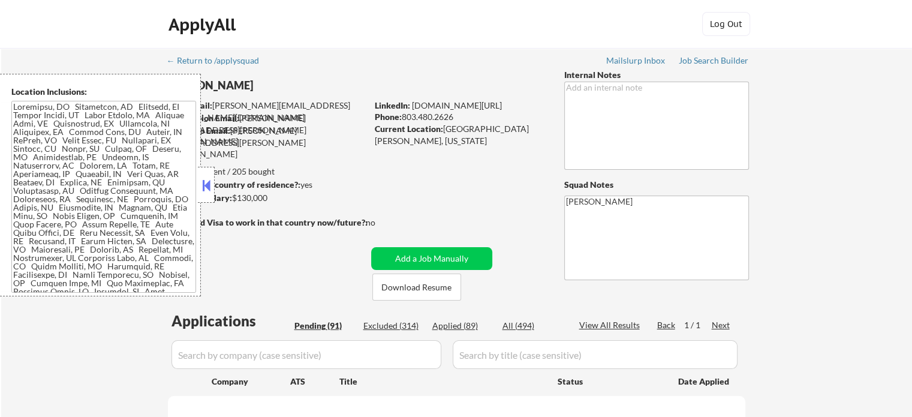
select select ""pending""
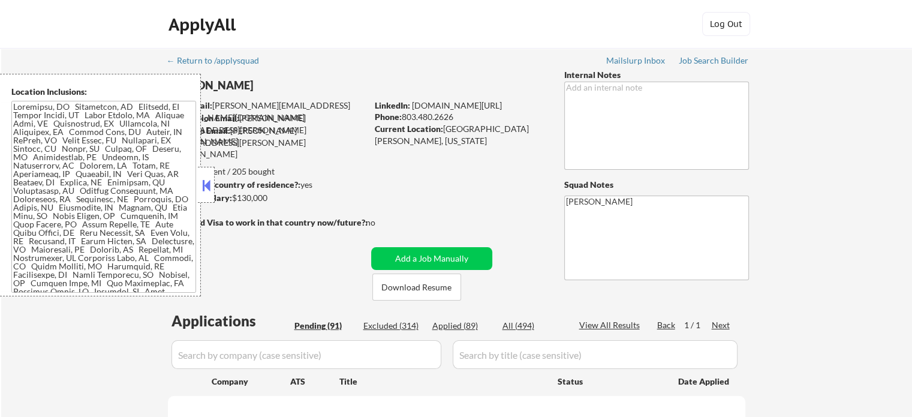
select select ""pending""
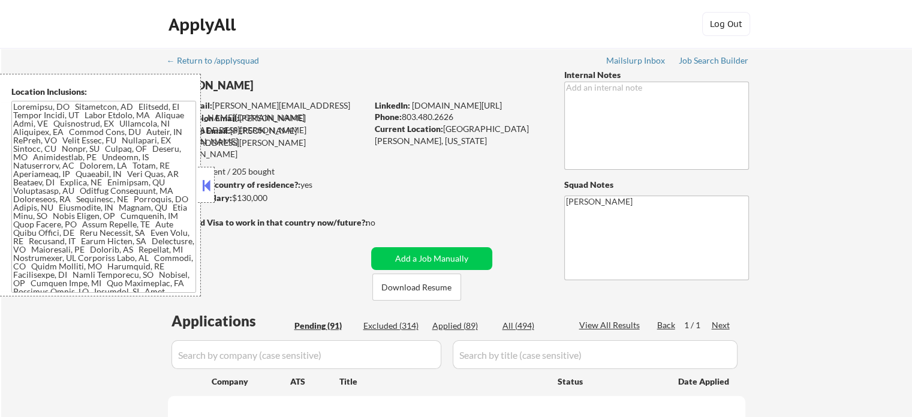
select select ""pending""
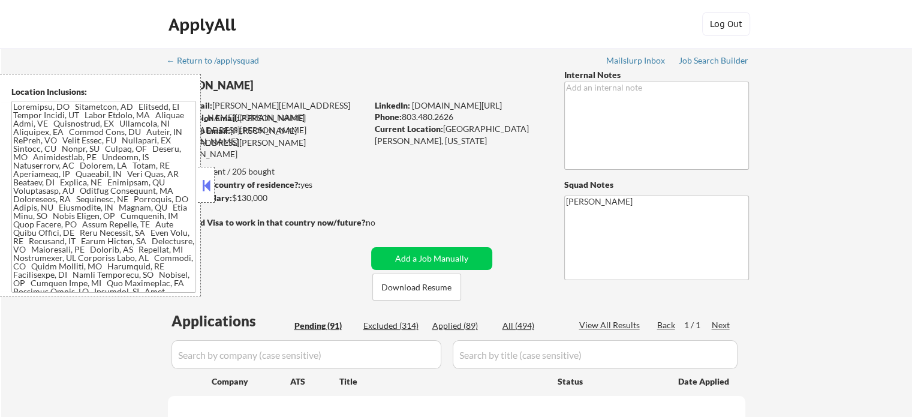
select select ""pending""
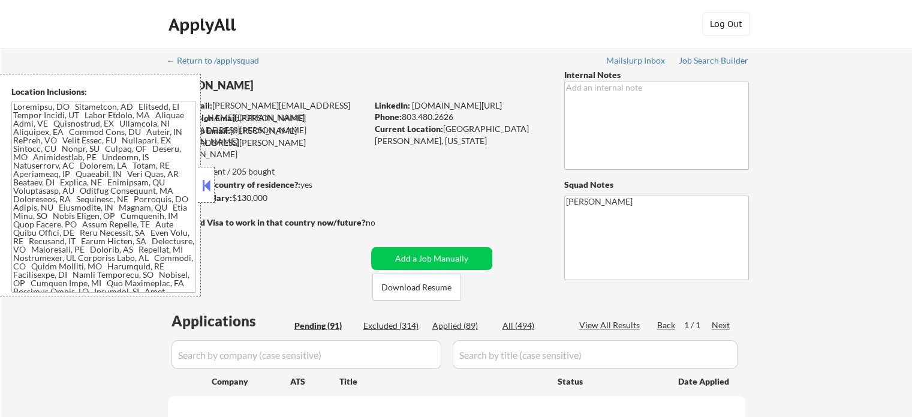
select select ""pending""
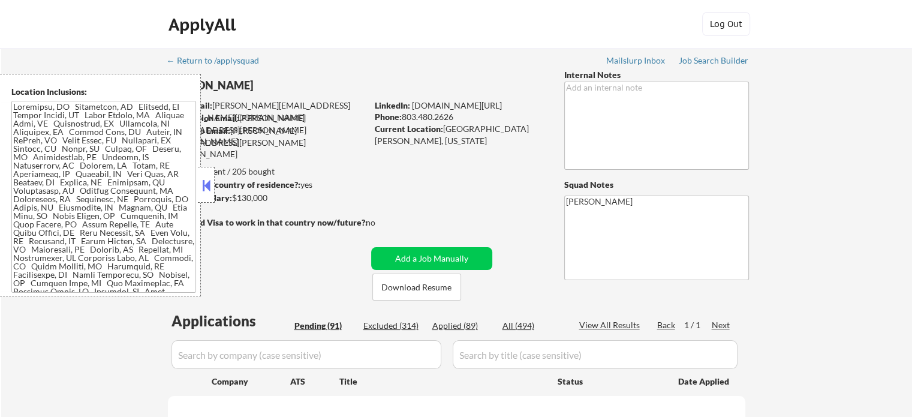
select select ""pending""
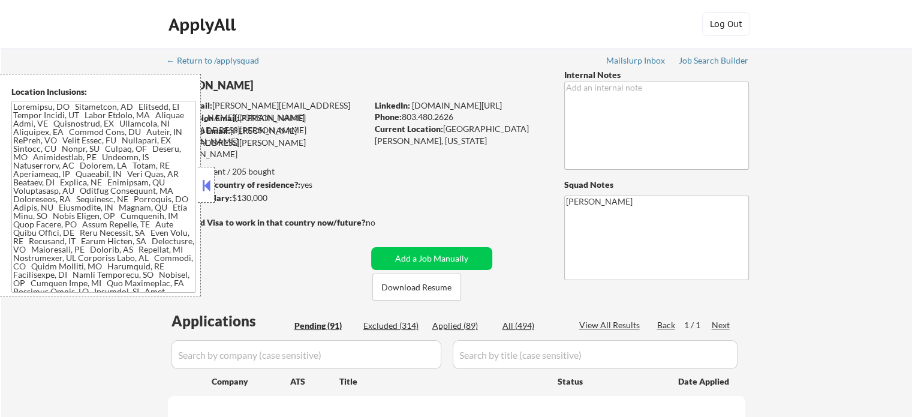
select select ""pending""
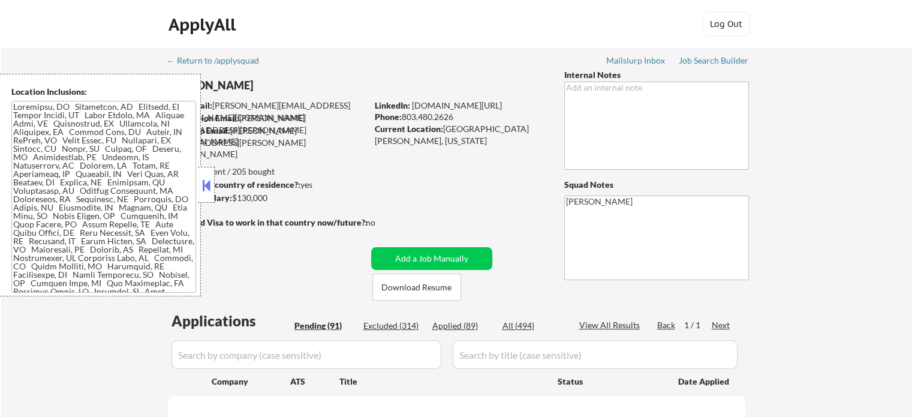
select select ""pending""
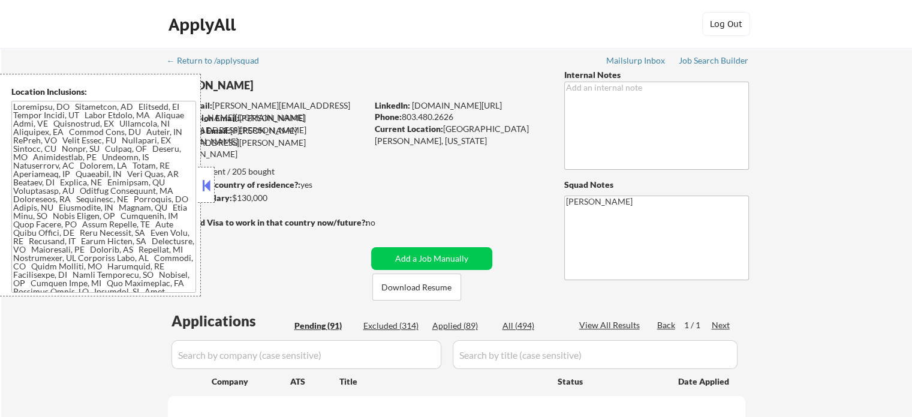
select select ""pending""
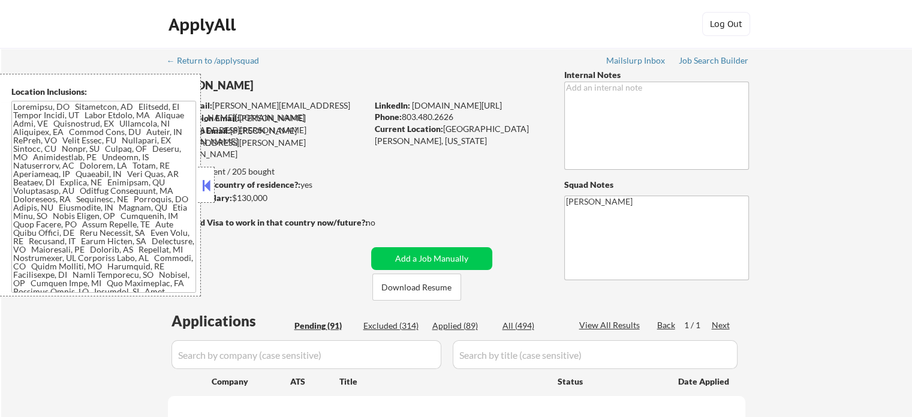
select select ""pending""
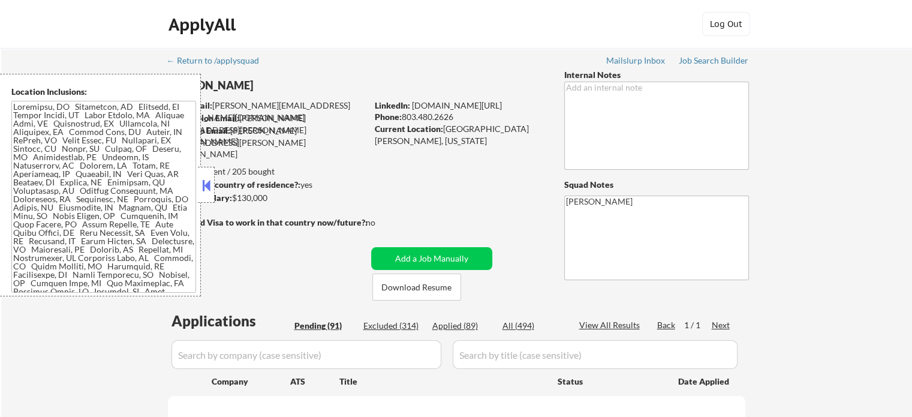
select select ""pending""
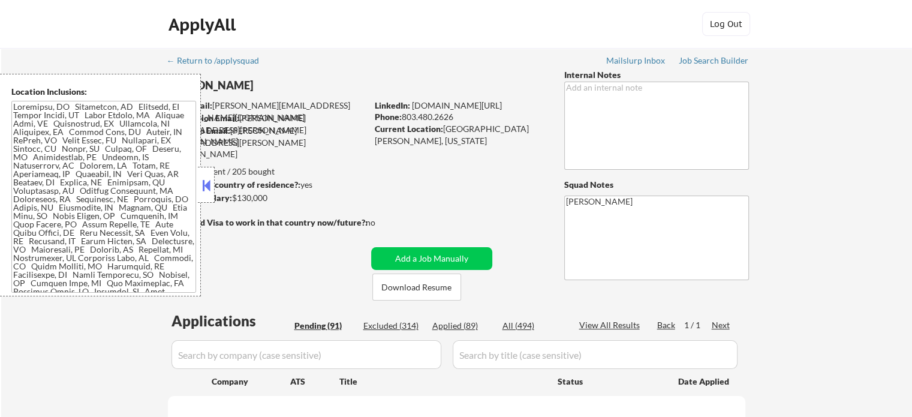
select select ""pending""
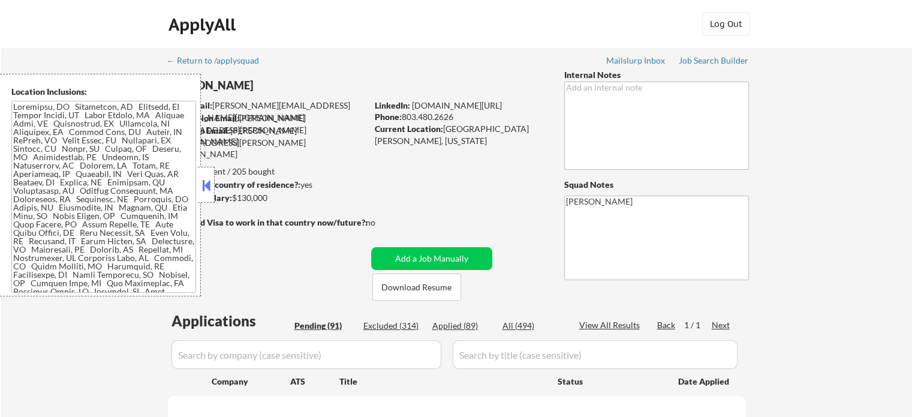
select select ""pending""
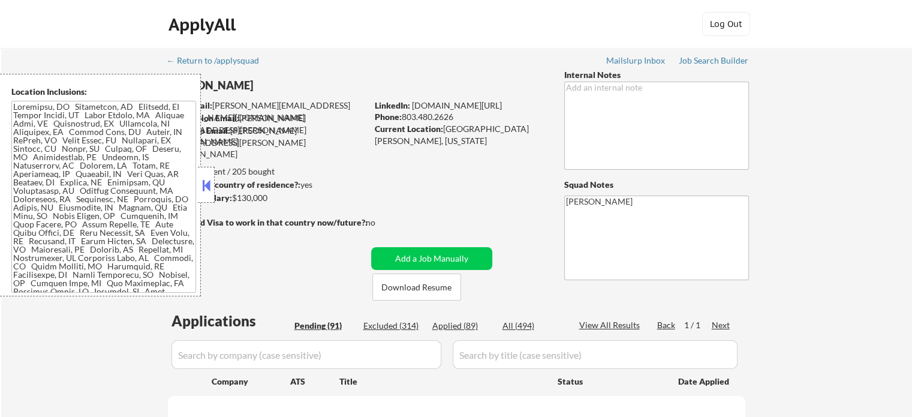
select select ""pending""
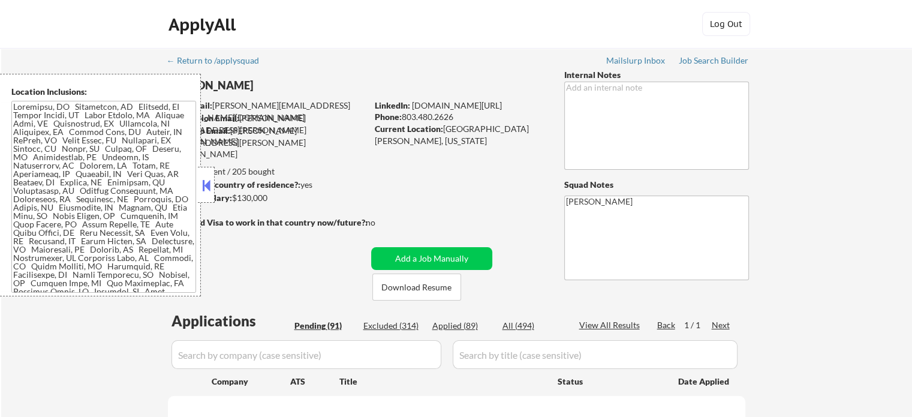
select select ""pending""
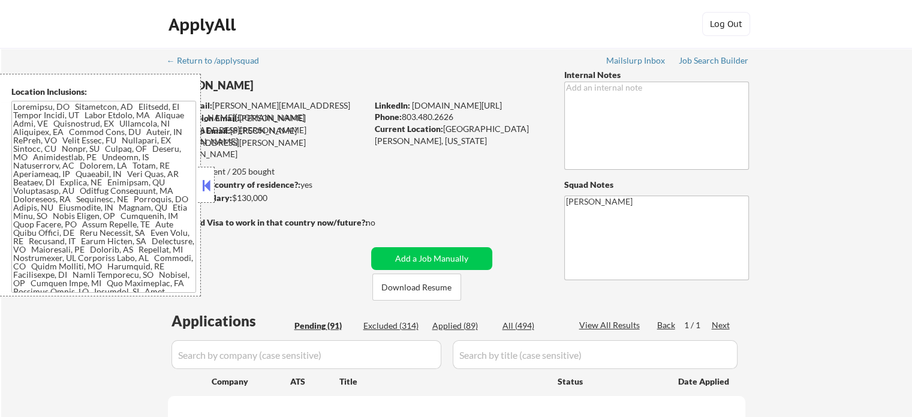
select select ""pending""
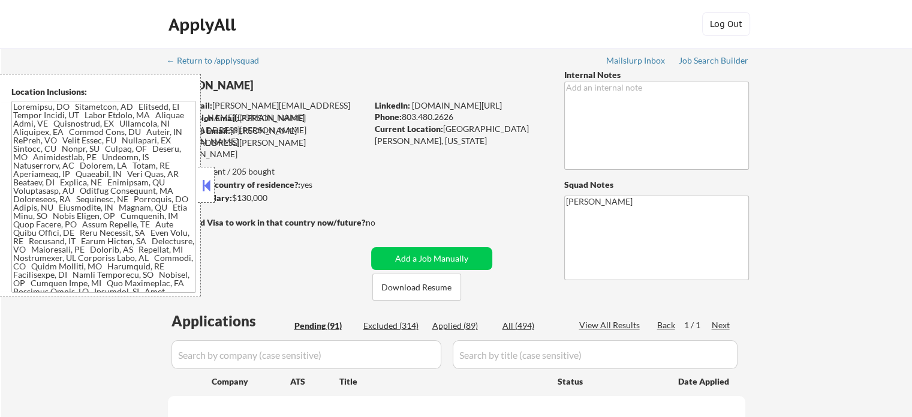
select select ""pending""
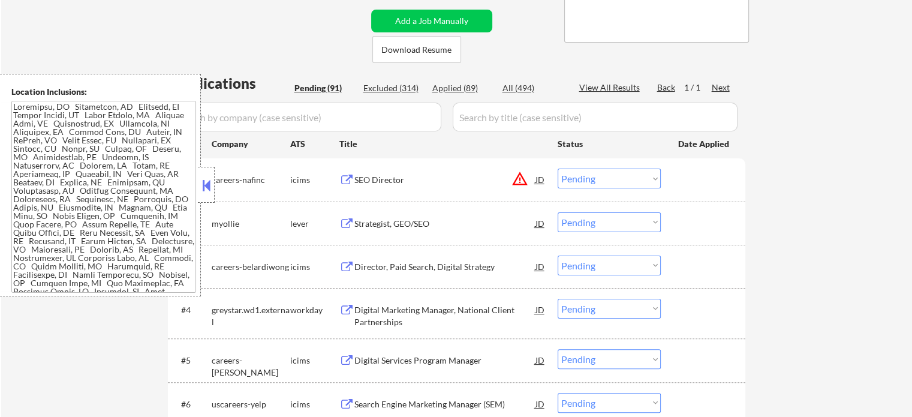
scroll to position [240, 0]
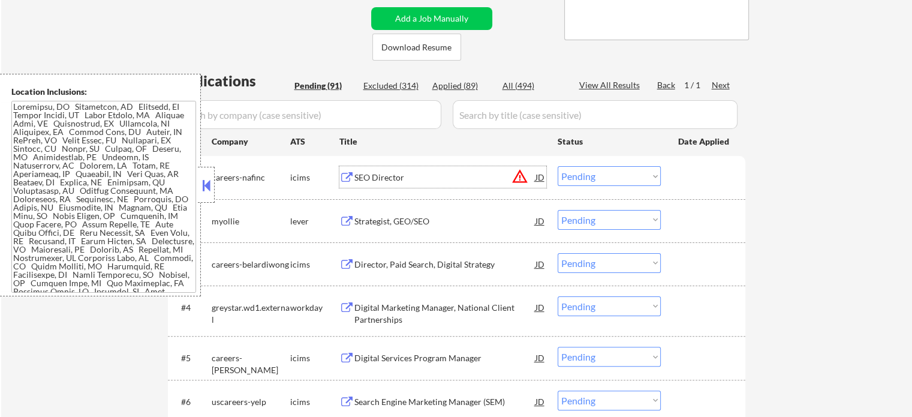
click at [371, 182] on div "SEO Director" at bounding box center [445, 178] width 181 height 12
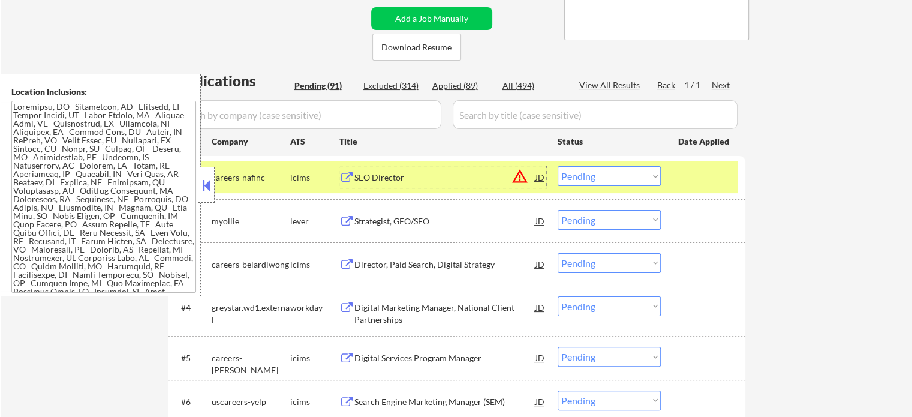
click at [613, 182] on select "Choose an option... Pending Applied Excluded (Questions) Excluded (Expired) Exc…" at bounding box center [609, 176] width 103 height 20
click at [558, 166] on select "Choose an option... Pending Applied Excluded (Questions) Excluded (Expired) Exc…" at bounding box center [609, 176] width 103 height 20
click at [696, 185] on div at bounding box center [705, 177] width 53 height 22
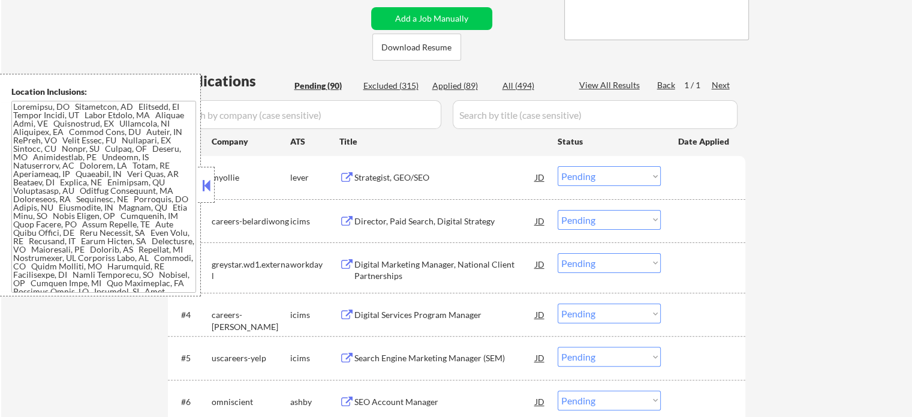
click at [396, 171] on div "Strategist, GEO/SEO" at bounding box center [445, 177] width 181 height 22
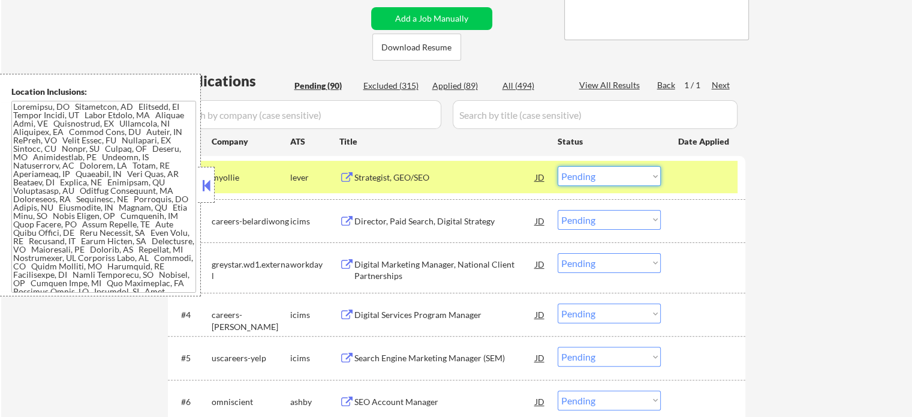
click at [620, 183] on select "Choose an option... Pending Applied Excluded (Questions) Excluded (Expired) Exc…" at bounding box center [609, 176] width 103 height 20
click at [558, 166] on select "Choose an option... Pending Applied Excluded (Questions) Excluded (Expired) Exc…" at bounding box center [609, 176] width 103 height 20
click at [705, 175] on div at bounding box center [705, 177] width 53 height 22
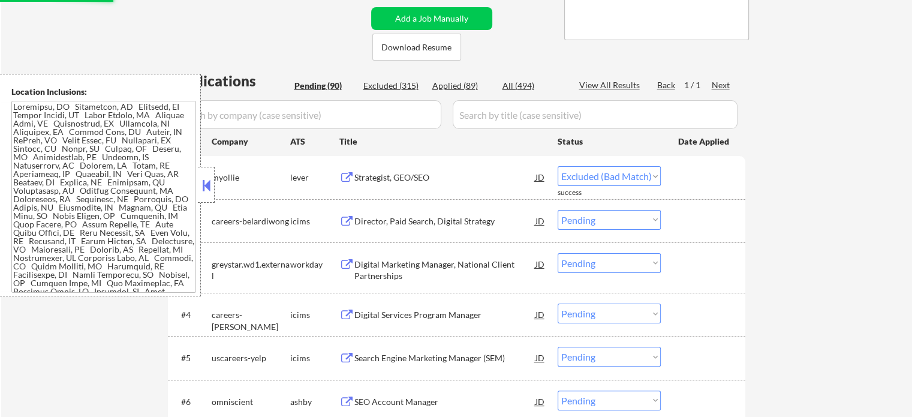
select select ""pending""
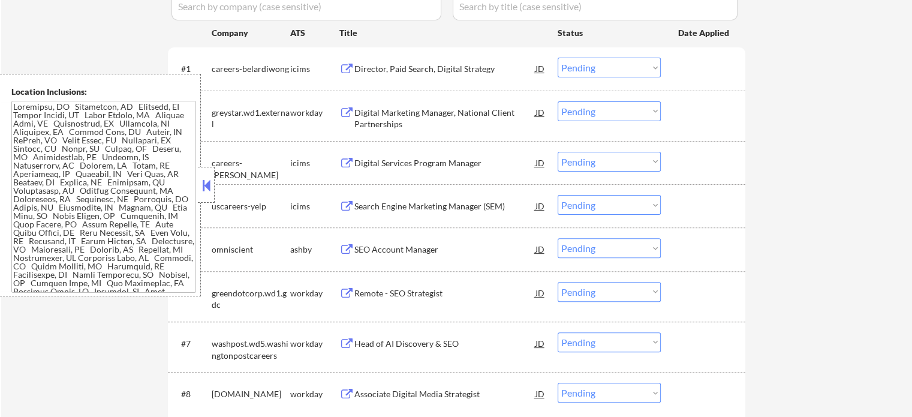
scroll to position [360, 0]
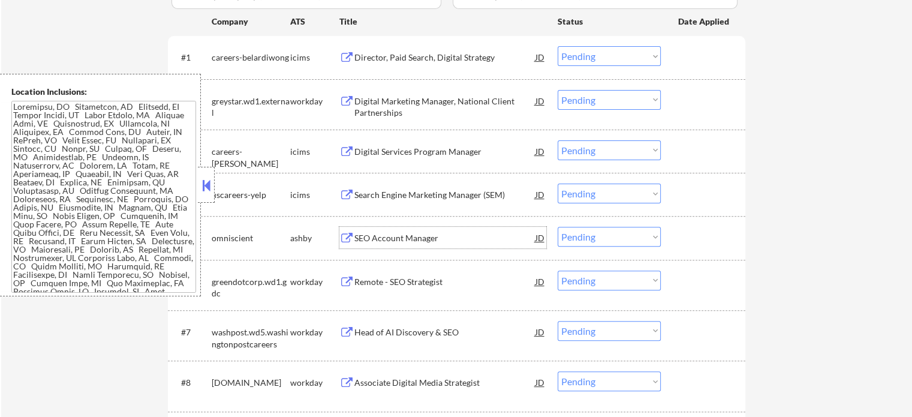
click at [387, 240] on div "SEO Account Manager" at bounding box center [445, 238] width 181 height 12
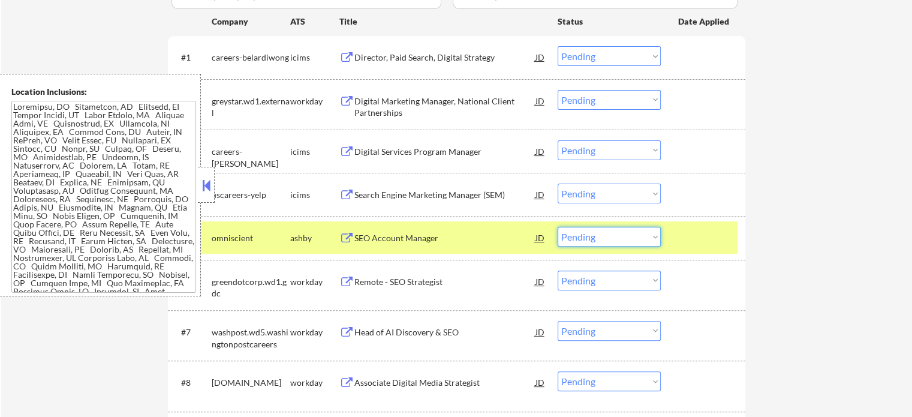
click at [615, 235] on select "Choose an option... Pending Applied Excluded (Questions) Excluded (Expired) Exc…" at bounding box center [609, 237] width 103 height 20
click at [558, 227] on select "Choose an option... Pending Applied Excluded (Questions) Excluded (Expired) Exc…" at bounding box center [609, 237] width 103 height 20
click at [698, 249] on div "#5 omniscient [PERSON_NAME] SEO Account Manager JD Choose an option... Pending …" at bounding box center [455, 237] width 566 height 32
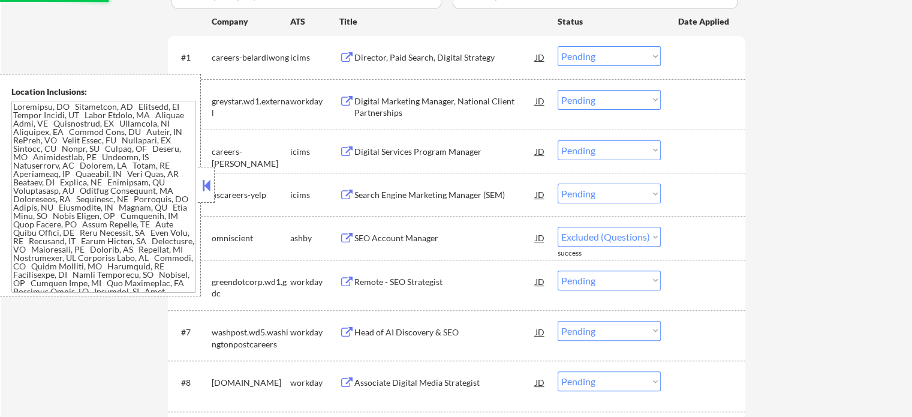
select select ""pending""
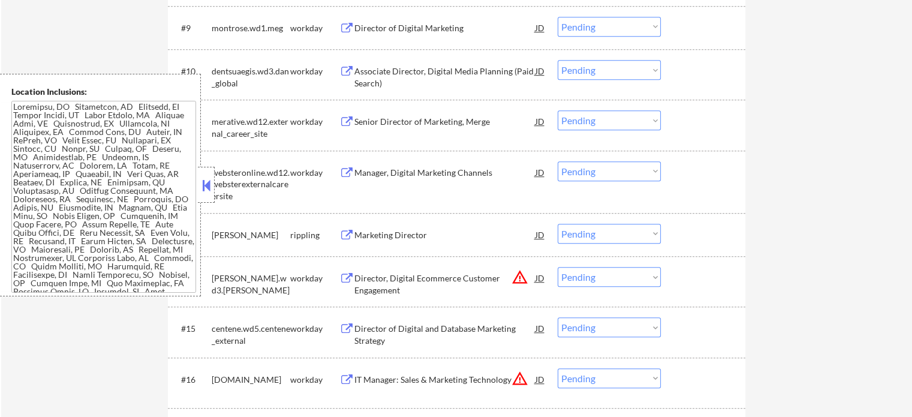
scroll to position [780, 0]
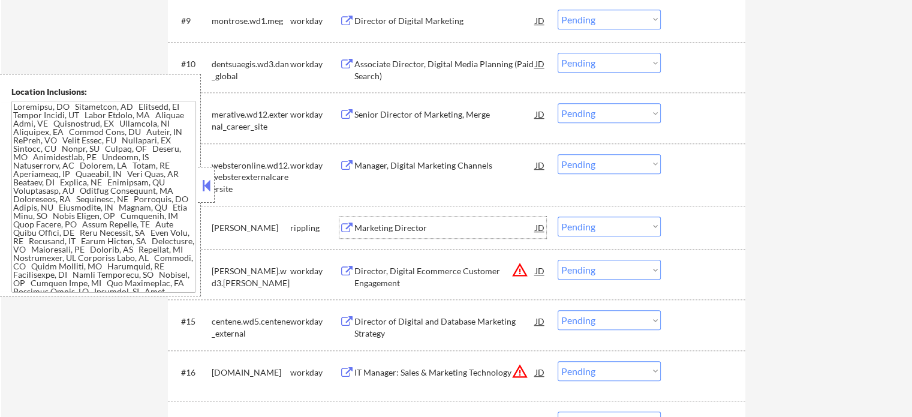
click at [400, 230] on div "Marketing Director" at bounding box center [445, 228] width 181 height 12
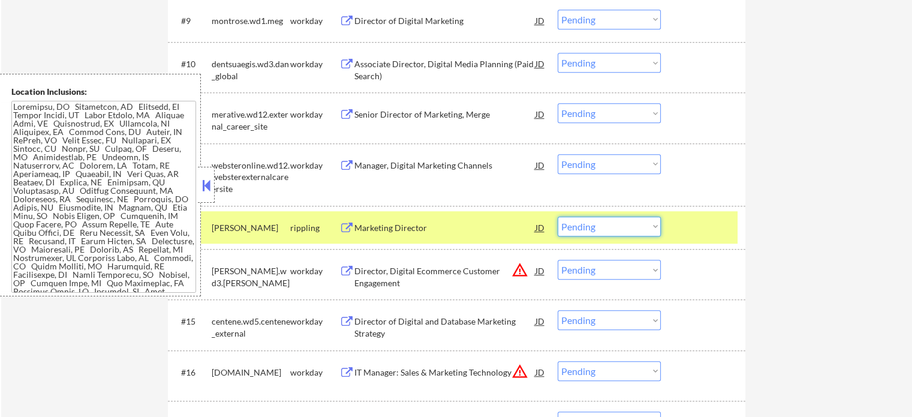
click at [617, 227] on select "Choose an option... Pending Applied Excluded (Questions) Excluded (Expired) Exc…" at bounding box center [609, 227] width 103 height 20
click at [558, 217] on select "Choose an option... Pending Applied Excluded (Questions) Excluded (Expired) Exc…" at bounding box center [609, 227] width 103 height 20
click at [698, 230] on div at bounding box center [705, 228] width 53 height 22
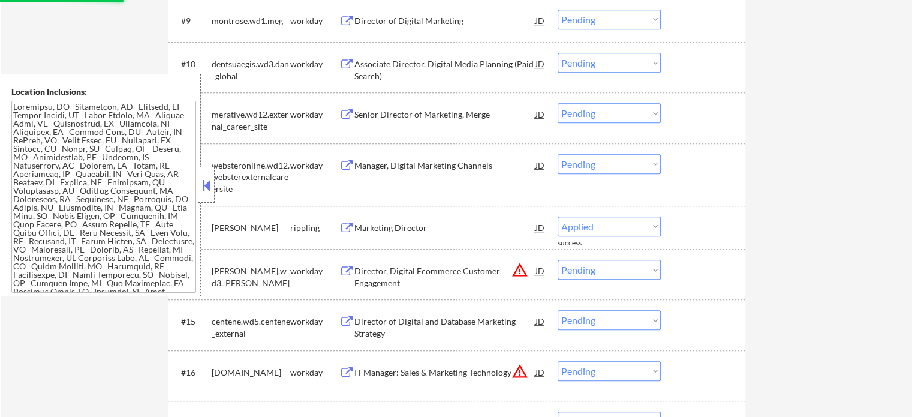
select select ""pending""
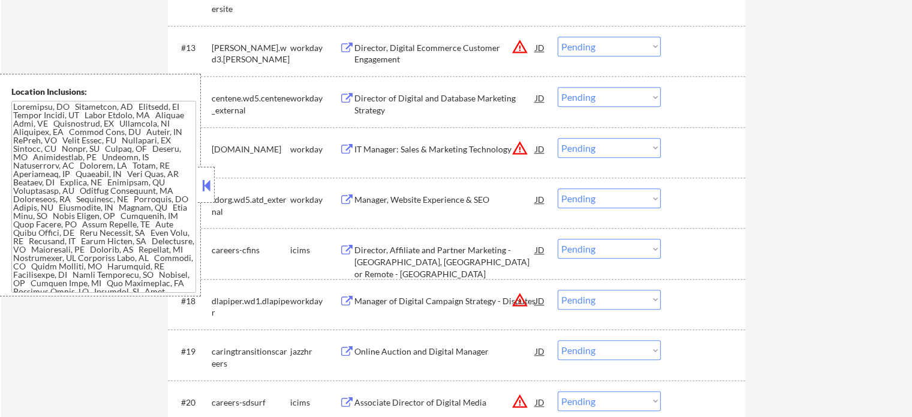
scroll to position [1020, 0]
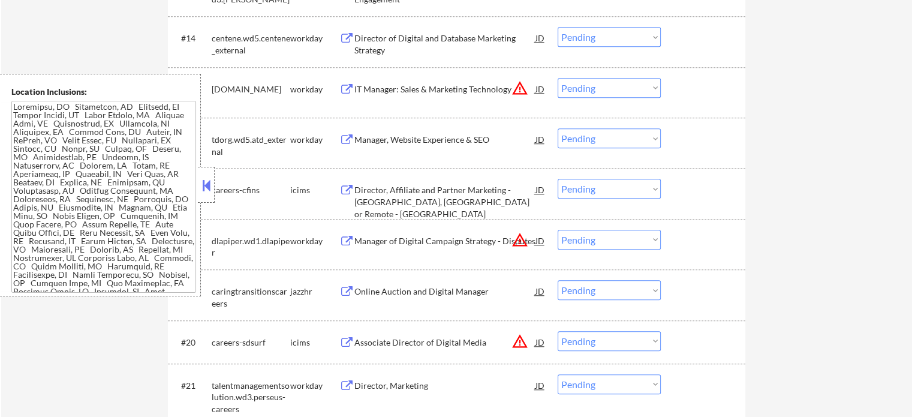
click at [406, 290] on div "Online Auction and Digital Manager" at bounding box center [445, 292] width 181 height 12
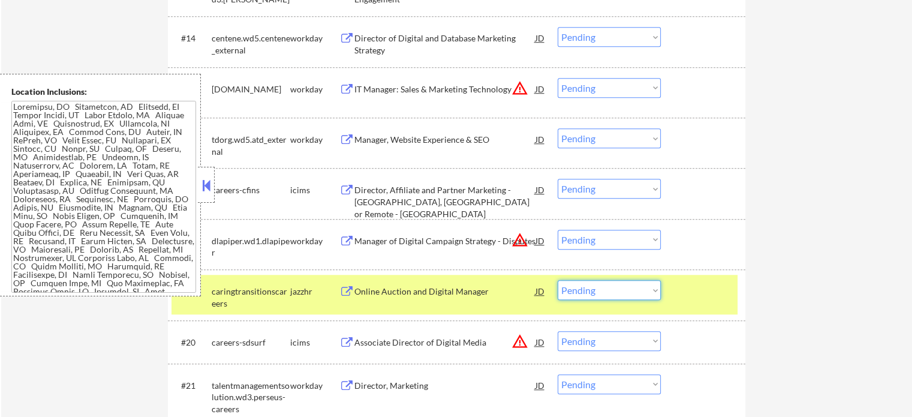
click at [619, 284] on select "Choose an option... Pending Applied Excluded (Questions) Excluded (Expired) Exc…" at bounding box center [609, 290] width 103 height 20
click at [558, 280] on select "Choose an option... Pending Applied Excluded (Questions) Excluded (Expired) Exc…" at bounding box center [609, 290] width 103 height 20
click at [691, 286] on div at bounding box center [705, 291] width 53 height 22
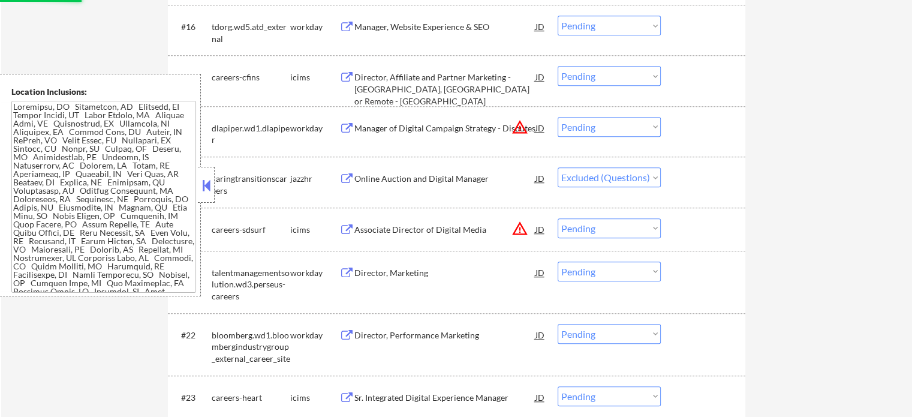
scroll to position [1140, 0]
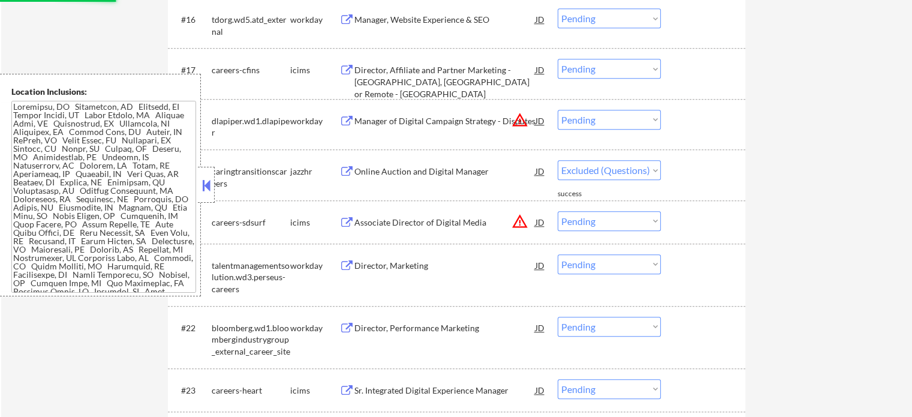
select select ""pending""
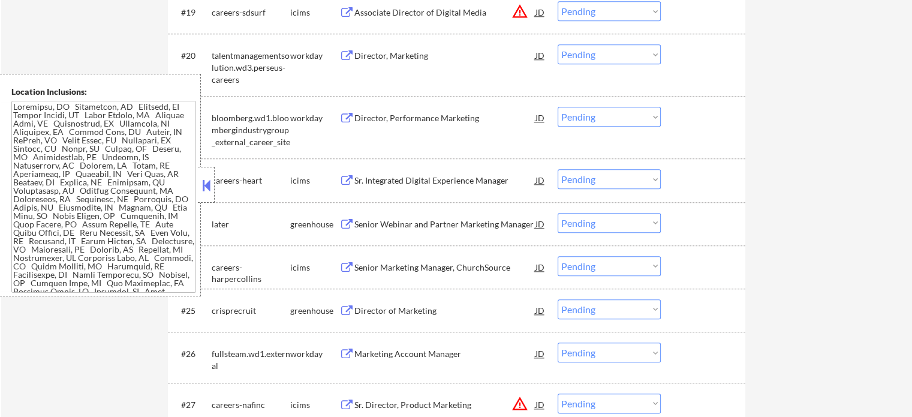
scroll to position [1320, 0]
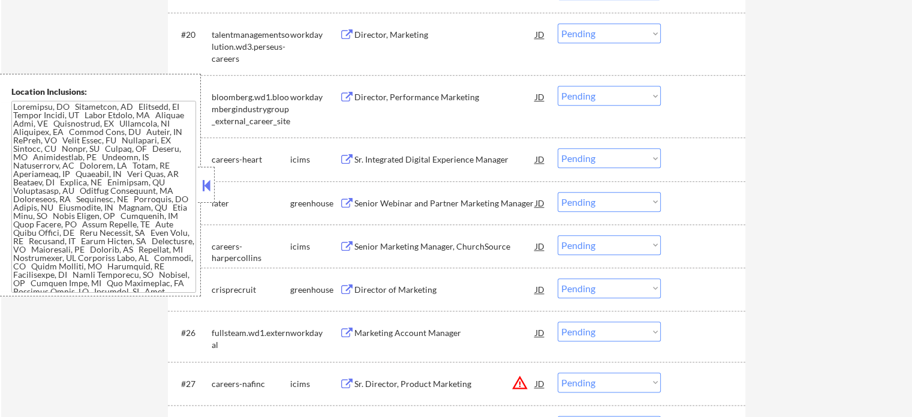
click at [404, 198] on div "Senior Webinar and Partner Marketing Manager" at bounding box center [445, 203] width 181 height 12
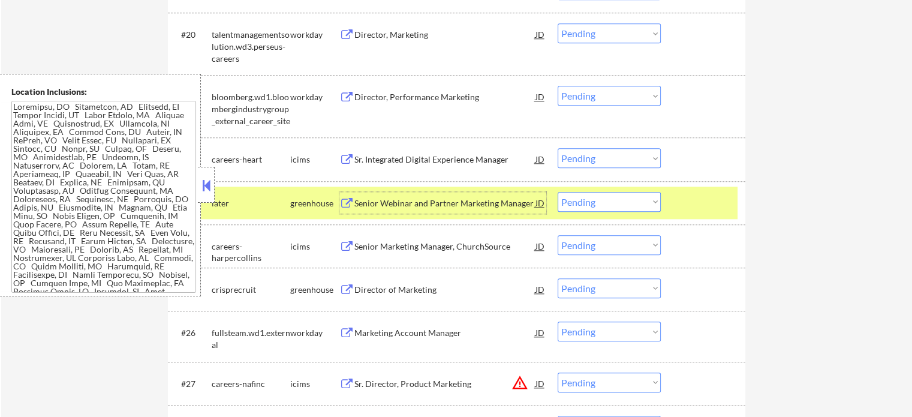
click at [605, 204] on select "Choose an option... Pending Applied Excluded (Questions) Excluded (Expired) Exc…" at bounding box center [609, 202] width 103 height 20
click at [558, 192] on select "Choose an option... Pending Applied Excluded (Questions) Excluded (Expired) Exc…" at bounding box center [609, 202] width 103 height 20
click at [684, 206] on div at bounding box center [705, 203] width 53 height 22
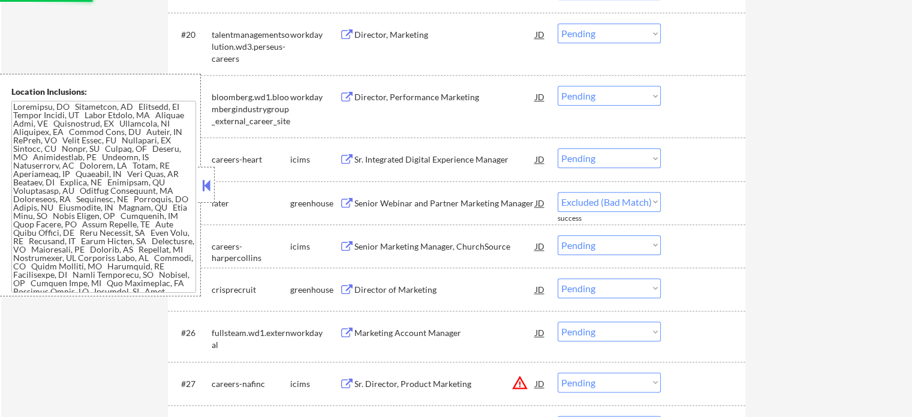
select select ""pending""
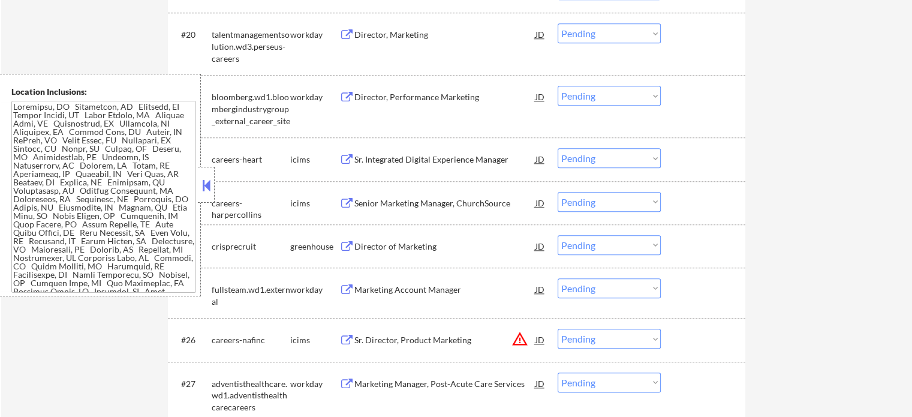
click at [419, 247] on div "Director of Marketing" at bounding box center [445, 247] width 181 height 12
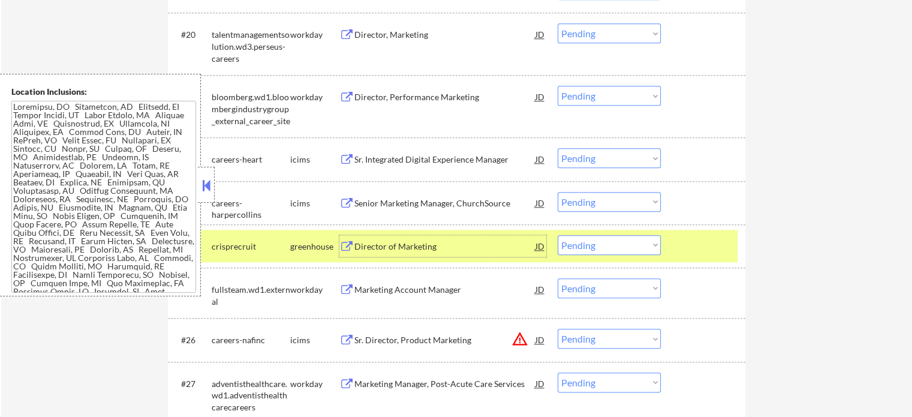
click at [598, 247] on select "Choose an option... Pending Applied Excluded (Questions) Excluded (Expired) Exc…" at bounding box center [609, 245] width 103 height 20
click at [558, 235] on select "Choose an option... Pending Applied Excluded (Questions) Excluded (Expired) Exc…" at bounding box center [609, 245] width 103 height 20
click at [686, 238] on div at bounding box center [705, 246] width 53 height 22
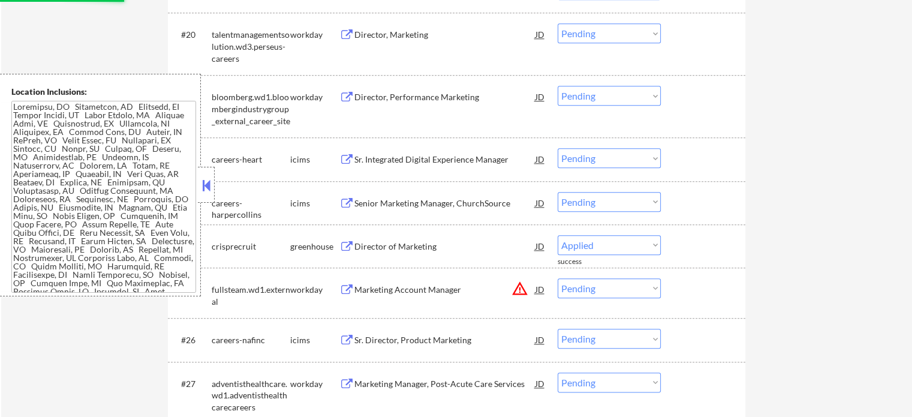
select select ""pending""
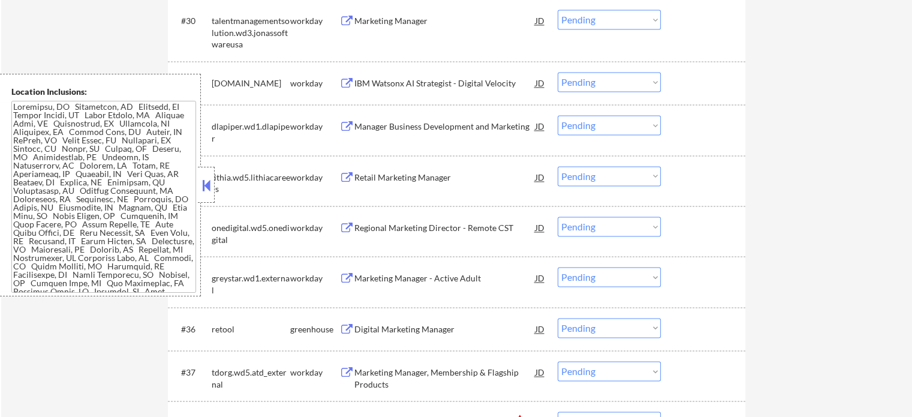
scroll to position [1860, 0]
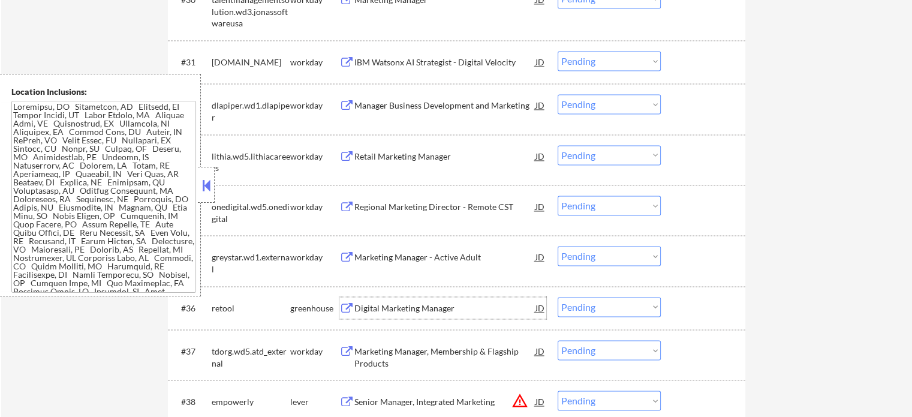
click at [378, 311] on div "Digital Marketing Manager" at bounding box center [445, 308] width 181 height 12
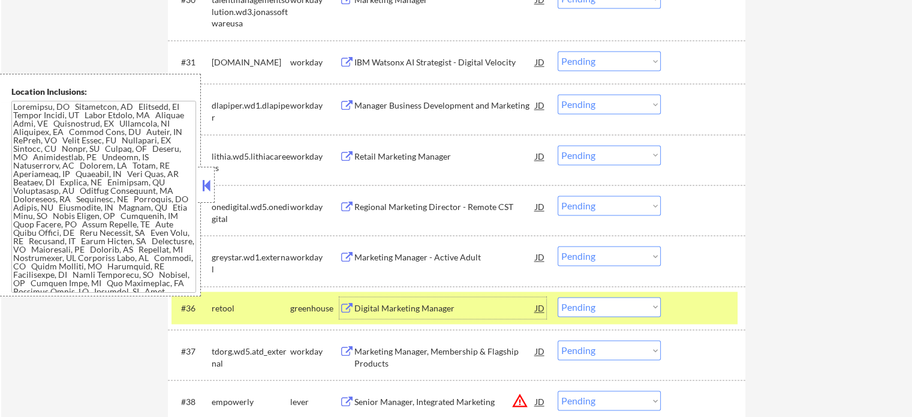
click at [703, 316] on div at bounding box center [705, 308] width 53 height 22
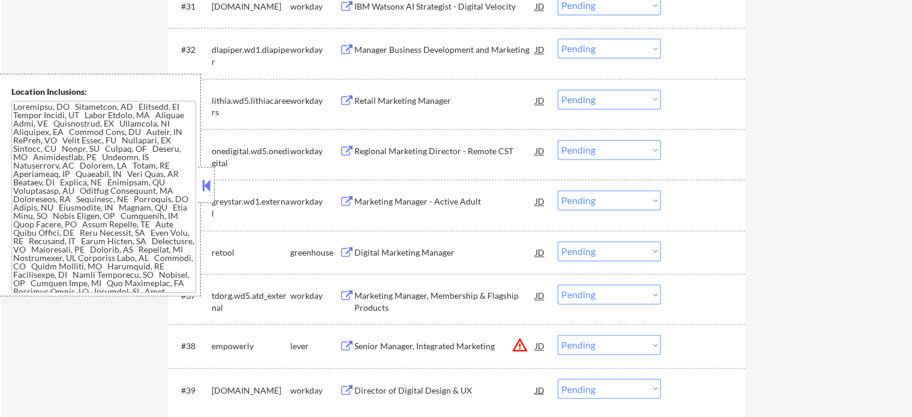
scroll to position [1980, 0]
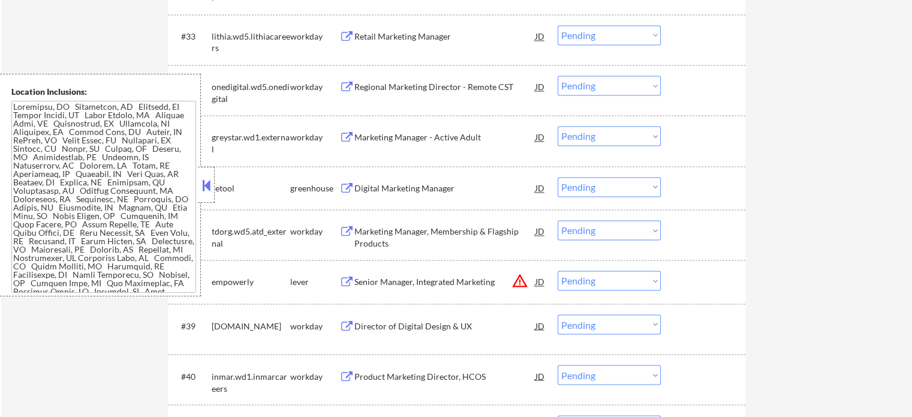
click at [422, 280] on div "Senior Manager, Integrated Marketing" at bounding box center [445, 282] width 181 height 12
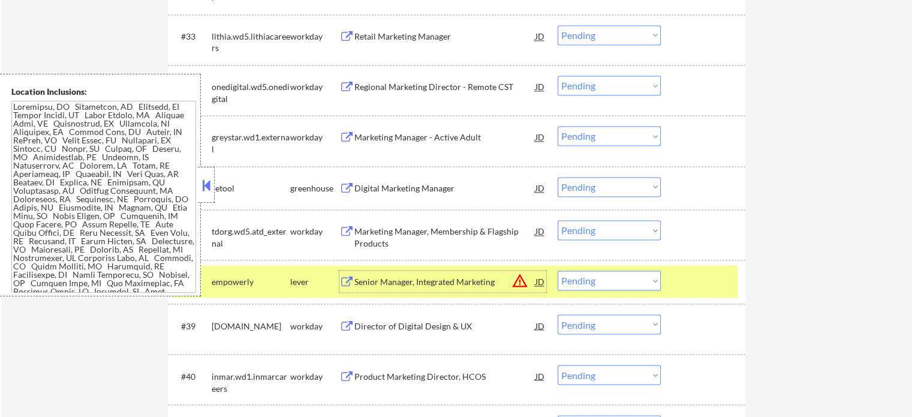
click at [716, 284] on div at bounding box center [705, 282] width 53 height 22
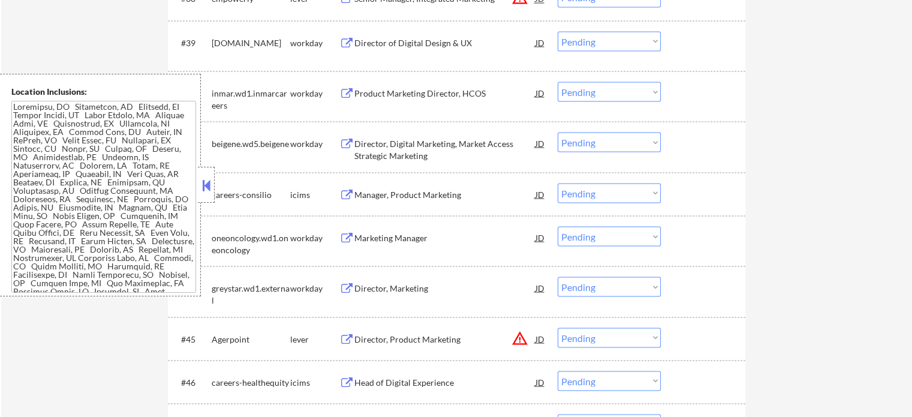
scroll to position [2280, 0]
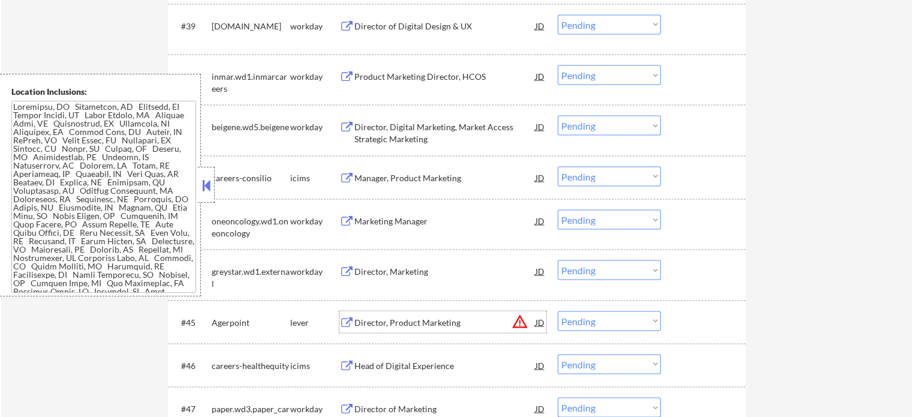
click at [365, 317] on div "Director, Product Marketing" at bounding box center [445, 322] width 181 height 12
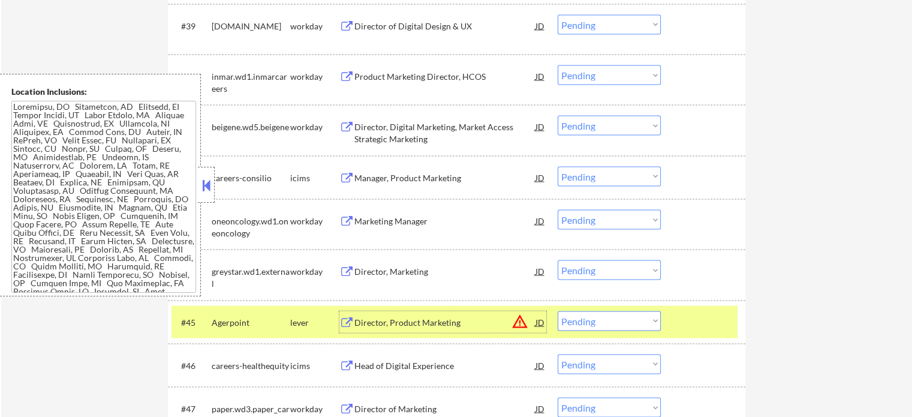
click at [590, 323] on select "Choose an option... Pending Applied Excluded (Questions) Excluded (Expired) Exc…" at bounding box center [609, 321] width 103 height 20
click at [558, 311] on select "Choose an option... Pending Applied Excluded (Questions) Excluded (Expired) Exc…" at bounding box center [609, 321] width 103 height 20
click at [678, 307] on div "#45 Agerpoint lever Director, Product Marketing JD warning_amber Choose an opti…" at bounding box center [455, 321] width 566 height 32
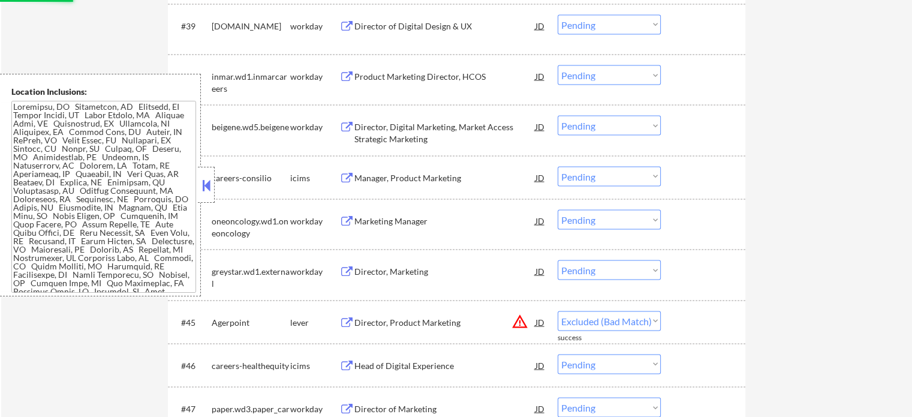
select select ""pending""
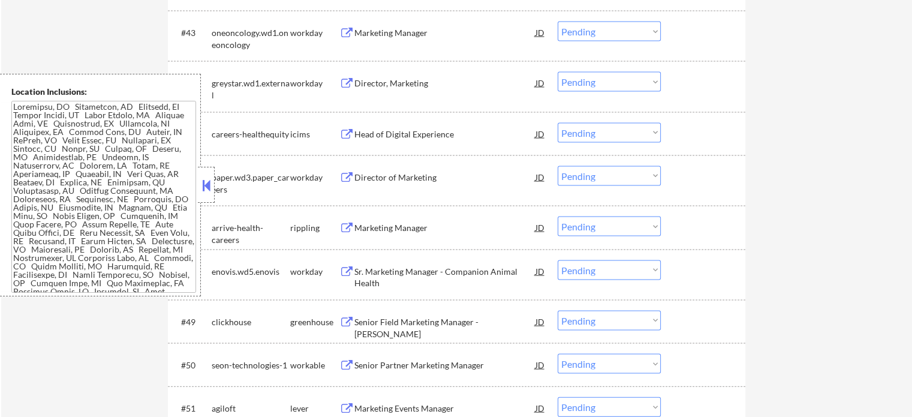
scroll to position [2640, 0]
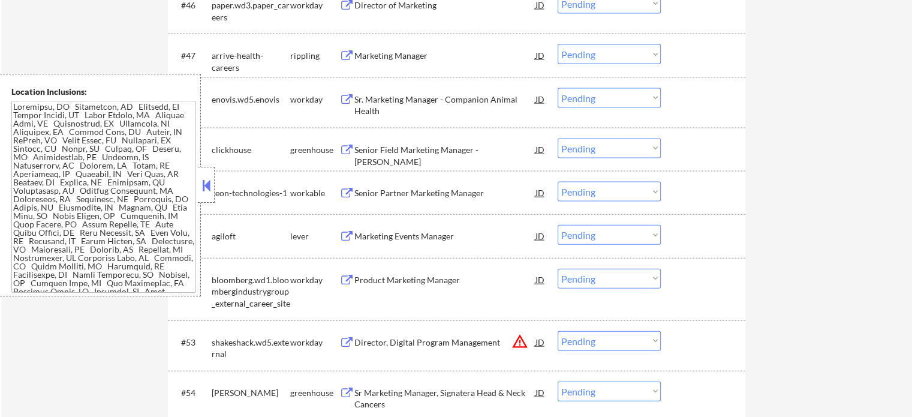
click at [394, 154] on div "Senior Field Marketing Manager - [PERSON_NAME]" at bounding box center [445, 155] width 181 height 23
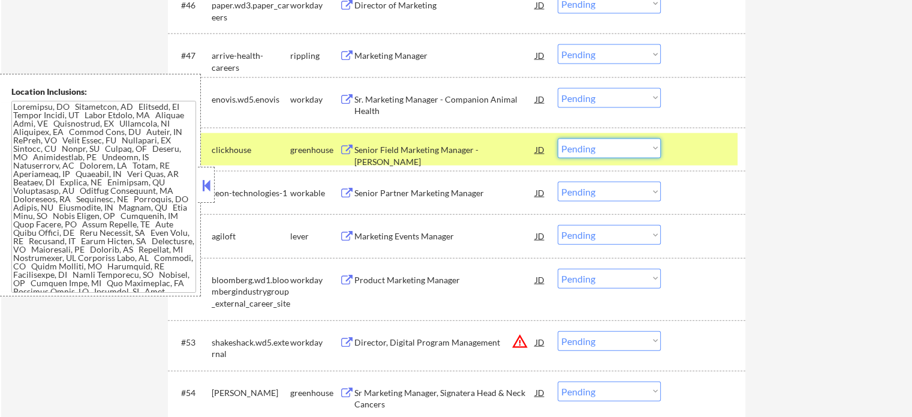
click at [606, 143] on select "Choose an option... Pending Applied Excluded (Questions) Excluded (Expired) Exc…" at bounding box center [609, 149] width 103 height 20
click at [558, 139] on select "Choose an option... Pending Applied Excluded (Questions) Excluded (Expired) Exc…" at bounding box center [609, 149] width 103 height 20
click at [689, 153] on div at bounding box center [705, 150] width 53 height 22
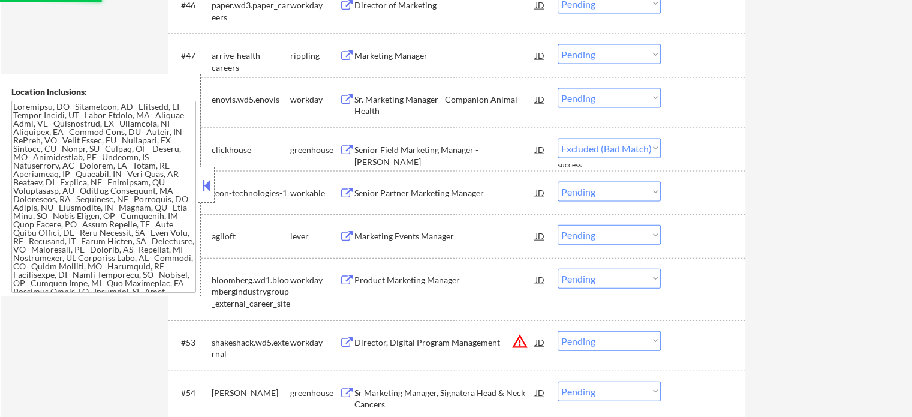
select select ""pending""
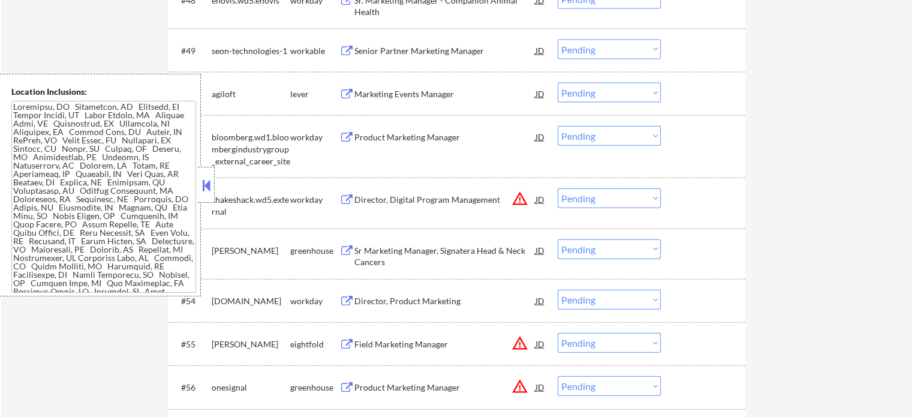
scroll to position [2760, 0]
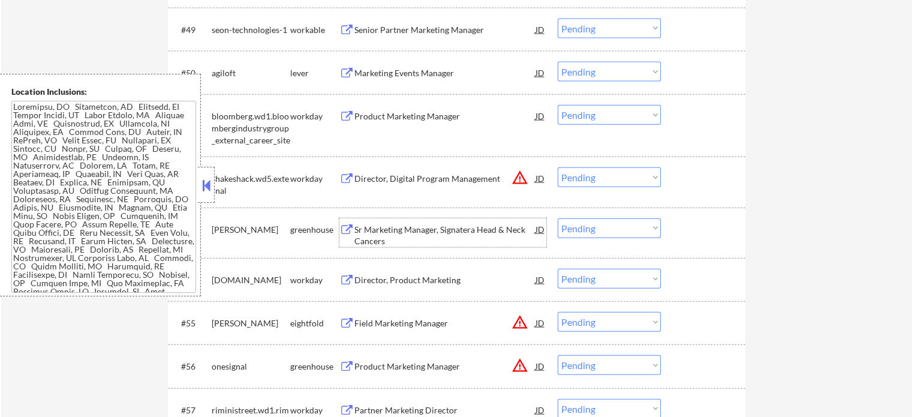
click at [406, 226] on div "Sr Marketing Manager, Signatera Head & Neck Cancers" at bounding box center [445, 235] width 181 height 23
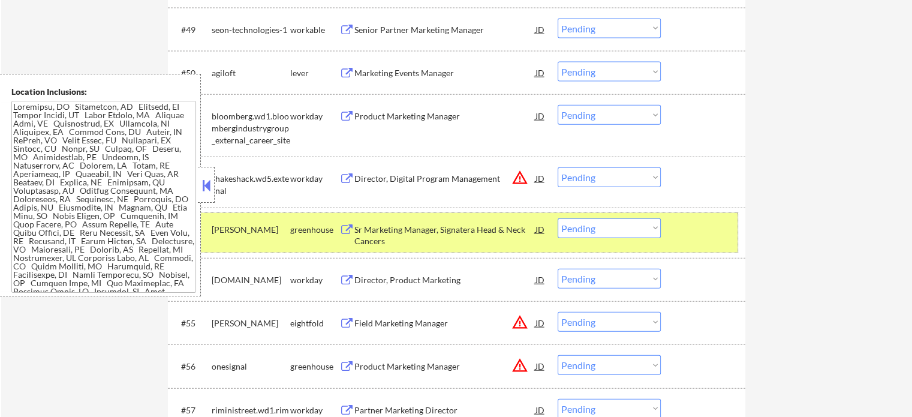
click at [687, 235] on div at bounding box center [705, 229] width 53 height 22
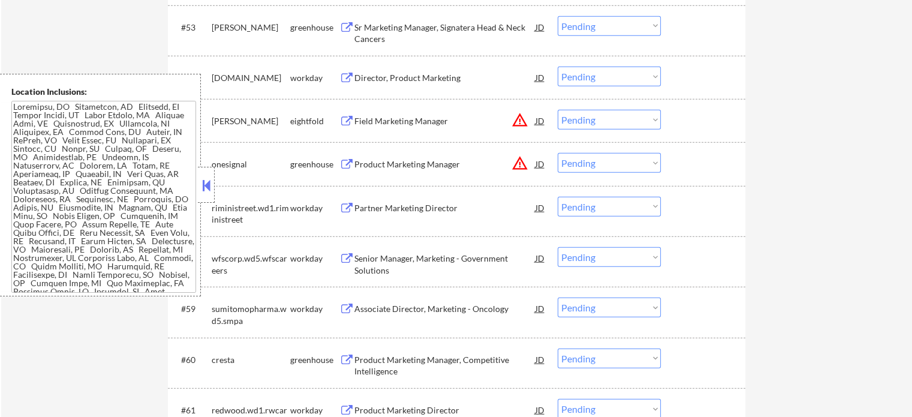
scroll to position [3060, 0]
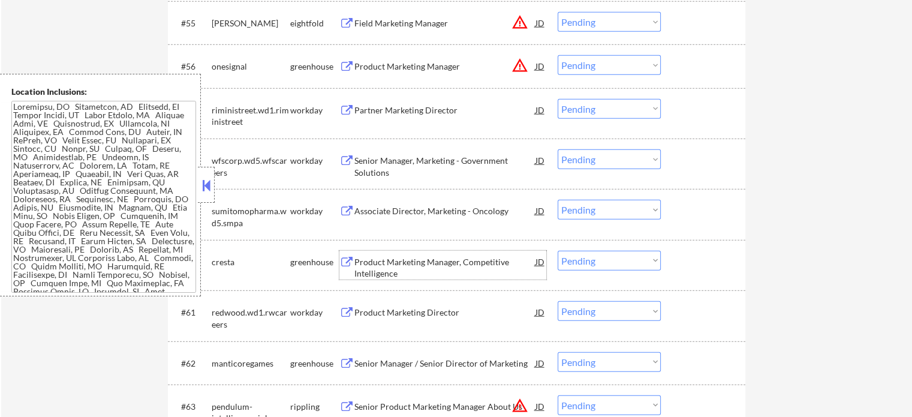
click at [388, 259] on div "Product Marketing Manager, Competitive Intelligence" at bounding box center [445, 267] width 181 height 23
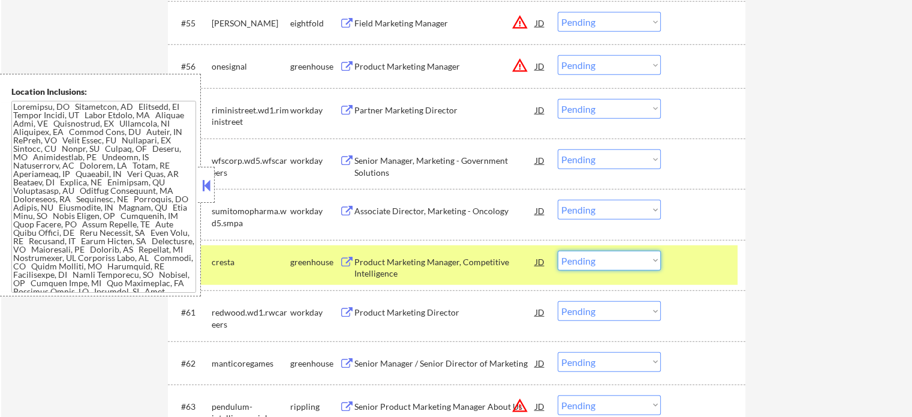
click at [581, 257] on select "Choose an option... Pending Applied Excluded (Questions) Excluded (Expired) Exc…" at bounding box center [609, 261] width 103 height 20
click at [558, 251] on select "Choose an option... Pending Applied Excluded (Questions) Excluded (Expired) Exc…" at bounding box center [609, 261] width 103 height 20
select select ""pending""
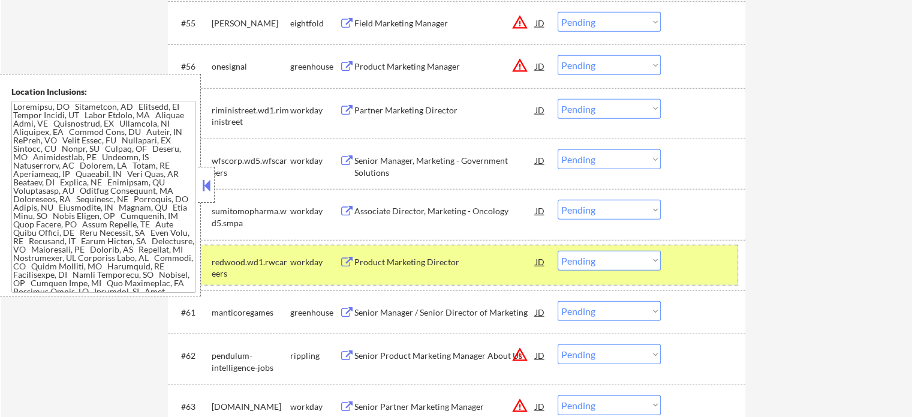
click at [677, 261] on div "#60 redwood.wd1.rwcareers workday Product Marketing Director JD warning_amber C…" at bounding box center [455, 265] width 566 height 40
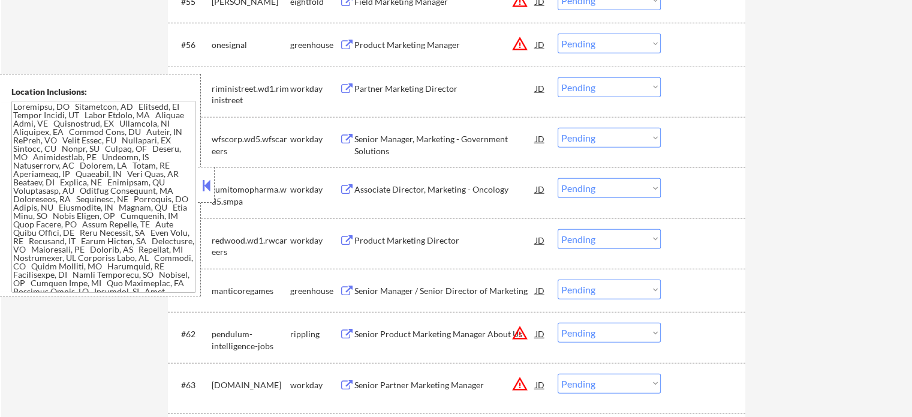
scroll to position [3120, 0]
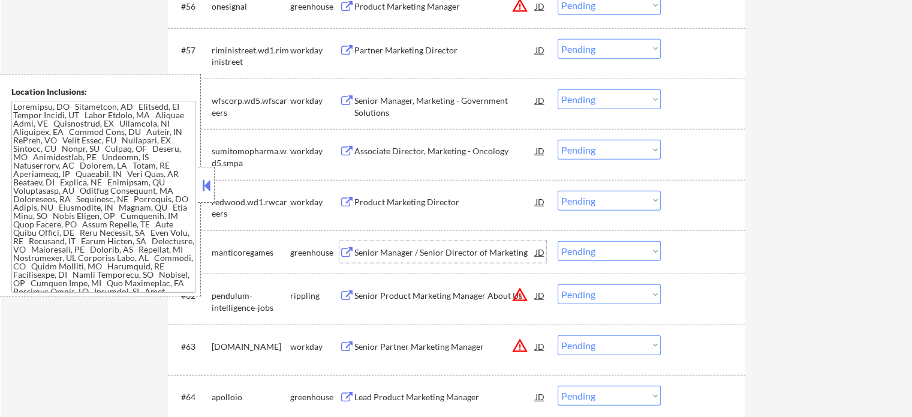
click at [416, 257] on div "Senior Manager / Senior Director of Marketing" at bounding box center [445, 253] width 181 height 12
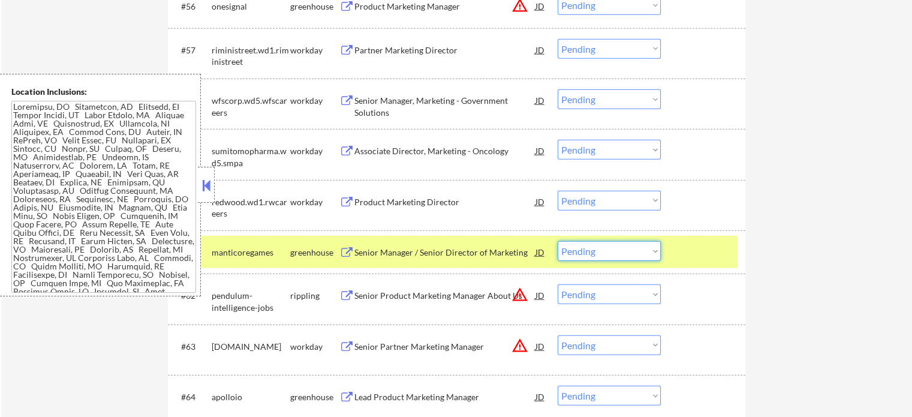
click at [584, 251] on select "Choose an option... Pending Applied Excluded (Questions) Excluded (Expired) Exc…" at bounding box center [609, 251] width 103 height 20
click at [558, 241] on select "Choose an option... Pending Applied Excluded (Questions) Excluded (Expired) Exc…" at bounding box center [609, 251] width 103 height 20
click at [699, 242] on div at bounding box center [705, 252] width 53 height 22
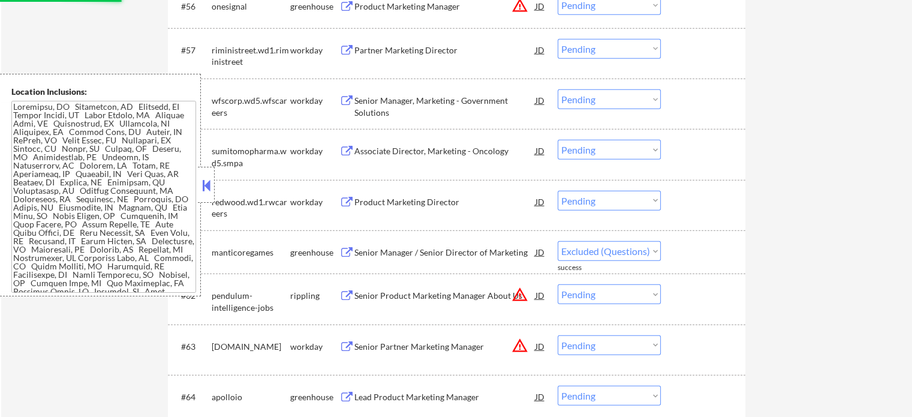
select select ""pending""
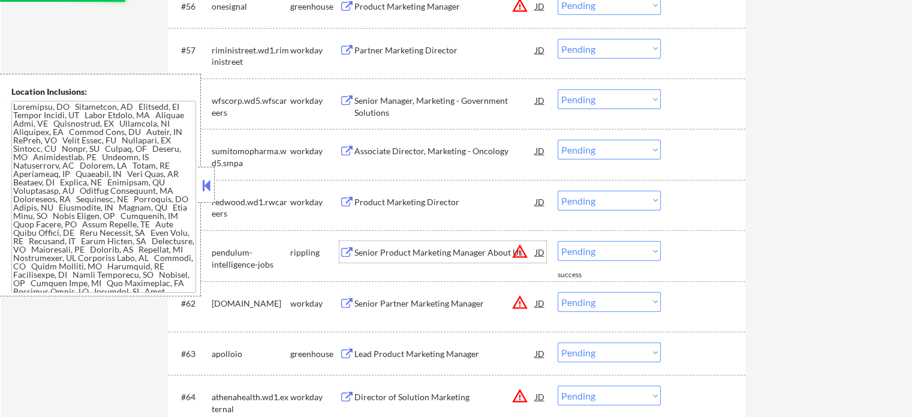
click at [382, 253] on div "Senior Product Marketing Manager About Us" at bounding box center [445, 253] width 181 height 12
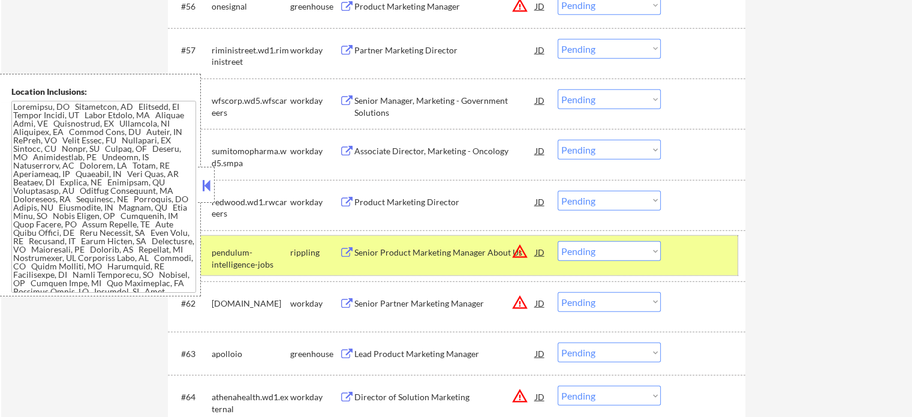
click at [704, 260] on div at bounding box center [705, 252] width 53 height 22
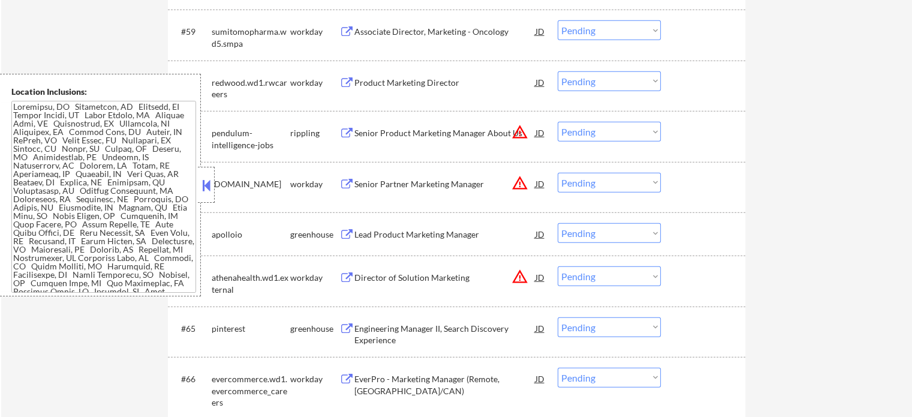
scroll to position [3240, 0]
click at [388, 227] on div "Lead Product Marketing Manager" at bounding box center [445, 234] width 181 height 22
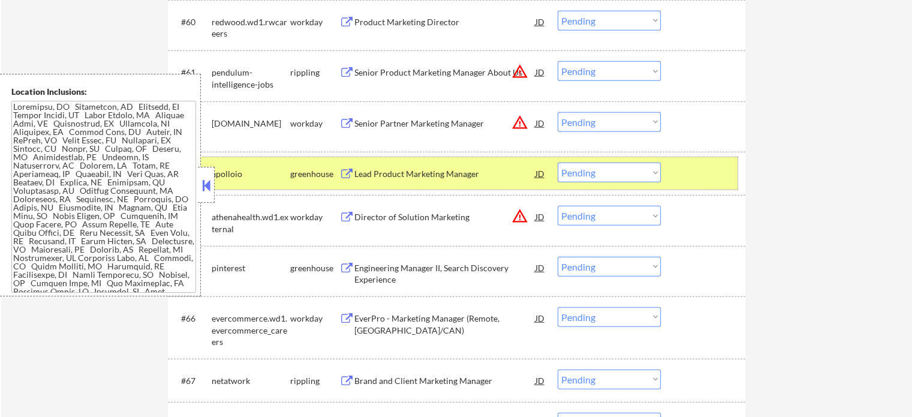
click at [687, 176] on div at bounding box center [705, 174] width 53 height 22
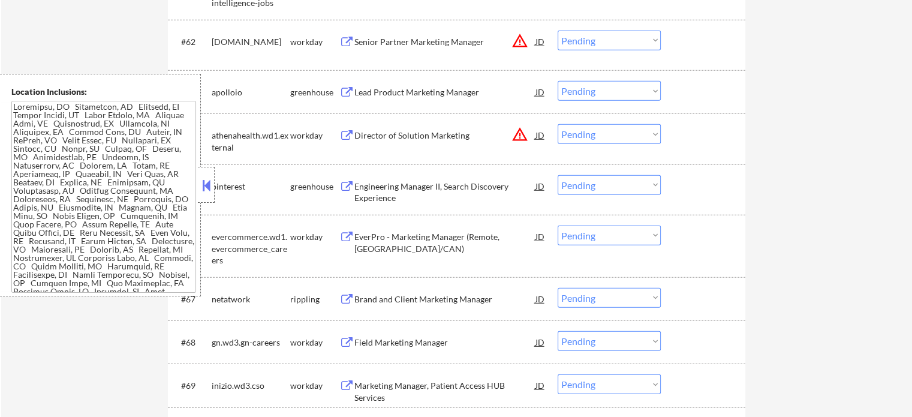
scroll to position [3479, 0]
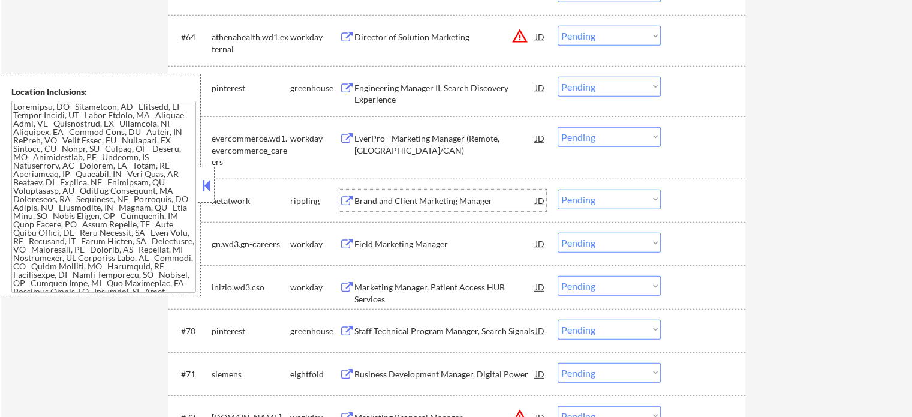
click at [386, 199] on div "Brand and Client Marketing Manager" at bounding box center [445, 201] width 181 height 12
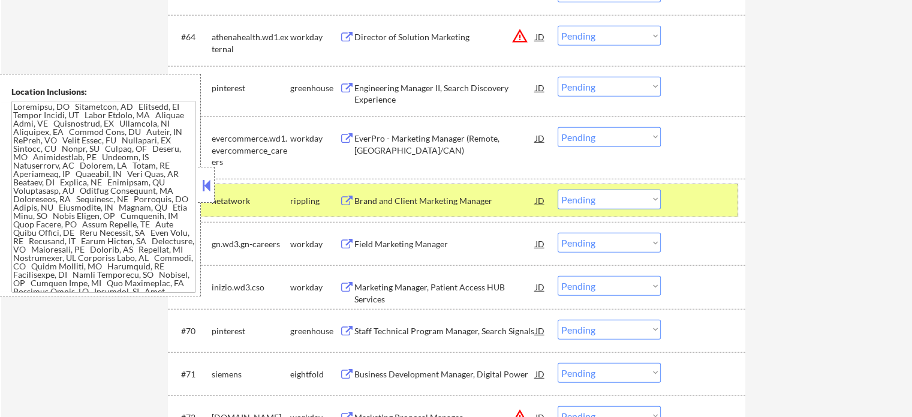
click at [665, 205] on div "#67 netatwork rippling Brand and Client Marketing Manager JD warning_amber Choo…" at bounding box center [455, 200] width 566 height 32
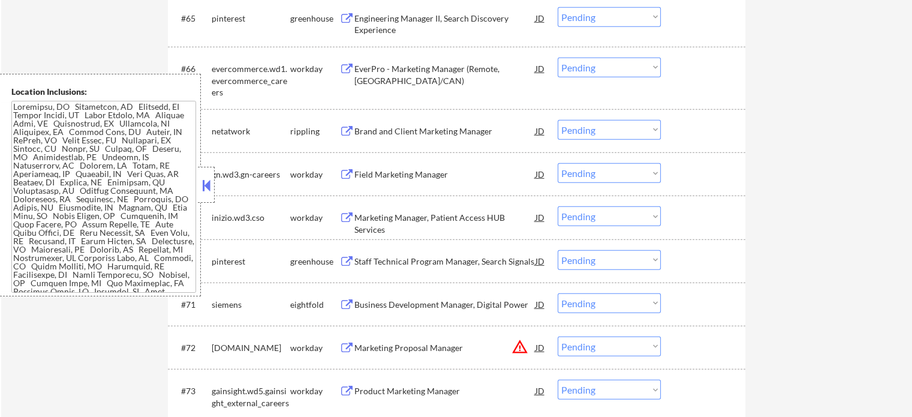
scroll to position [3599, 0]
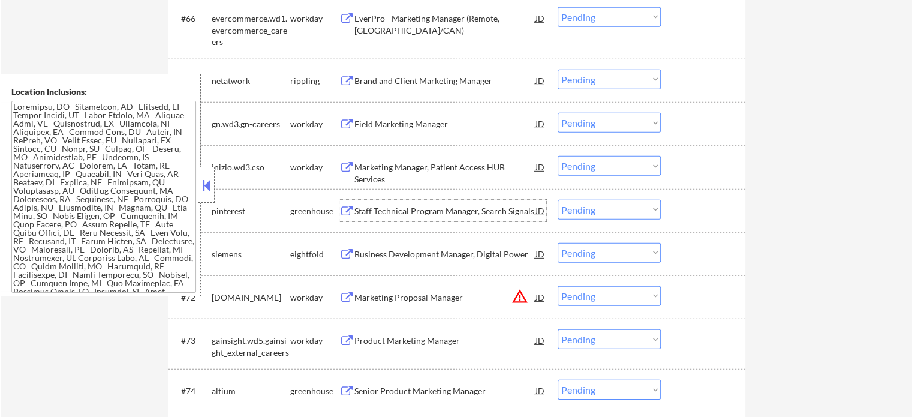
click at [377, 213] on div "Staff Technical Program Manager, Search Signals" at bounding box center [445, 211] width 181 height 12
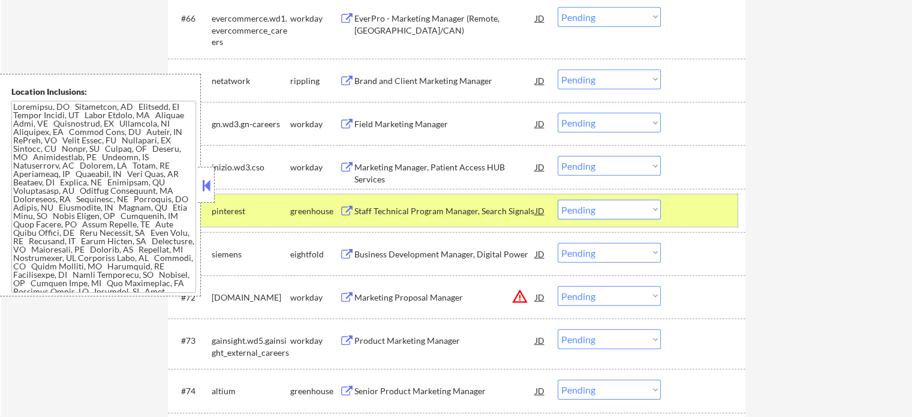
click at [703, 215] on div at bounding box center [705, 211] width 53 height 22
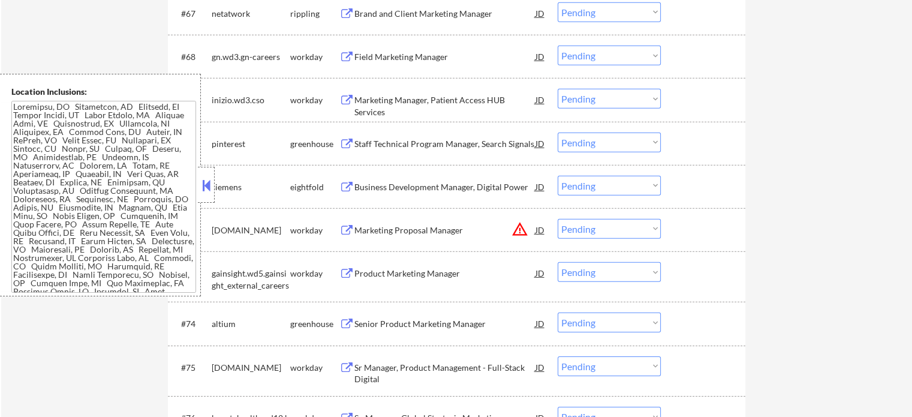
scroll to position [3779, 0]
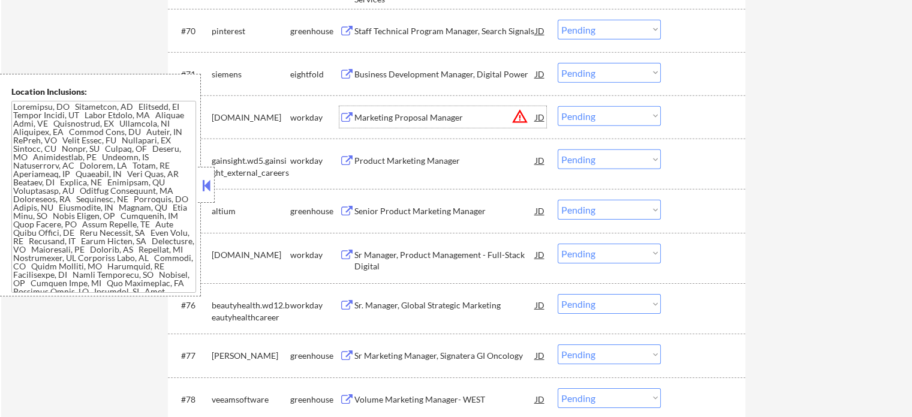
click at [417, 122] on div "Marketing Proposal Manager" at bounding box center [445, 118] width 181 height 12
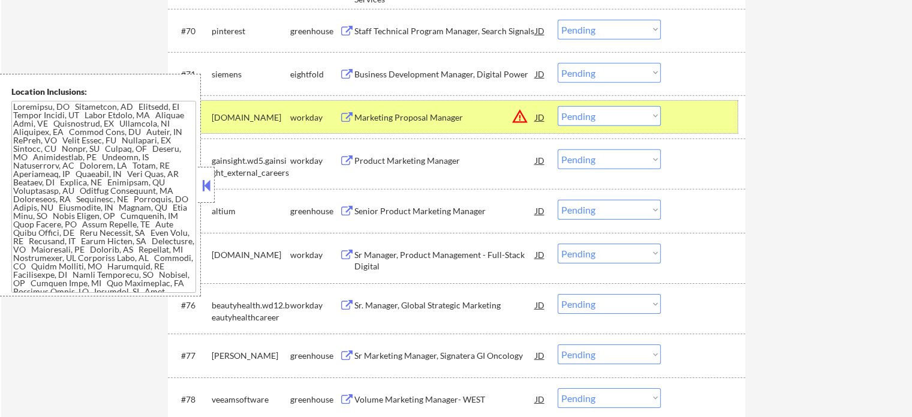
click at [696, 113] on div at bounding box center [705, 117] width 53 height 22
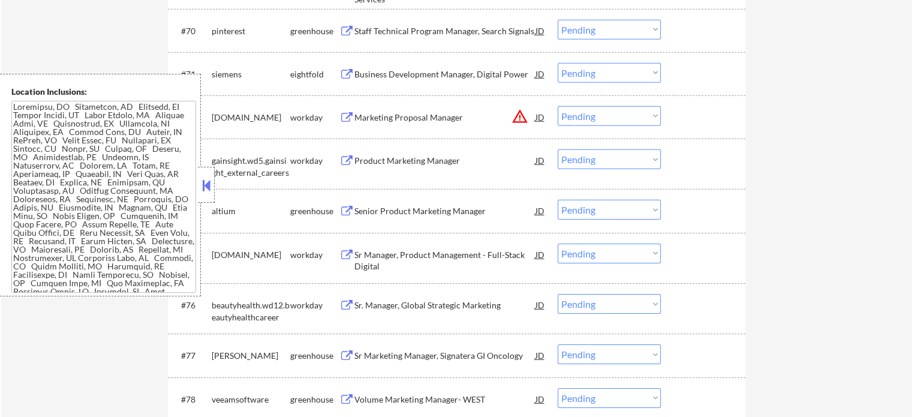
scroll to position [3959, 0]
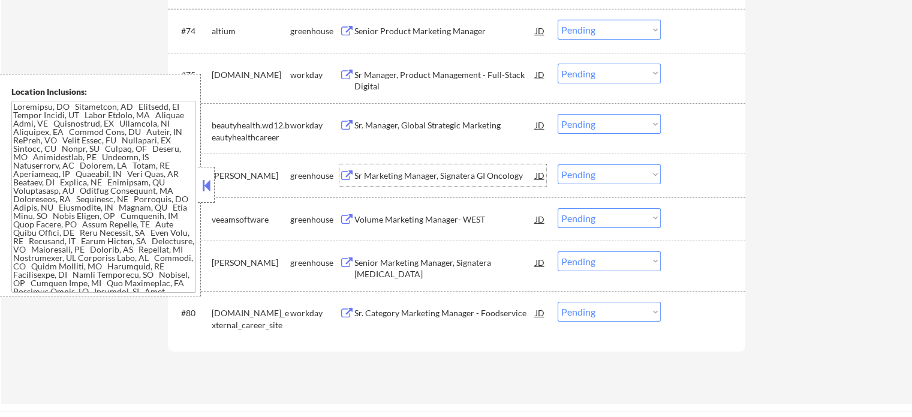
click at [426, 177] on div "Sr Marketing Manager, Signatera GI Oncology" at bounding box center [445, 176] width 181 height 12
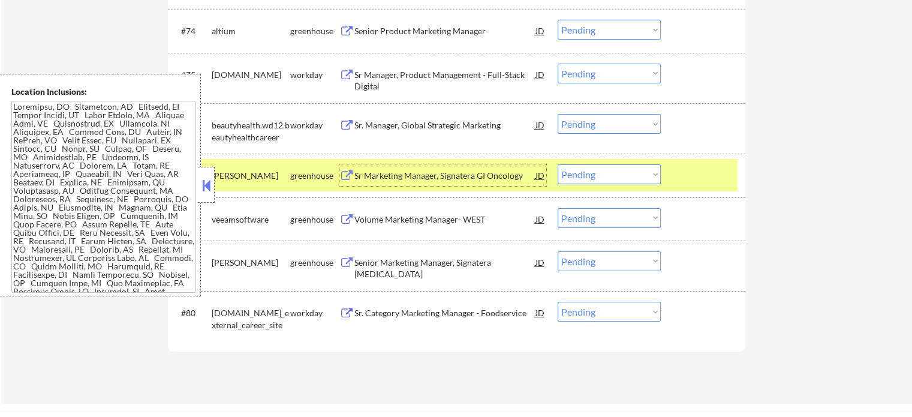
click at [672, 171] on div "#77 [PERSON_NAME] Sr Marketing Manager, Signatera GI Oncology JD warning_amber …" at bounding box center [455, 175] width 566 height 32
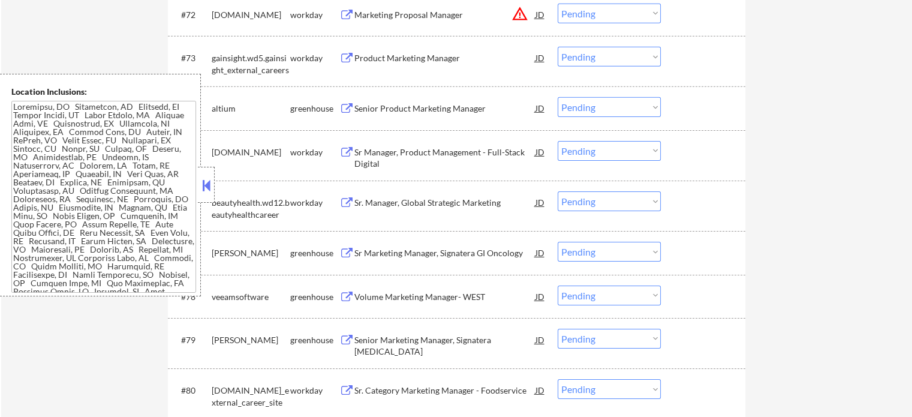
scroll to position [3779, 0]
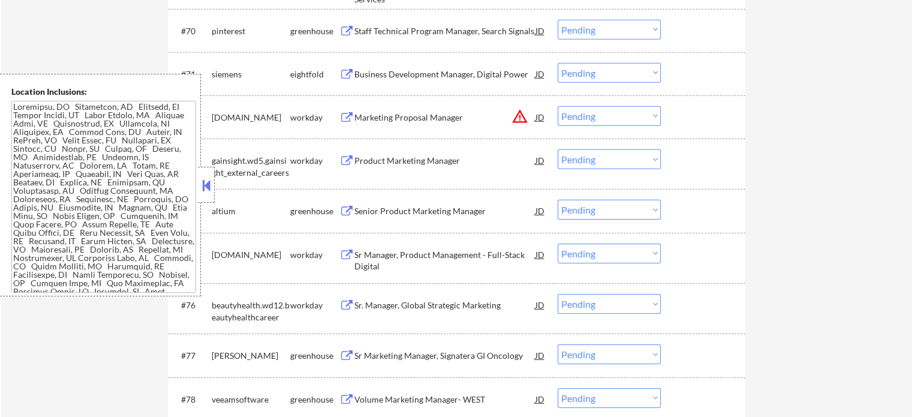
click at [389, 35] on div "Staff Technical Program Manager, Search Signals" at bounding box center [445, 31] width 181 height 12
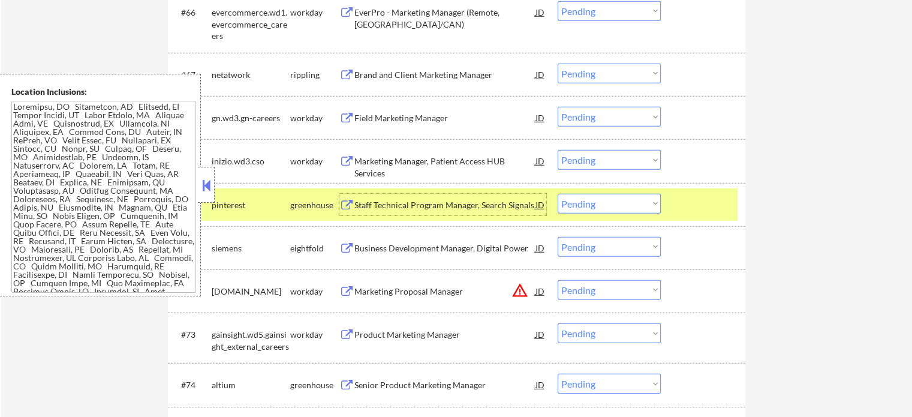
scroll to position [3599, 0]
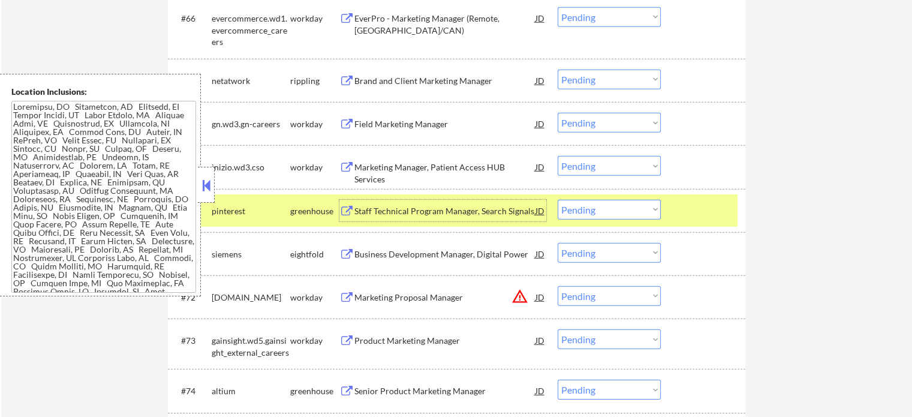
click at [398, 119] on div "Field Marketing Manager" at bounding box center [445, 124] width 181 height 12
